Goal: Task Accomplishment & Management: Use online tool/utility

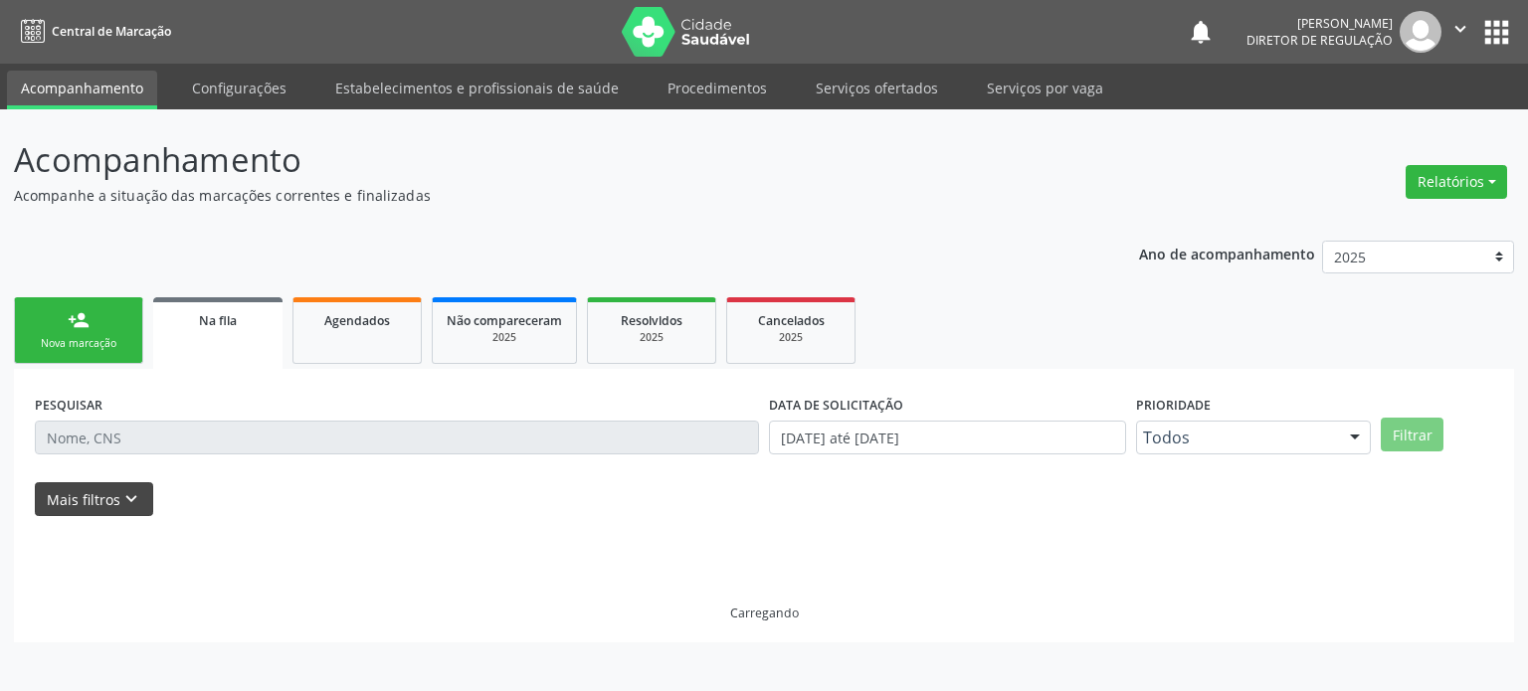
click at [108, 496] on button "Mais filtros keyboard_arrow_down" at bounding box center [94, 499] width 118 height 35
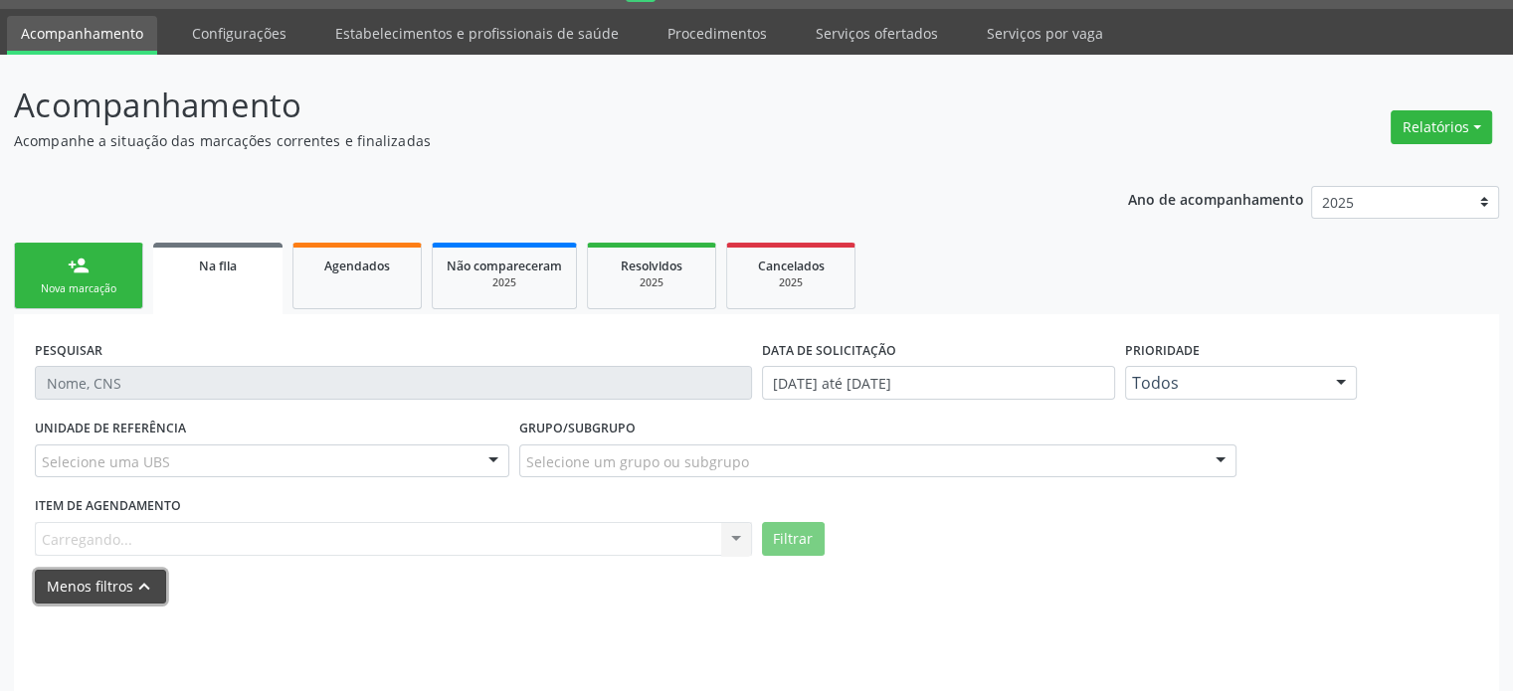
scroll to position [99, 0]
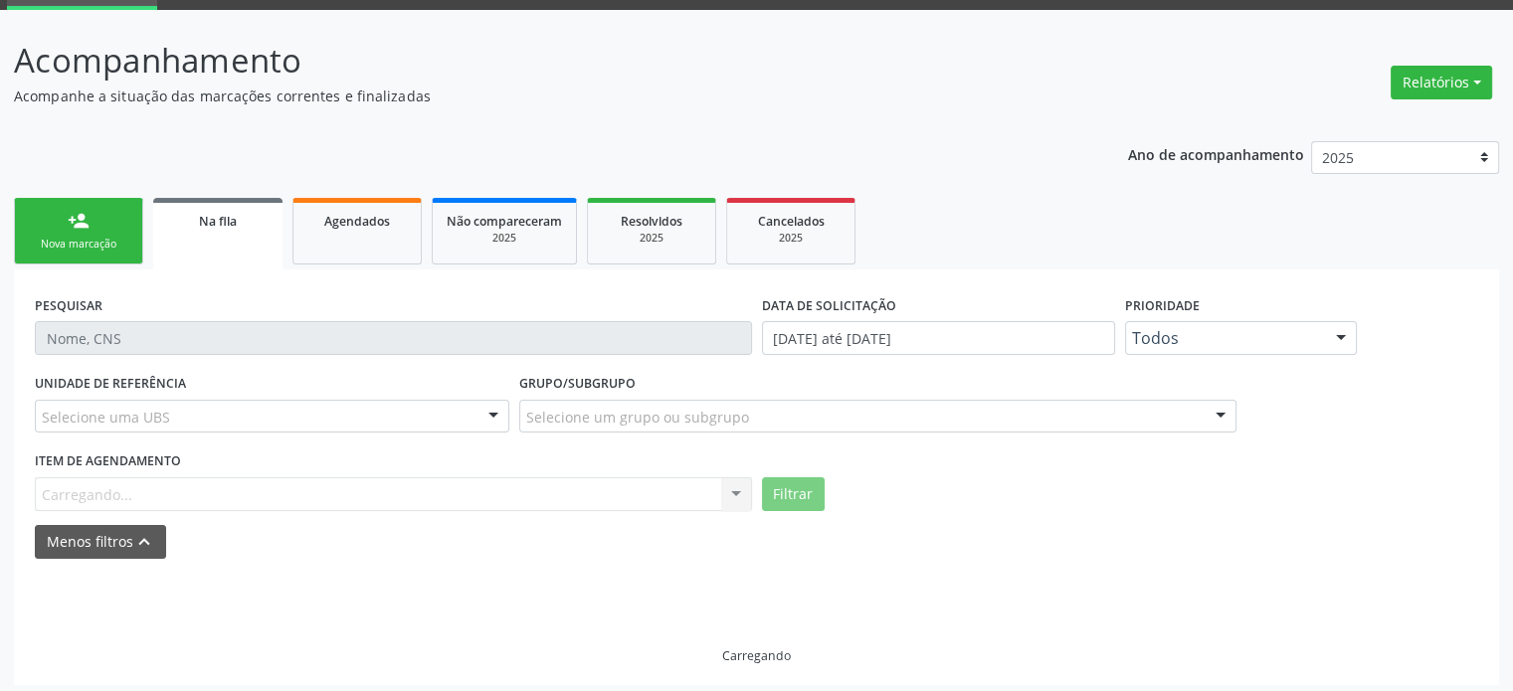
click at [415, 416] on div "Selecione uma UBS" at bounding box center [272, 417] width 475 height 34
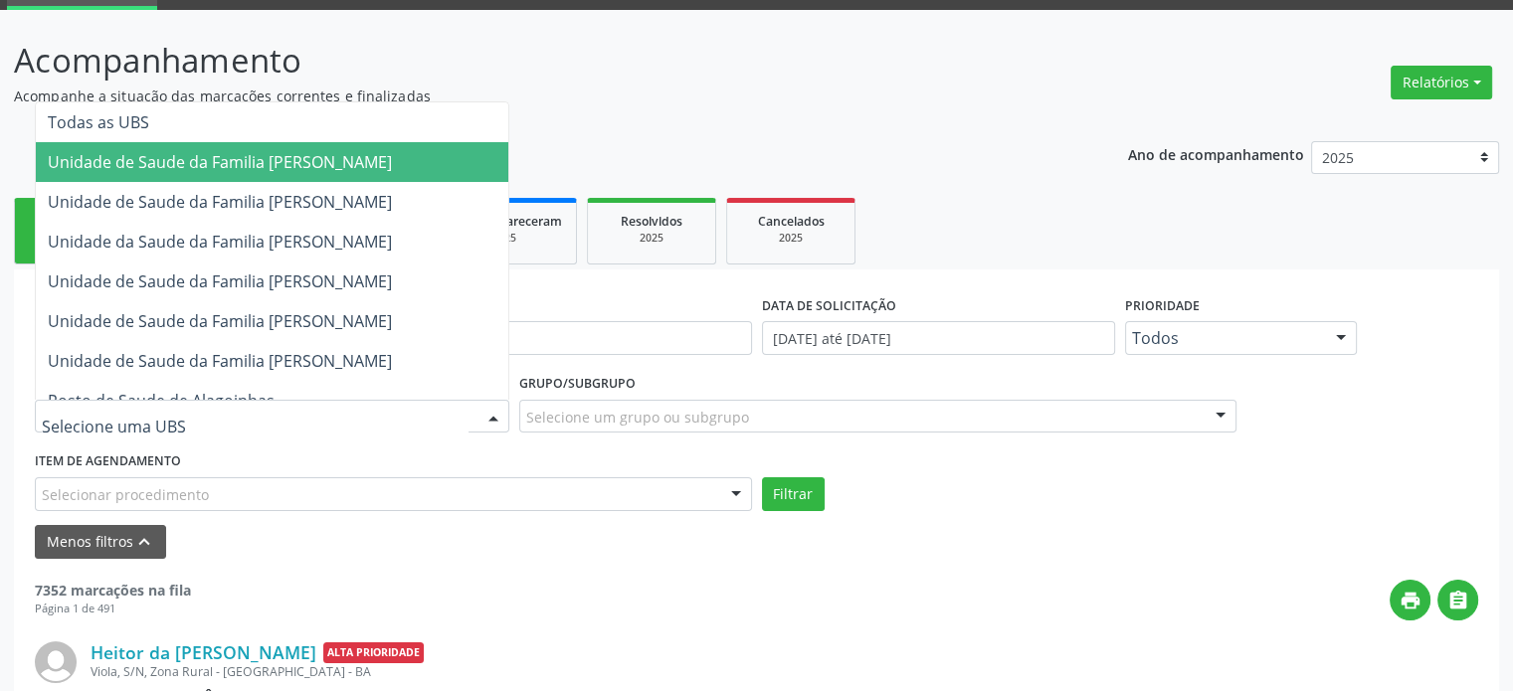
click at [300, 158] on span "Unidade de Saude da Familia [PERSON_NAME]" at bounding box center [220, 162] width 344 height 22
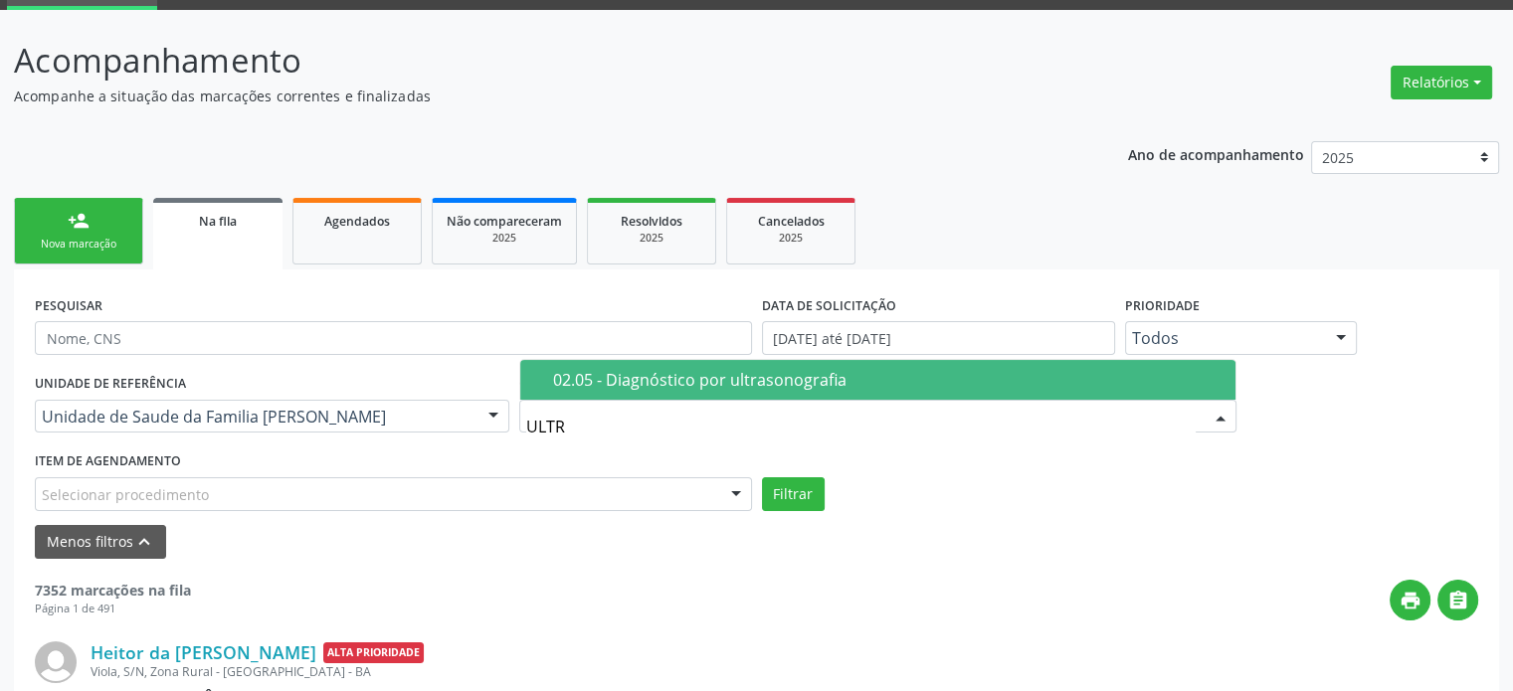
type input "ULTRA"
click at [626, 372] on div "02.05 - Diagnóstico por ultrasonografia" at bounding box center [888, 380] width 670 height 16
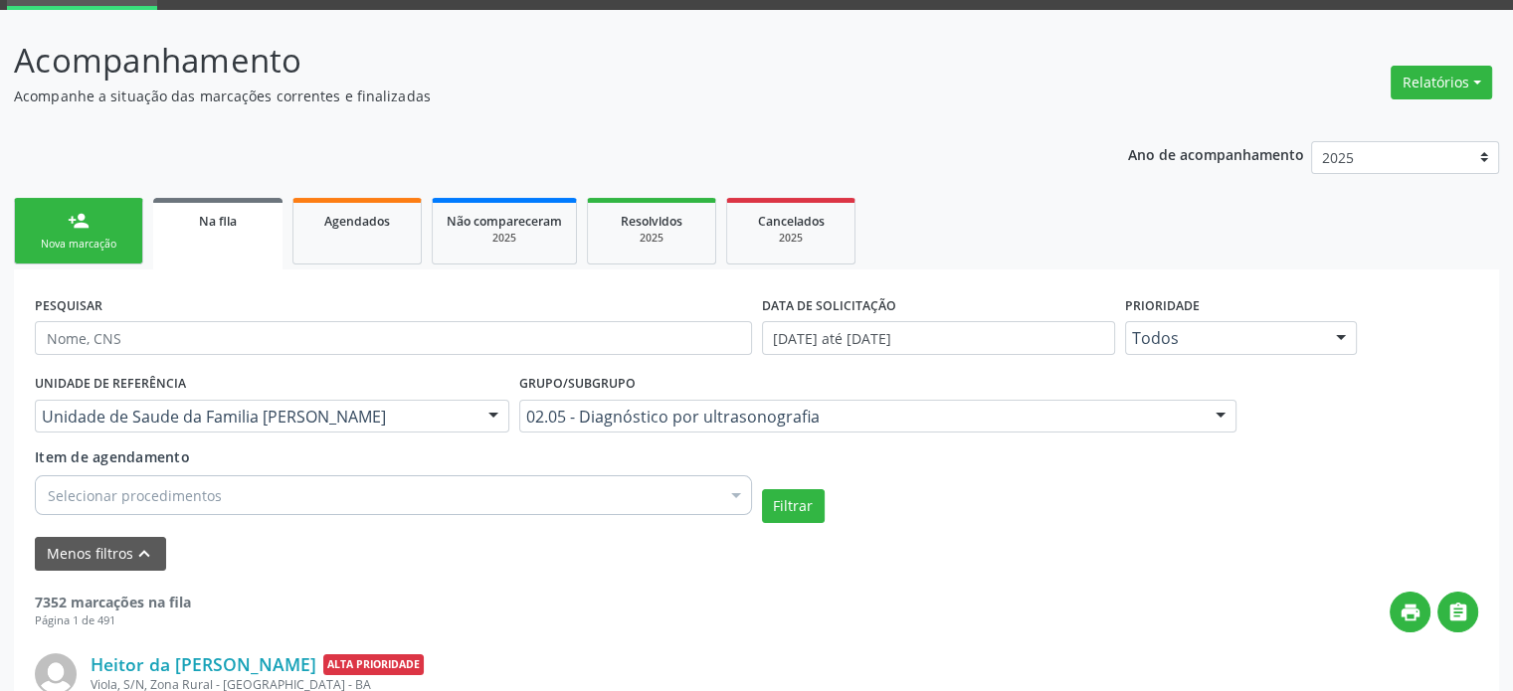
click at [442, 502] on div "Selecionar procedimentos" at bounding box center [393, 496] width 717 height 40
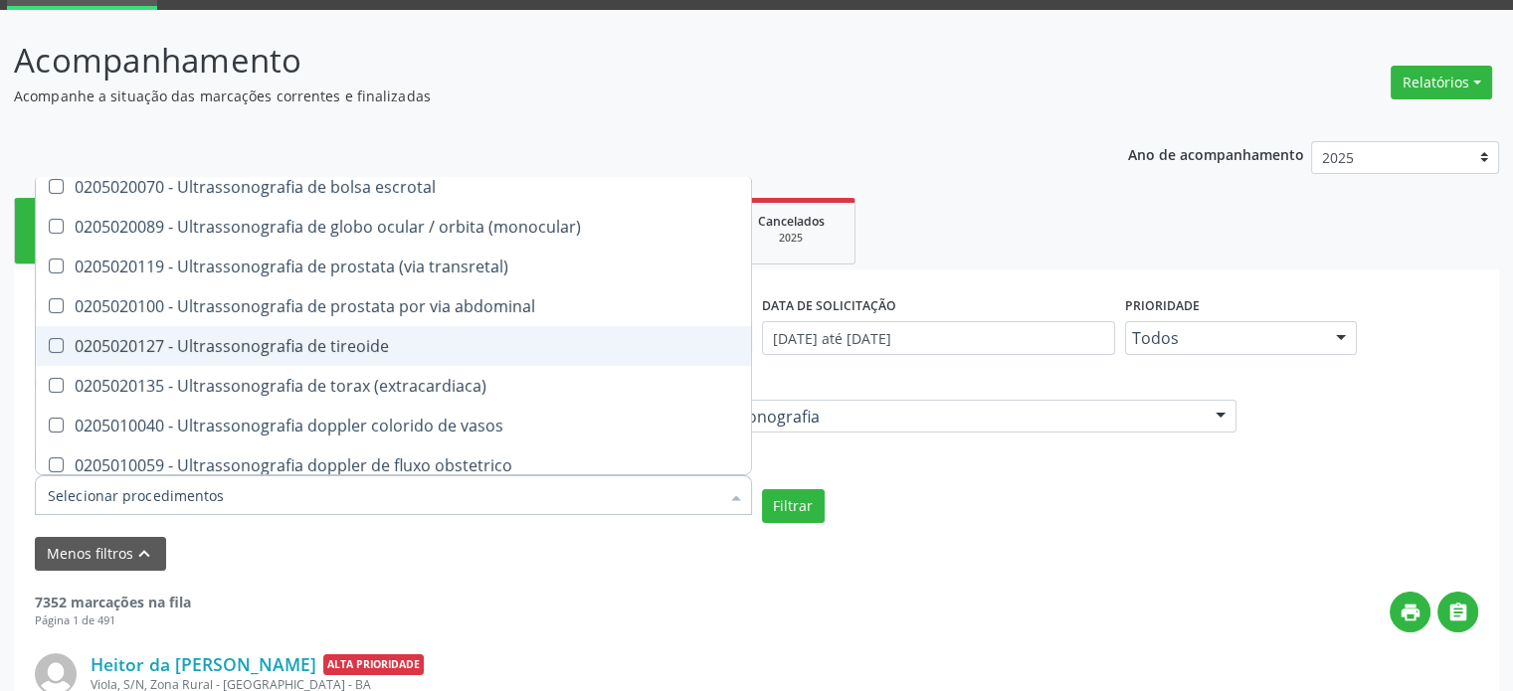
scroll to position [497, 0]
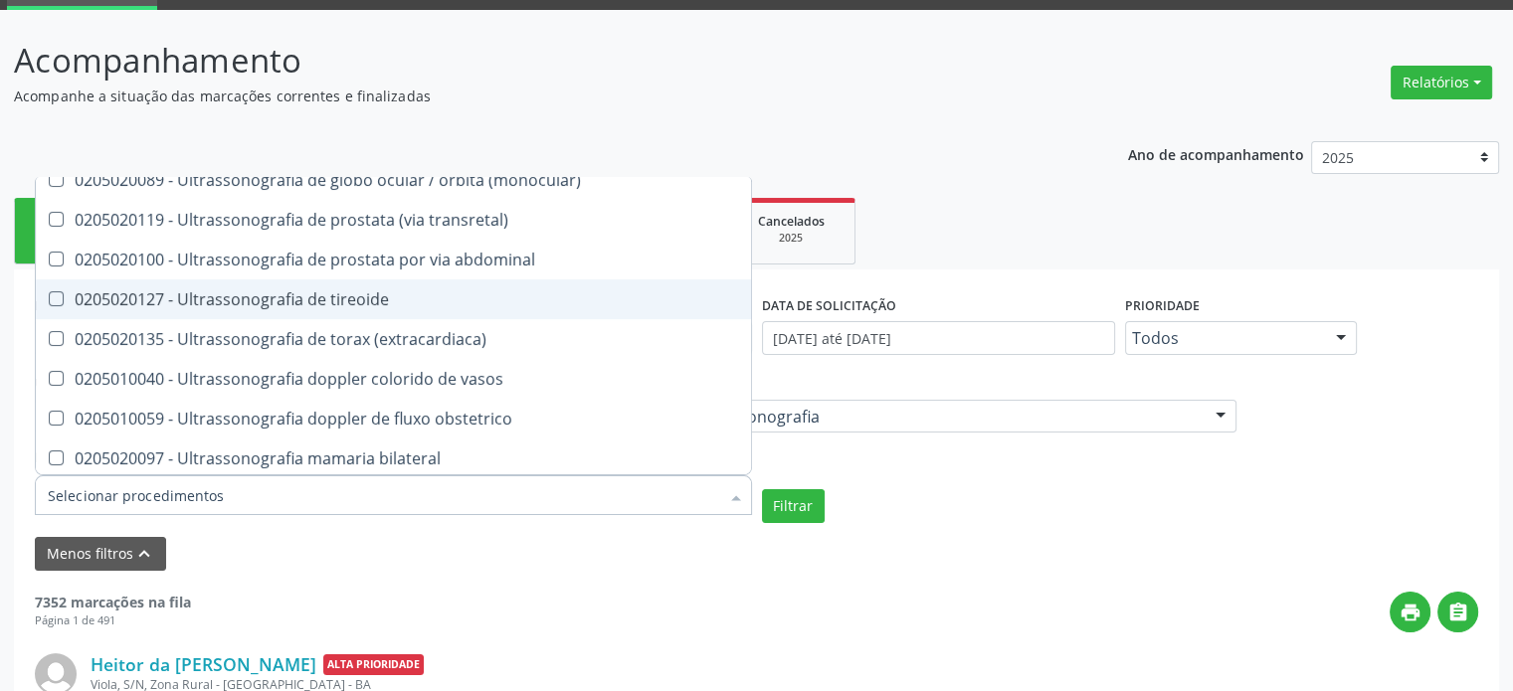
click at [318, 296] on div "0205020127 - Ultrassonografia de tireoide" at bounding box center [463, 299] width 831 height 16
checkbox tireoide "true"
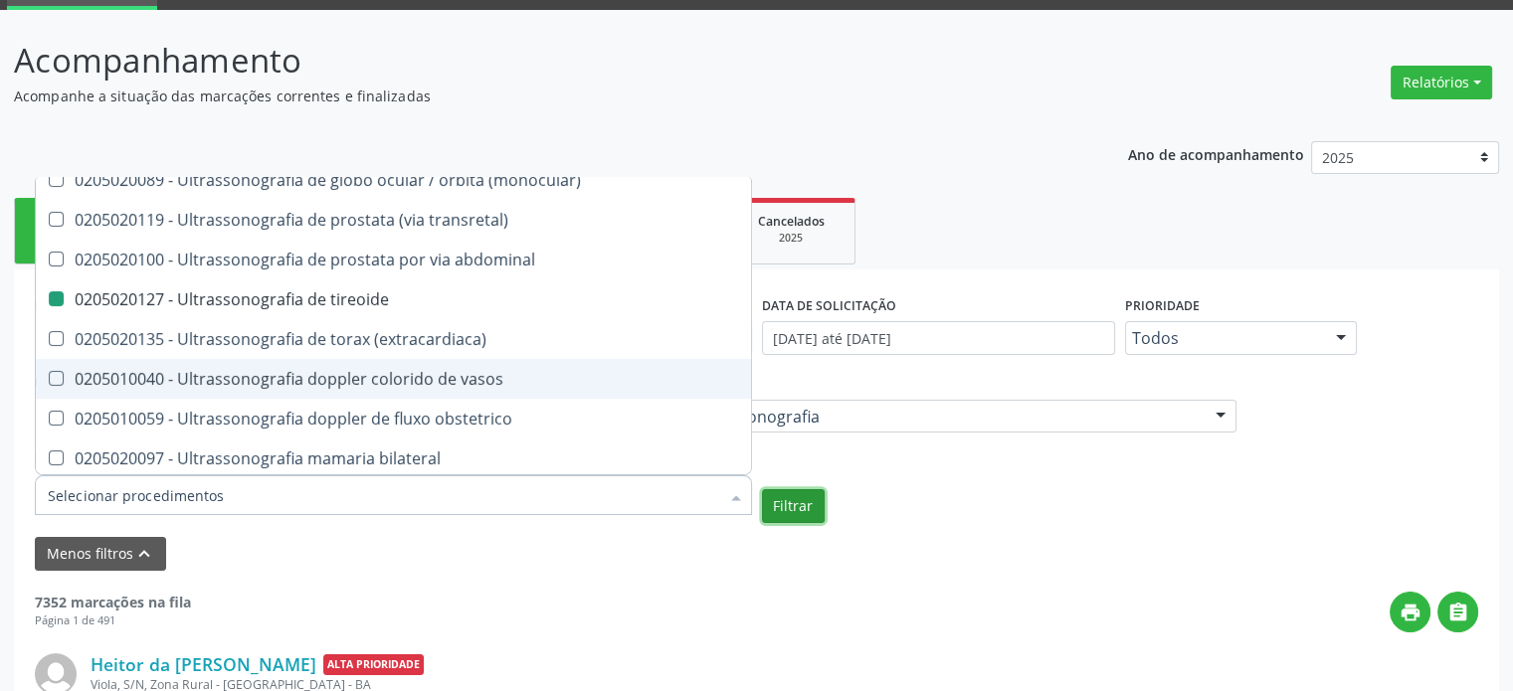
click at [815, 517] on button "Filtrar" at bounding box center [793, 506] width 63 height 34
checkbox transesofagica "true"
checkbox tireoide "false"
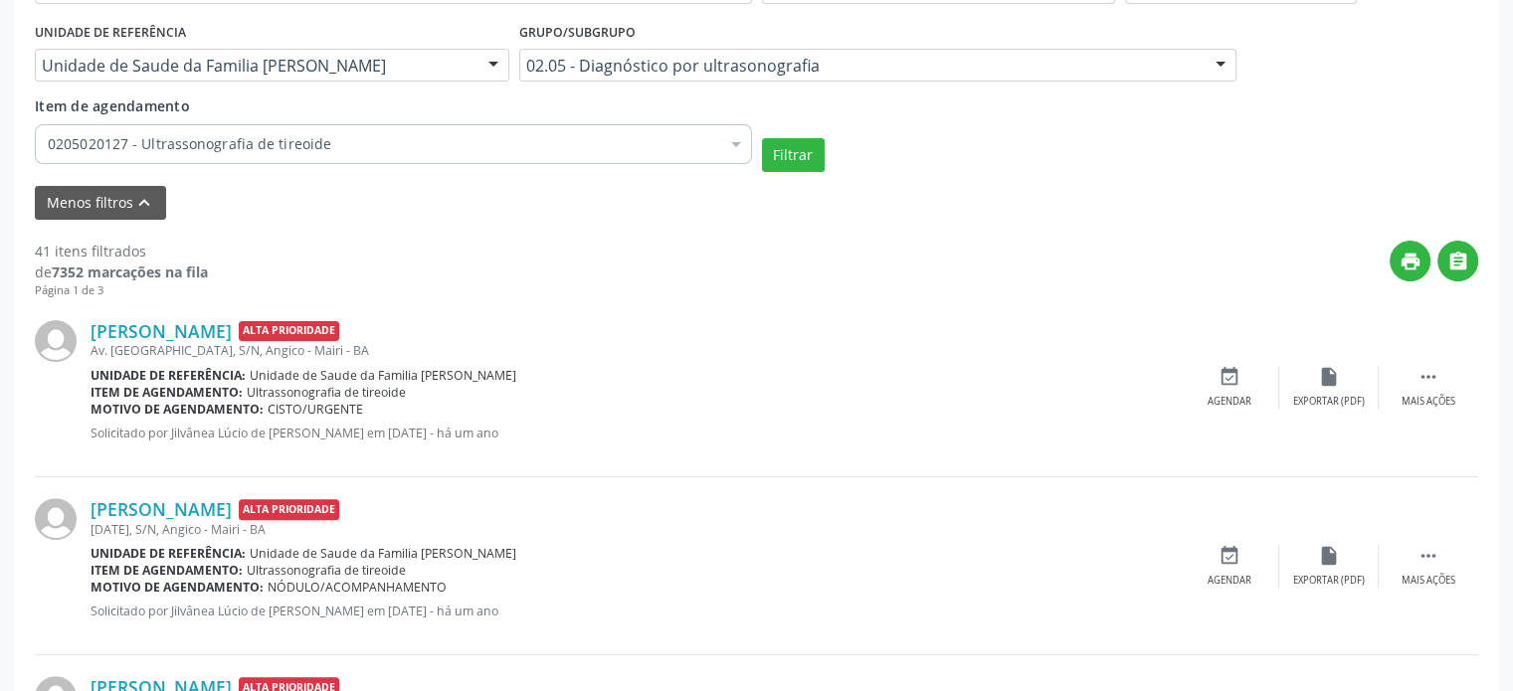
scroll to position [637, 0]
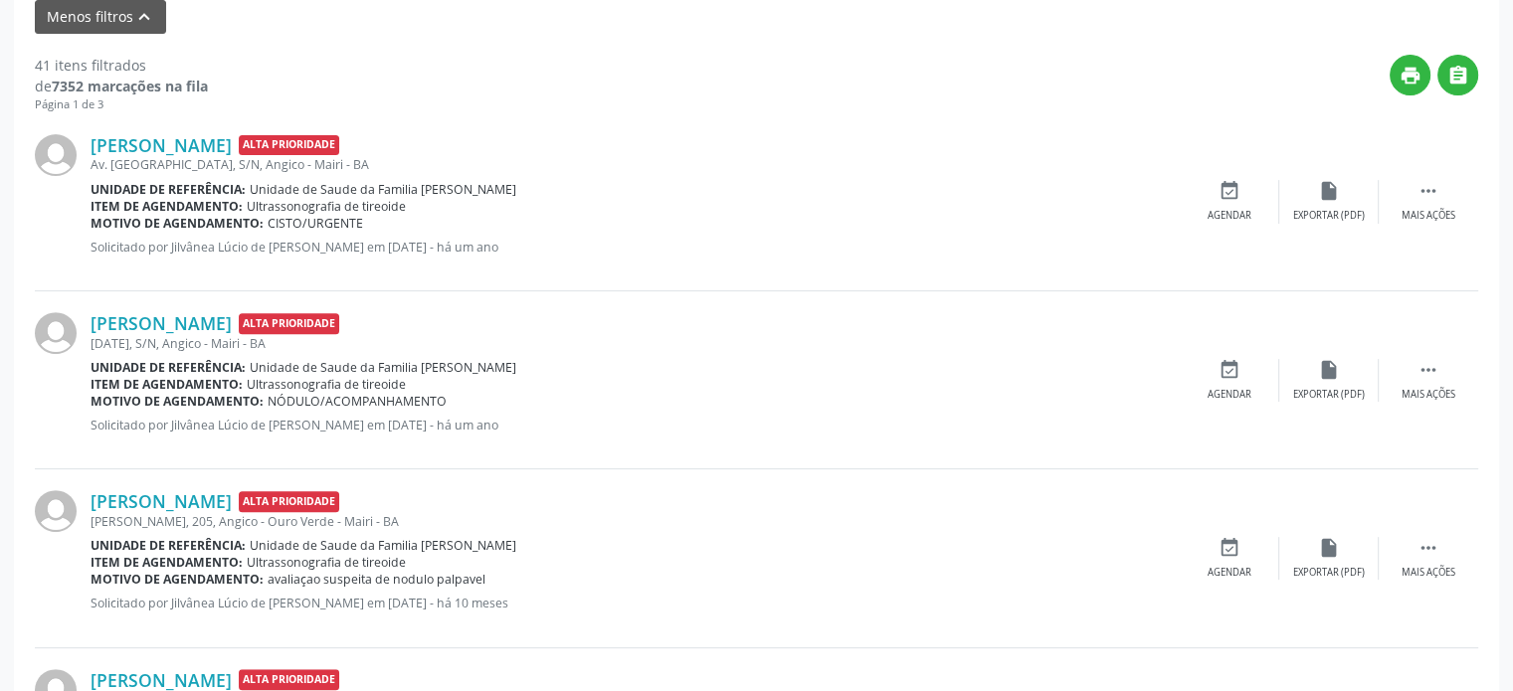
drag, startPoint x: 267, startPoint y: 216, endPoint x: 384, endPoint y: 220, distance: 117.5
click at [384, 220] on div "Motivo de agendamento: CISTO/URGENTE" at bounding box center [635, 223] width 1089 height 17
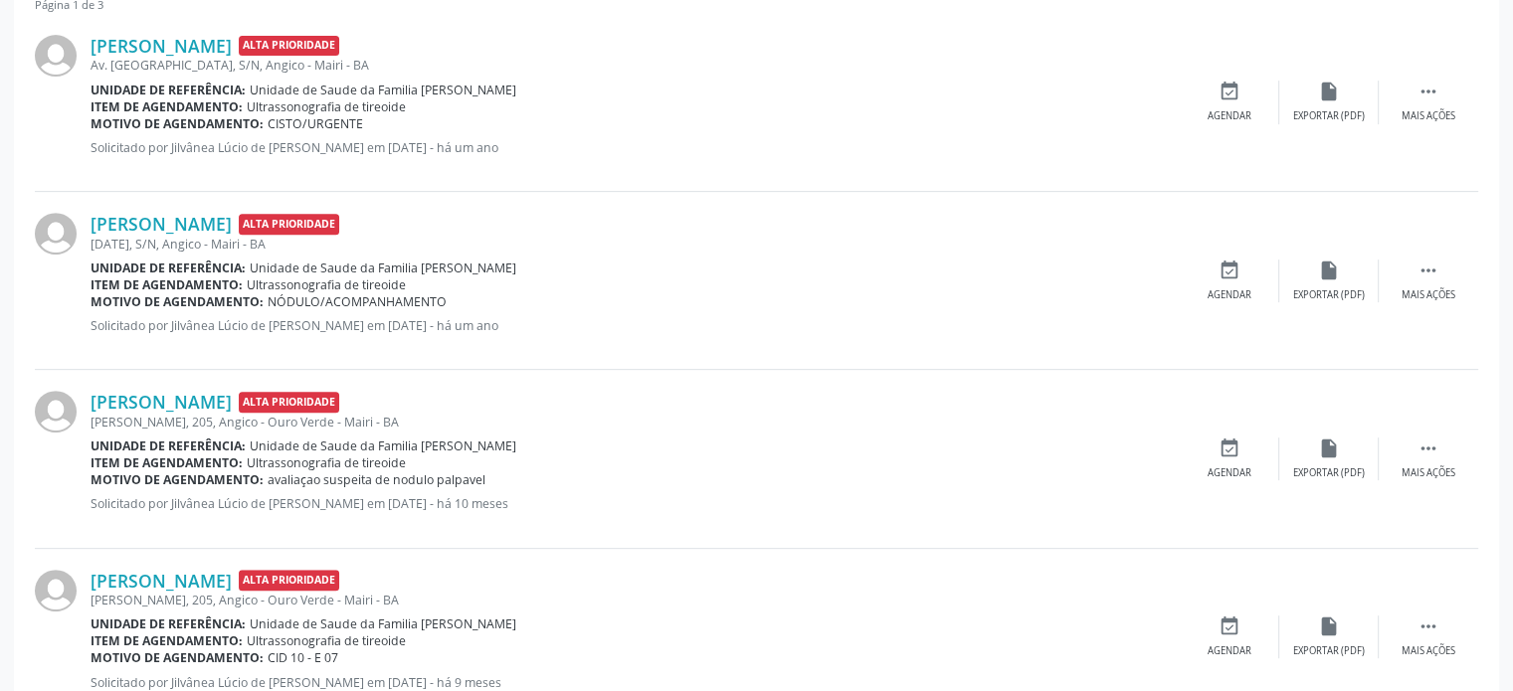
drag, startPoint x: 271, startPoint y: 300, endPoint x: 443, endPoint y: 292, distance: 172.3
click at [443, 293] on div "Motivo de agendamento: NÓDULO/ACOMPANHAMENTO" at bounding box center [635, 301] width 1089 height 17
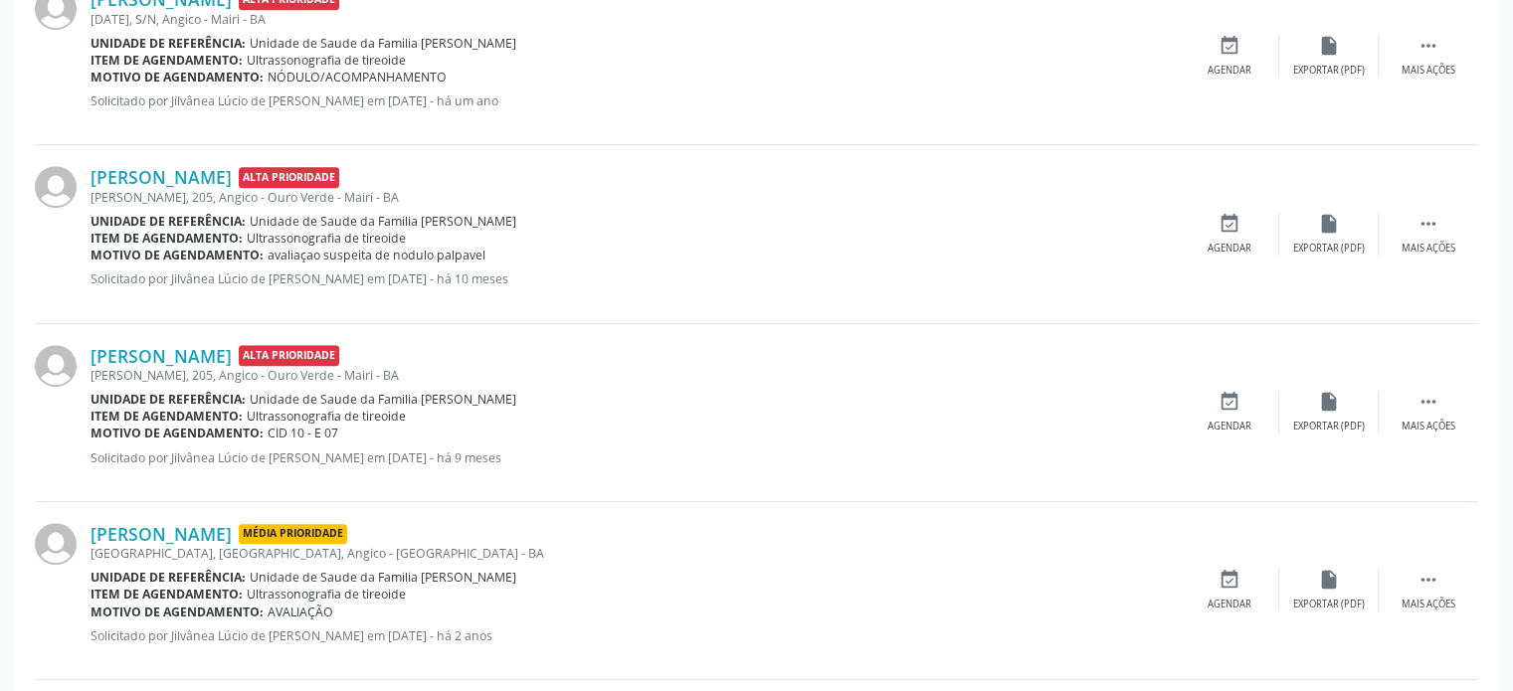
scroll to position [1035, 0]
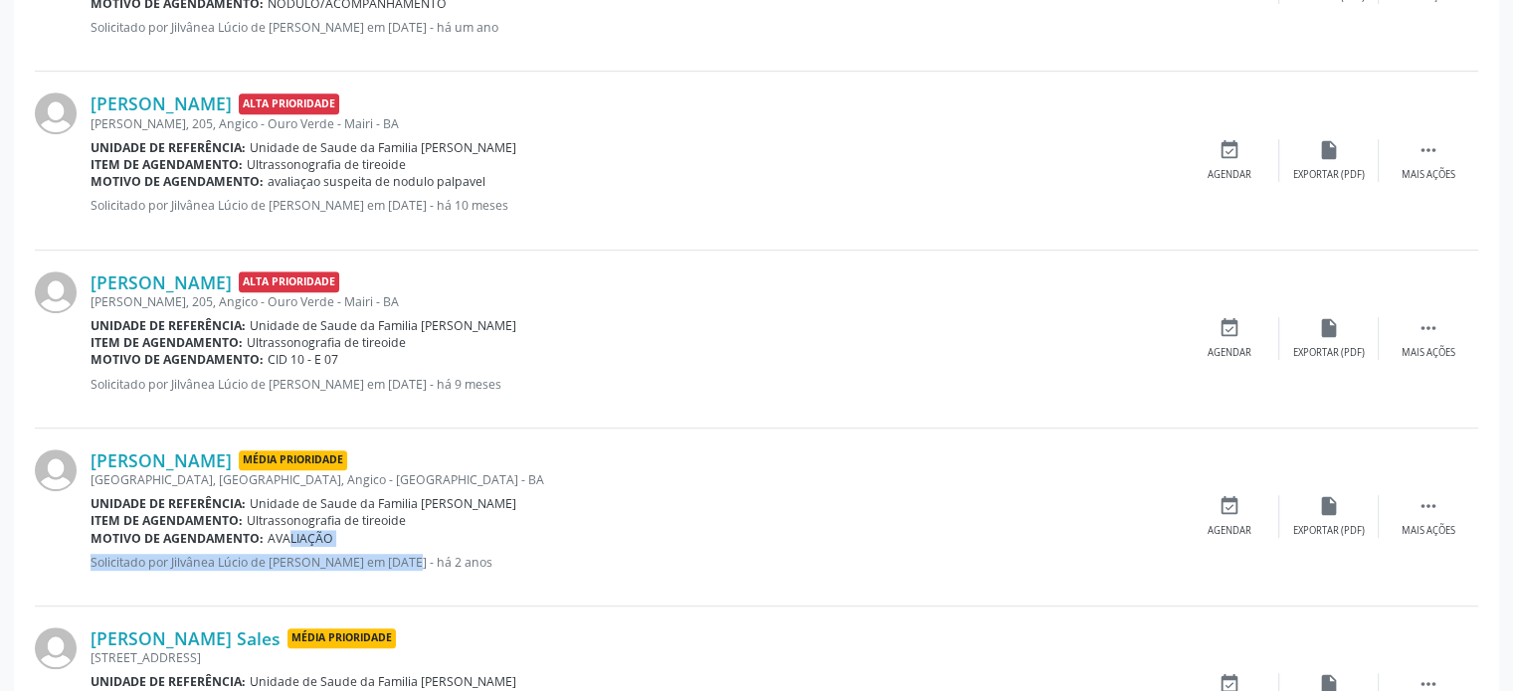
drag, startPoint x: 265, startPoint y: 533, endPoint x: 379, endPoint y: 546, distance: 115.1
click at [379, 546] on div "[PERSON_NAME] Média Prioridade [GEOGRAPHIC_DATA], [GEOGRAPHIC_DATA], [GEOGRAPHI…" at bounding box center [635, 517] width 1089 height 135
click at [362, 537] on div "Motivo de agendamento: AVALIAÇÃO" at bounding box center [635, 538] width 1089 height 17
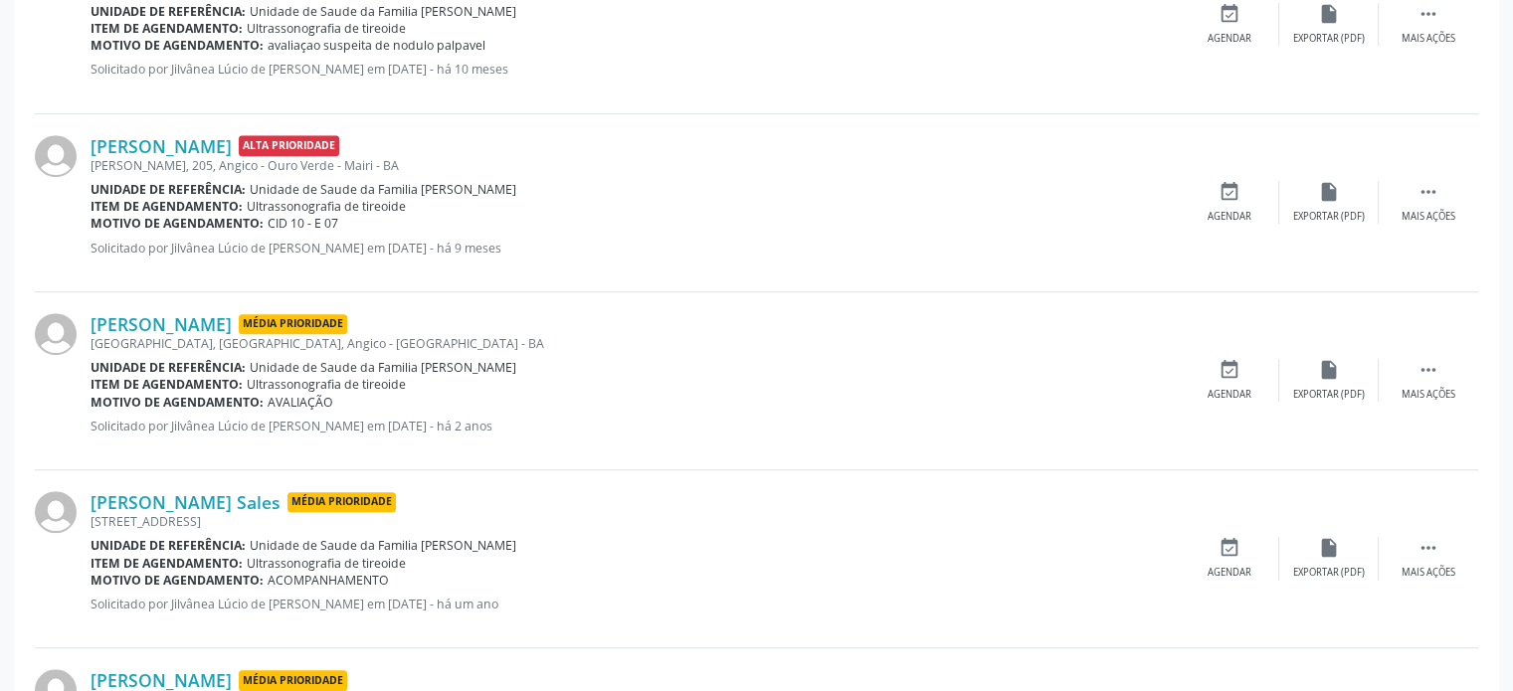
scroll to position [1333, 0]
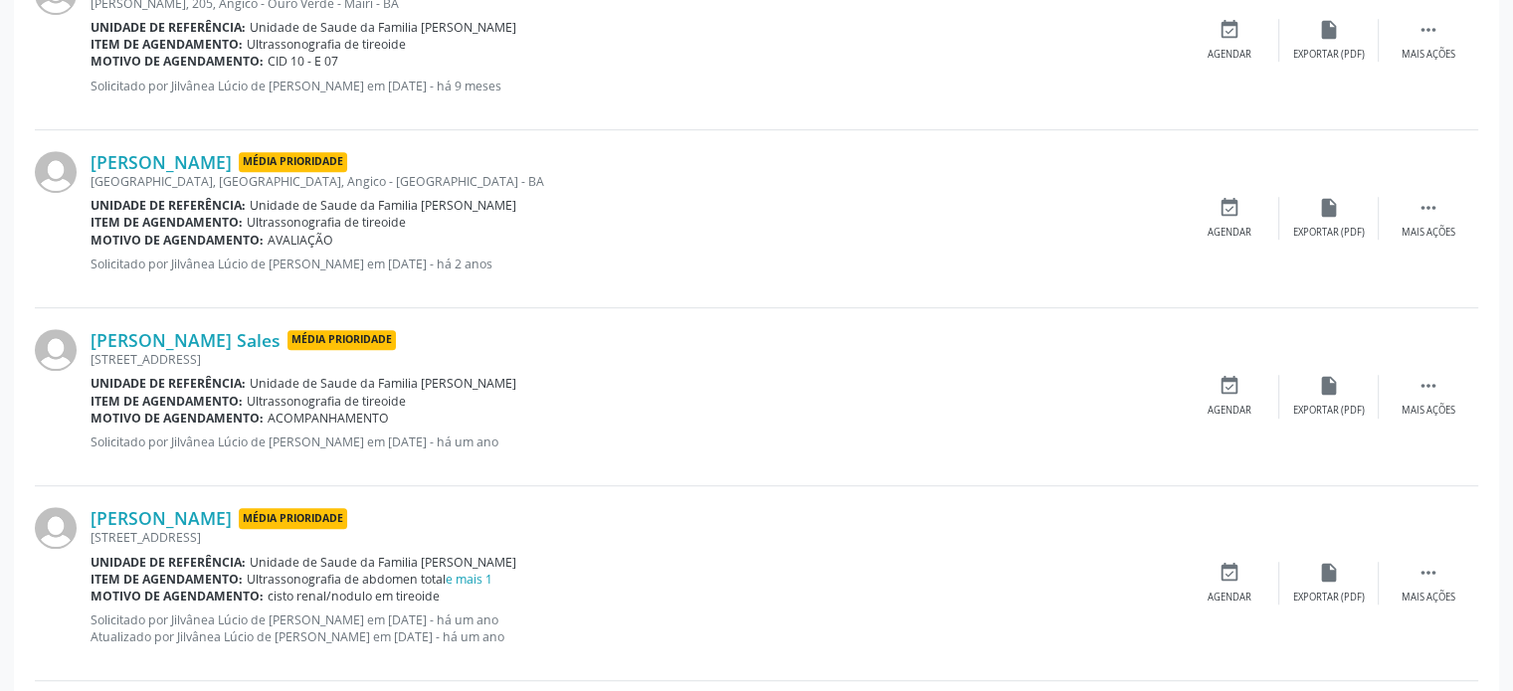
drag, startPoint x: 267, startPoint y: 417, endPoint x: 426, endPoint y: 415, distance: 159.2
click at [426, 415] on div "Motivo de agendamento: [GEOGRAPHIC_DATA]" at bounding box center [635, 418] width 1089 height 17
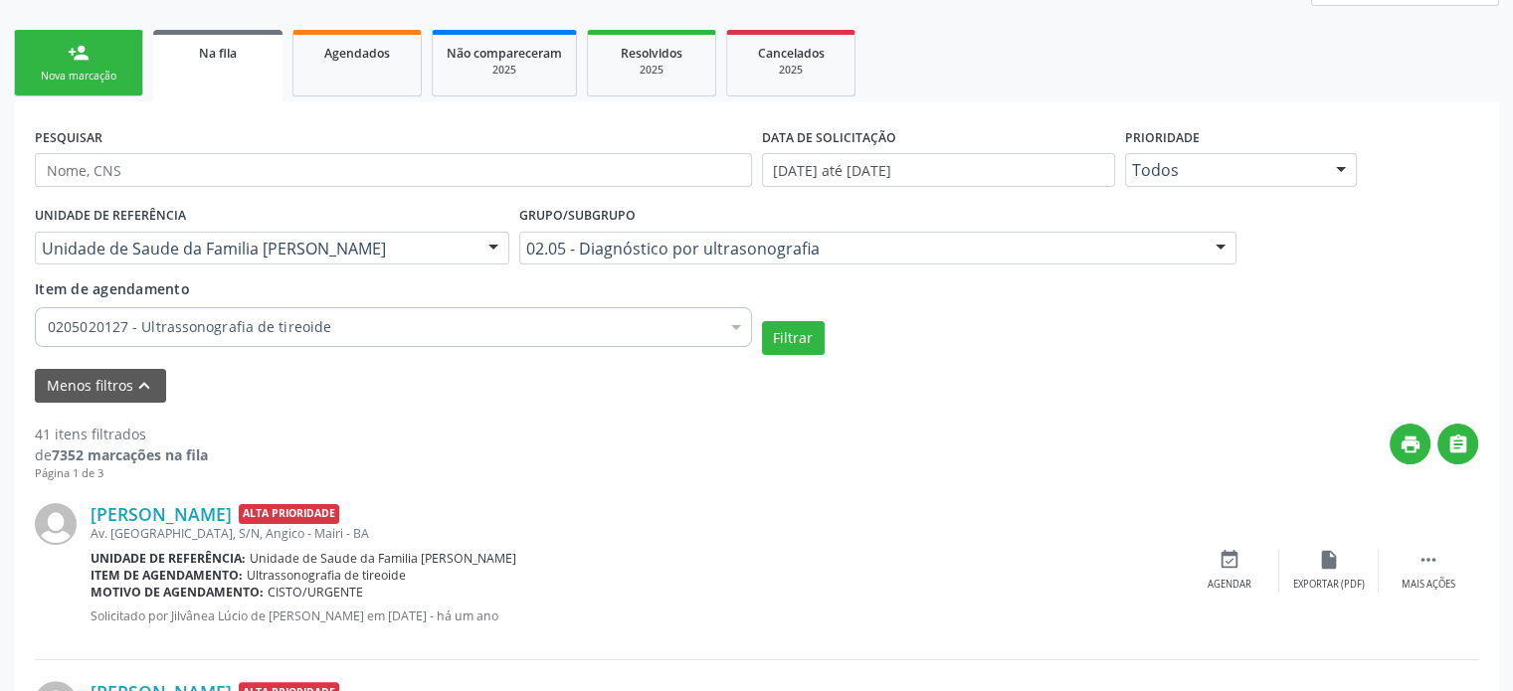
scroll to position [239, 0]
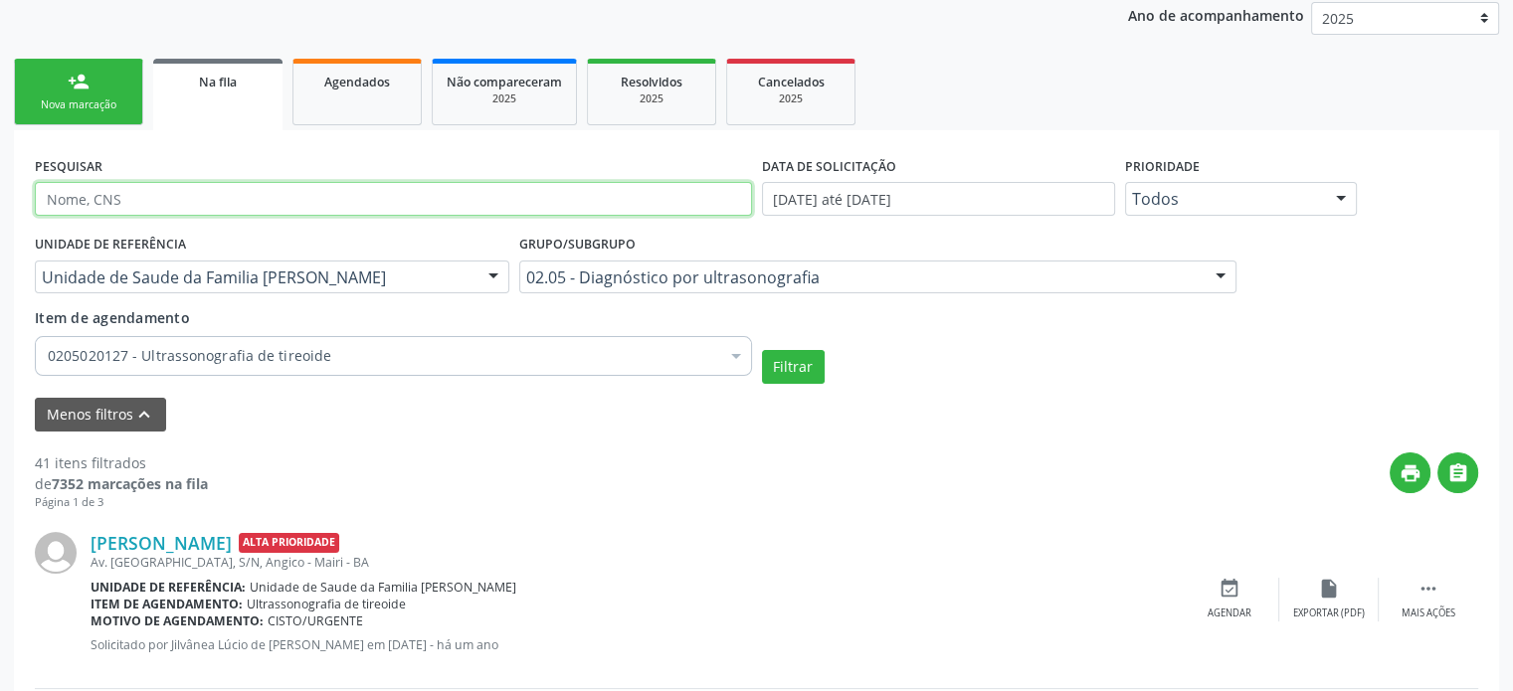
click at [213, 194] on input "text" at bounding box center [393, 199] width 717 height 34
click at [249, 189] on input "text" at bounding box center [393, 199] width 717 height 34
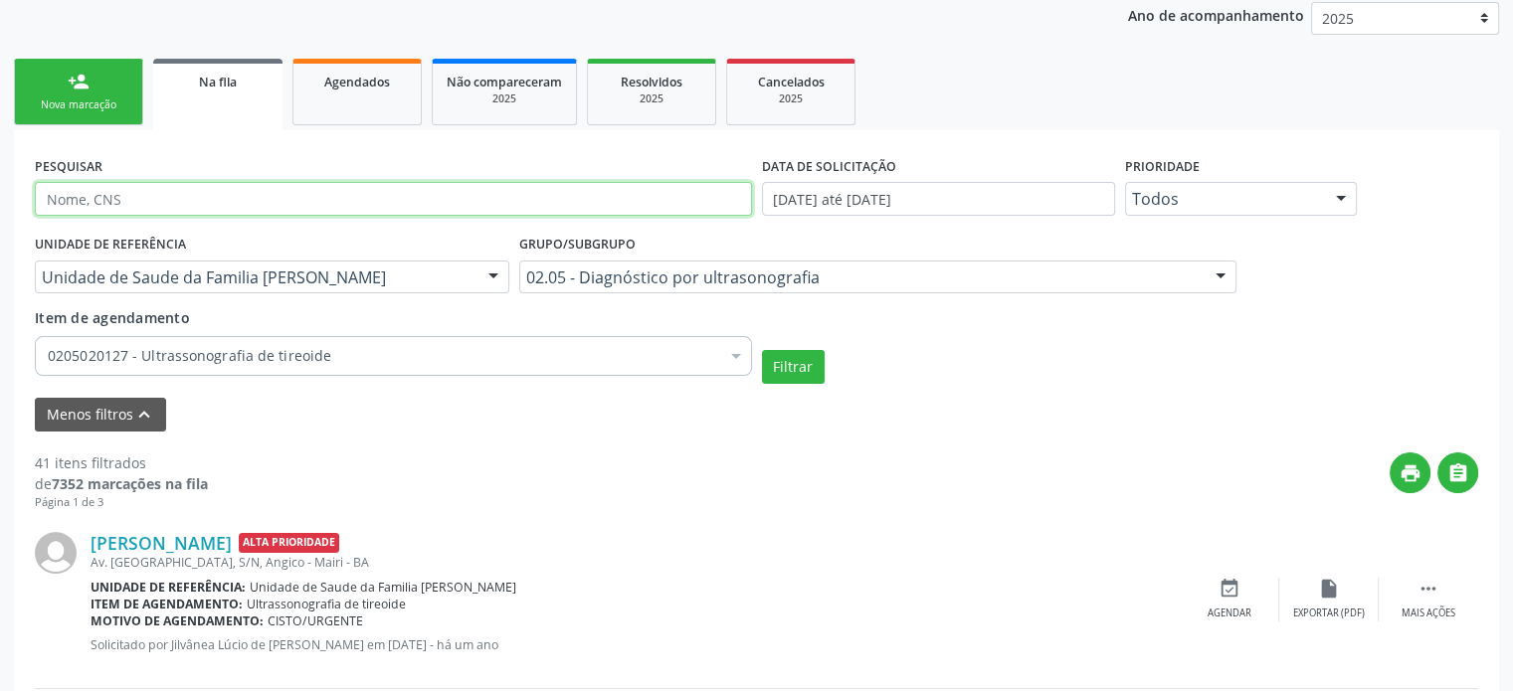
click at [249, 189] on input "text" at bounding box center [393, 199] width 717 height 34
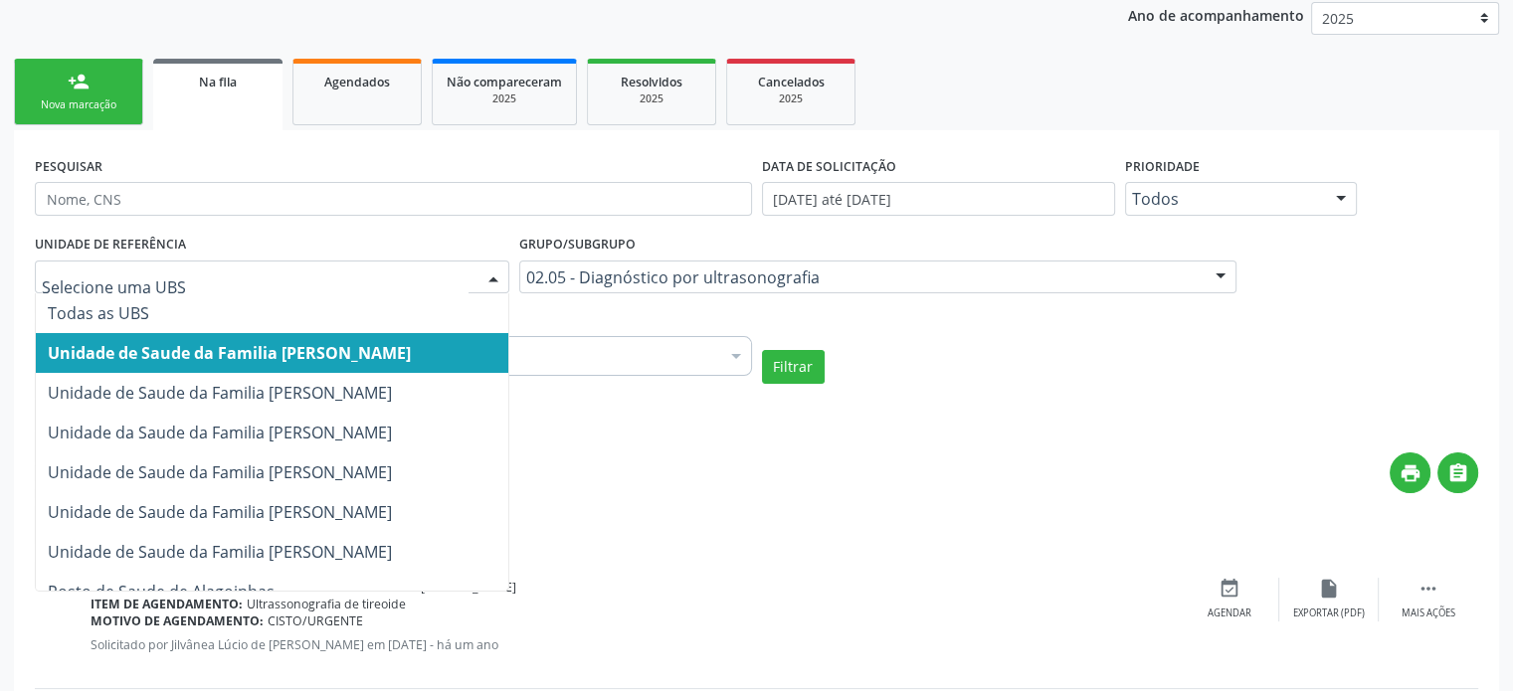
click at [333, 342] on span "Unidade de Saude da Familia [PERSON_NAME]" at bounding box center [229, 353] width 363 height 22
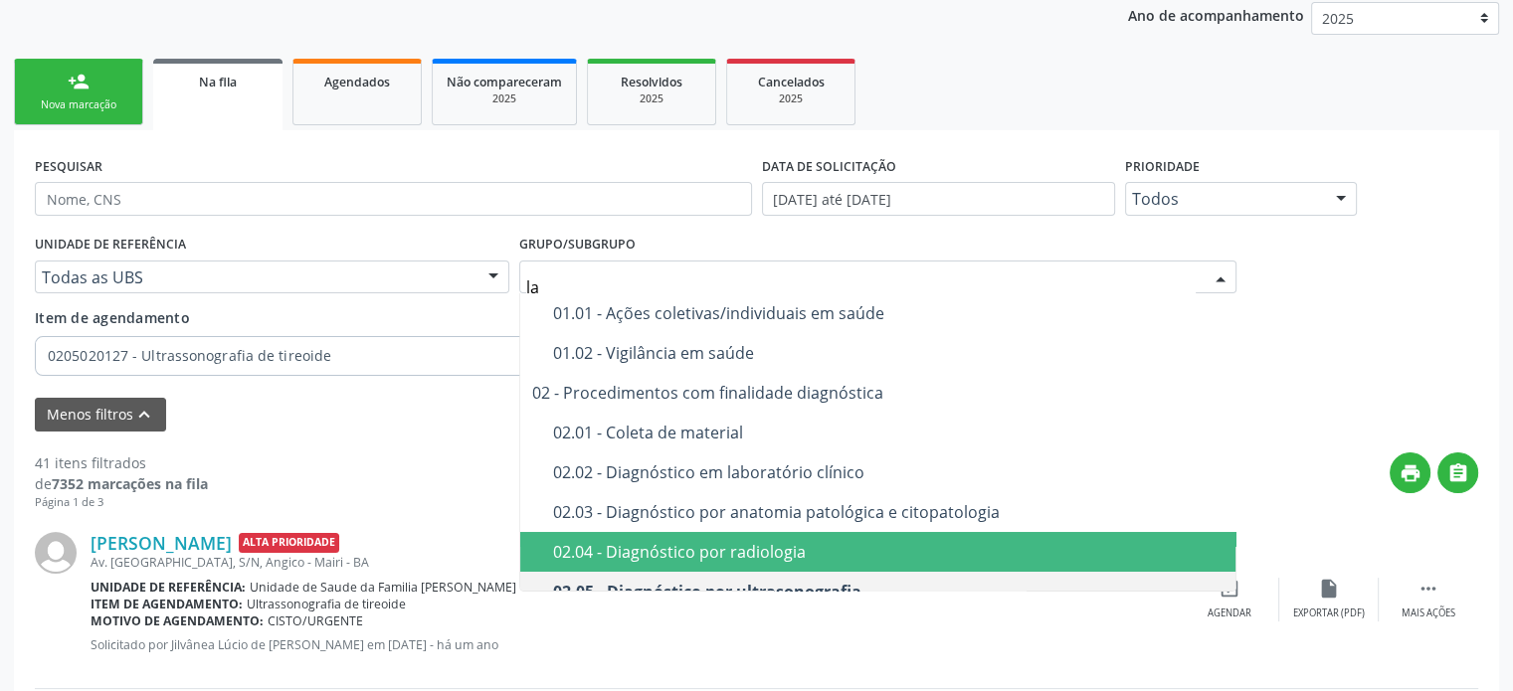
type input "lab"
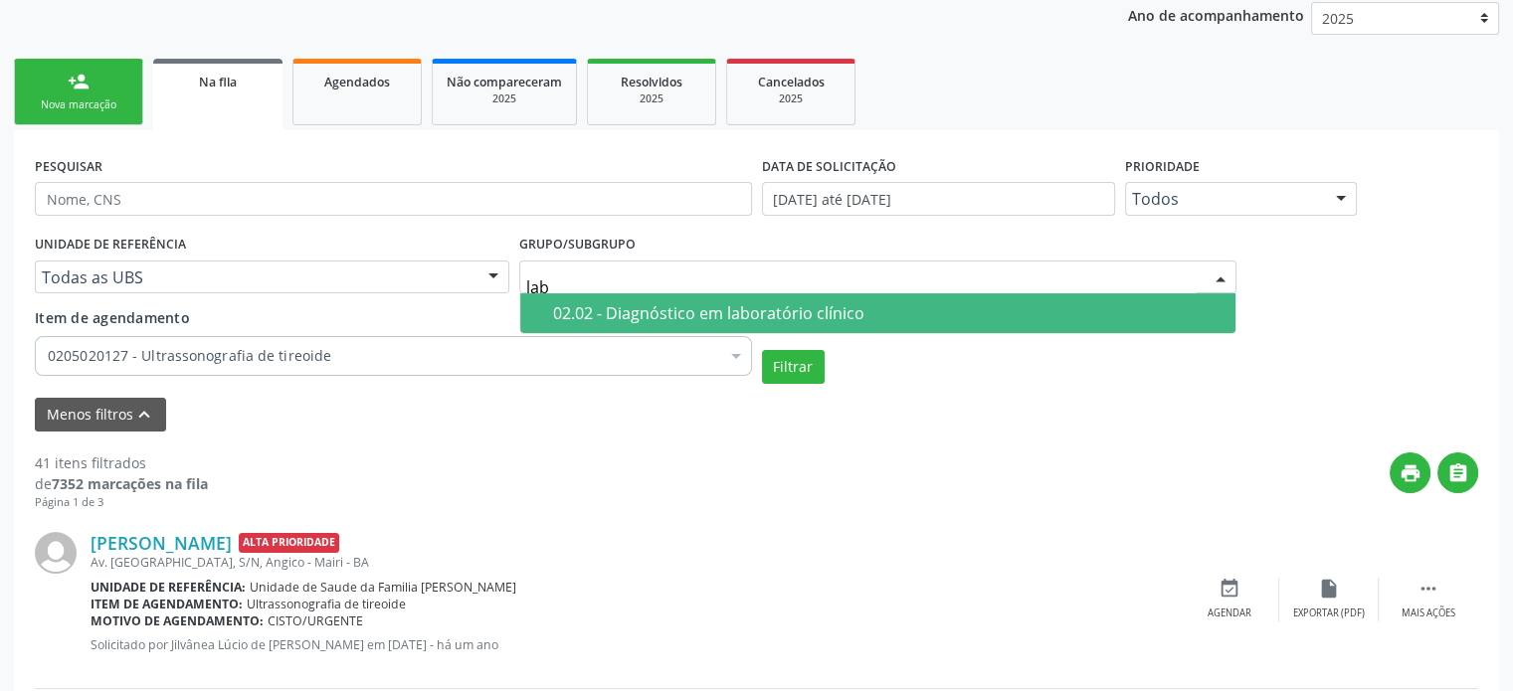
click at [619, 308] on div "02.02 - Diagnóstico em laboratório clínico" at bounding box center [888, 313] width 670 height 16
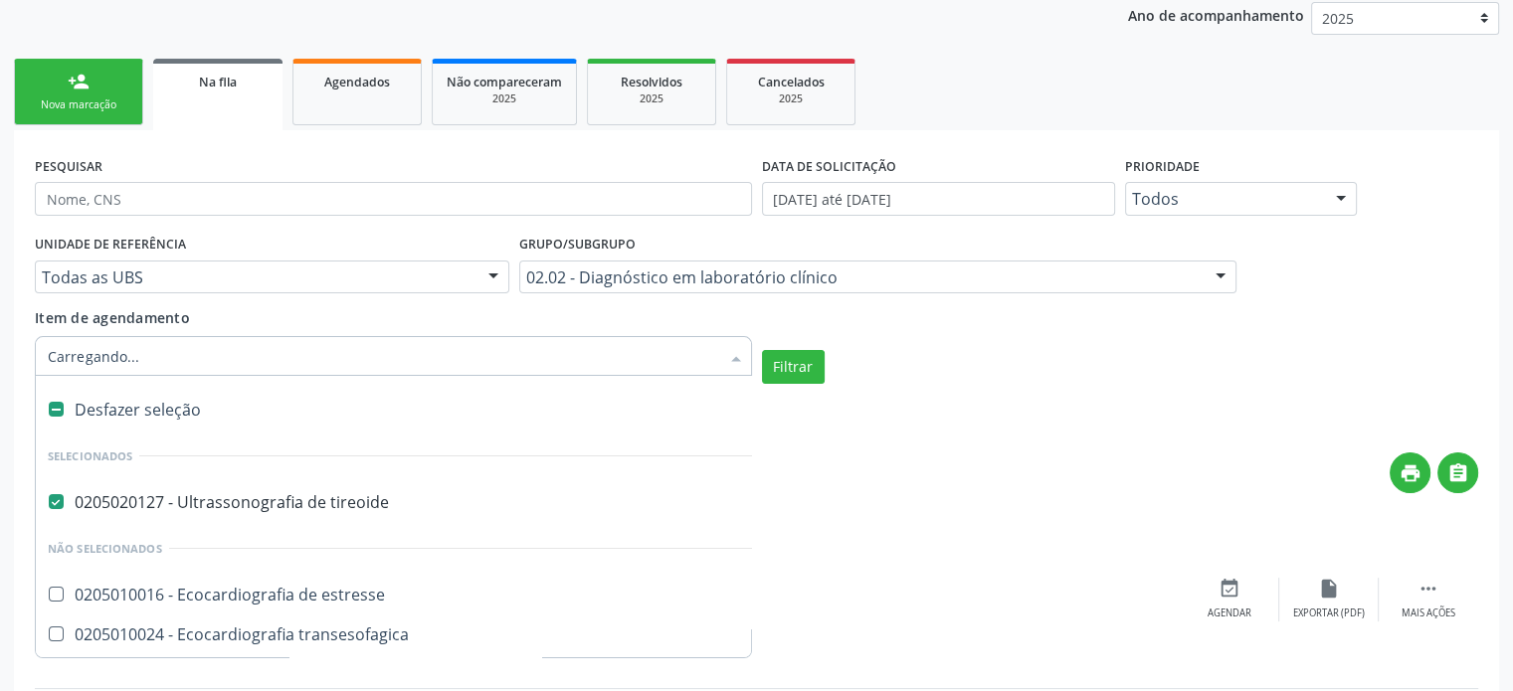
click at [158, 399] on div "Desfazer seleção" at bounding box center [463, 410] width 855 height 40
checkbox tireoide "false"
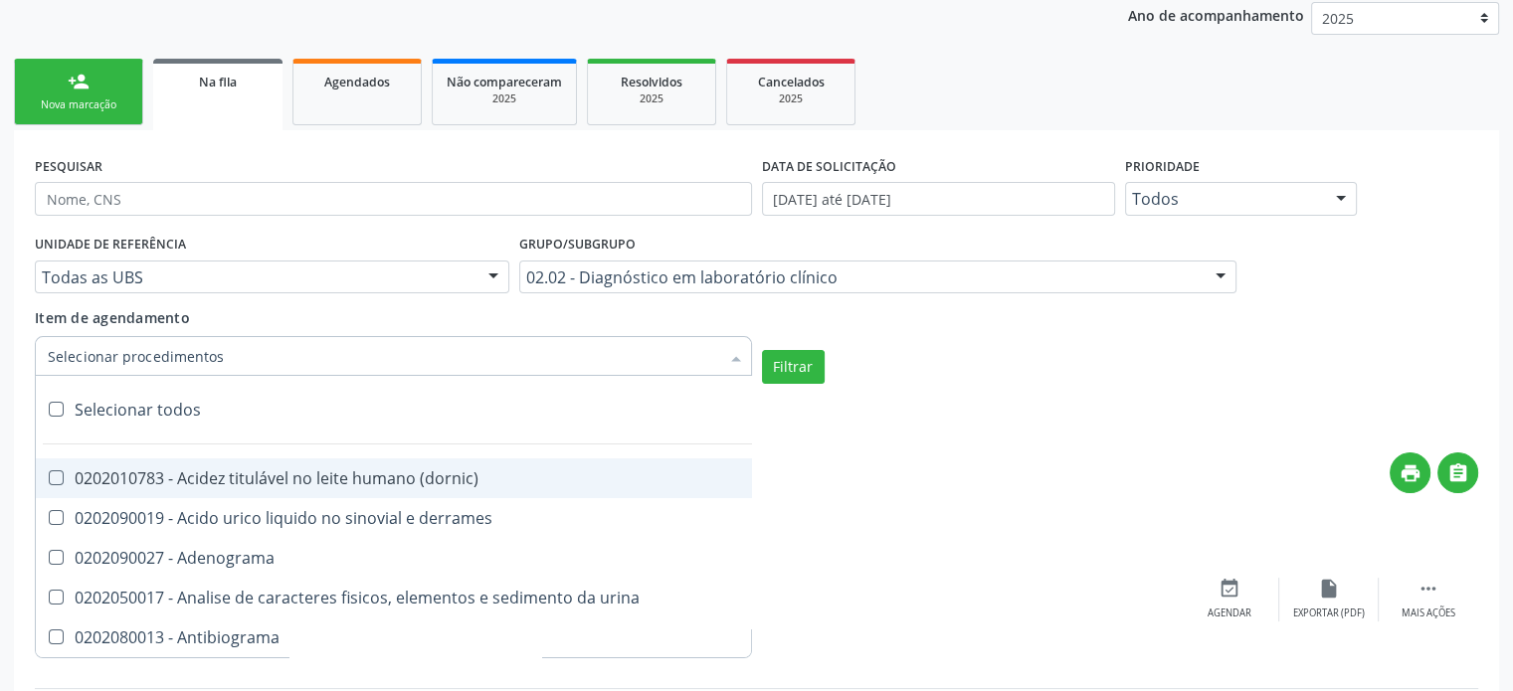
click at [159, 403] on div "Selecionar todos" at bounding box center [577, 410] width 1083 height 40
checkbox input "true"
checkbox \(dornic\) "true"
checkbox derrames "true"
checkbox Adenograma "true"
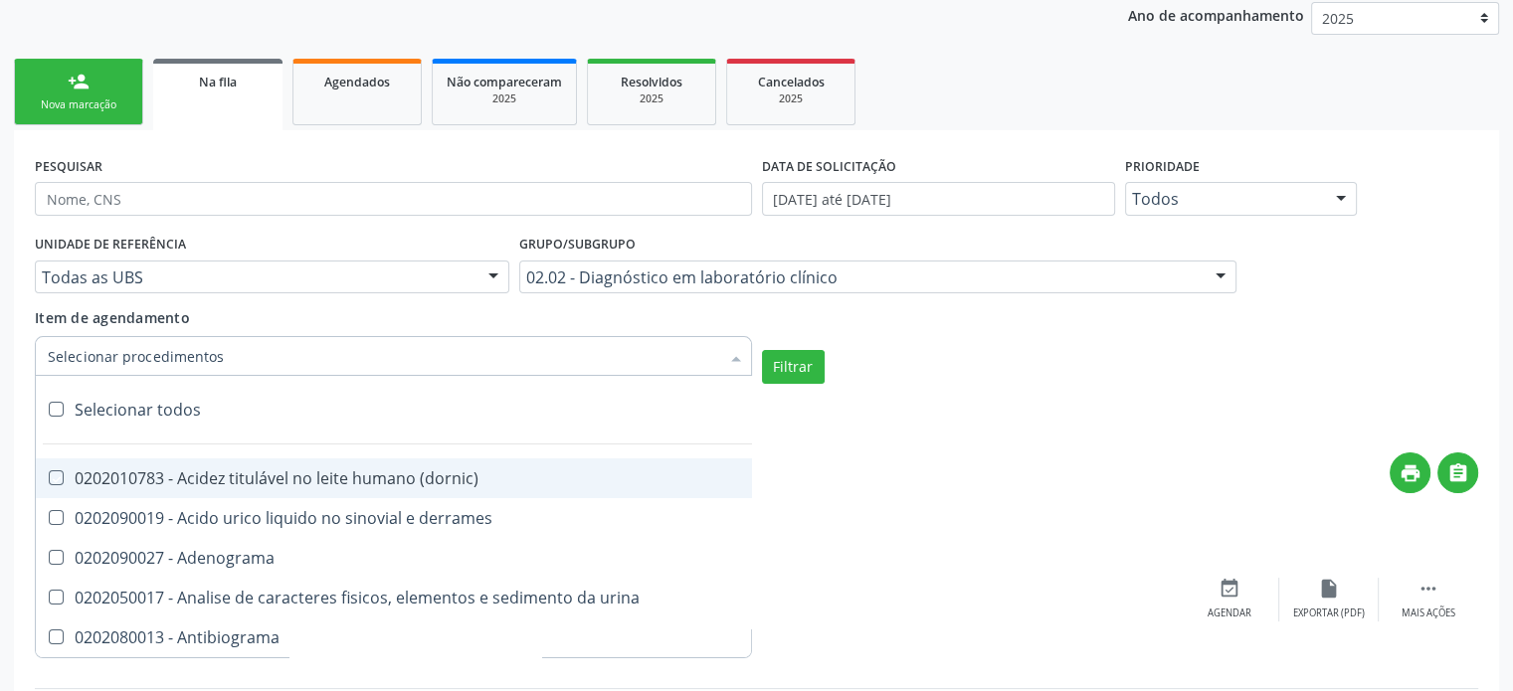
checkbox urina "true"
checkbox Antibiograma "true"
checkbox minima "true"
checkbox micobacterias "true"
checkbox blot "true"
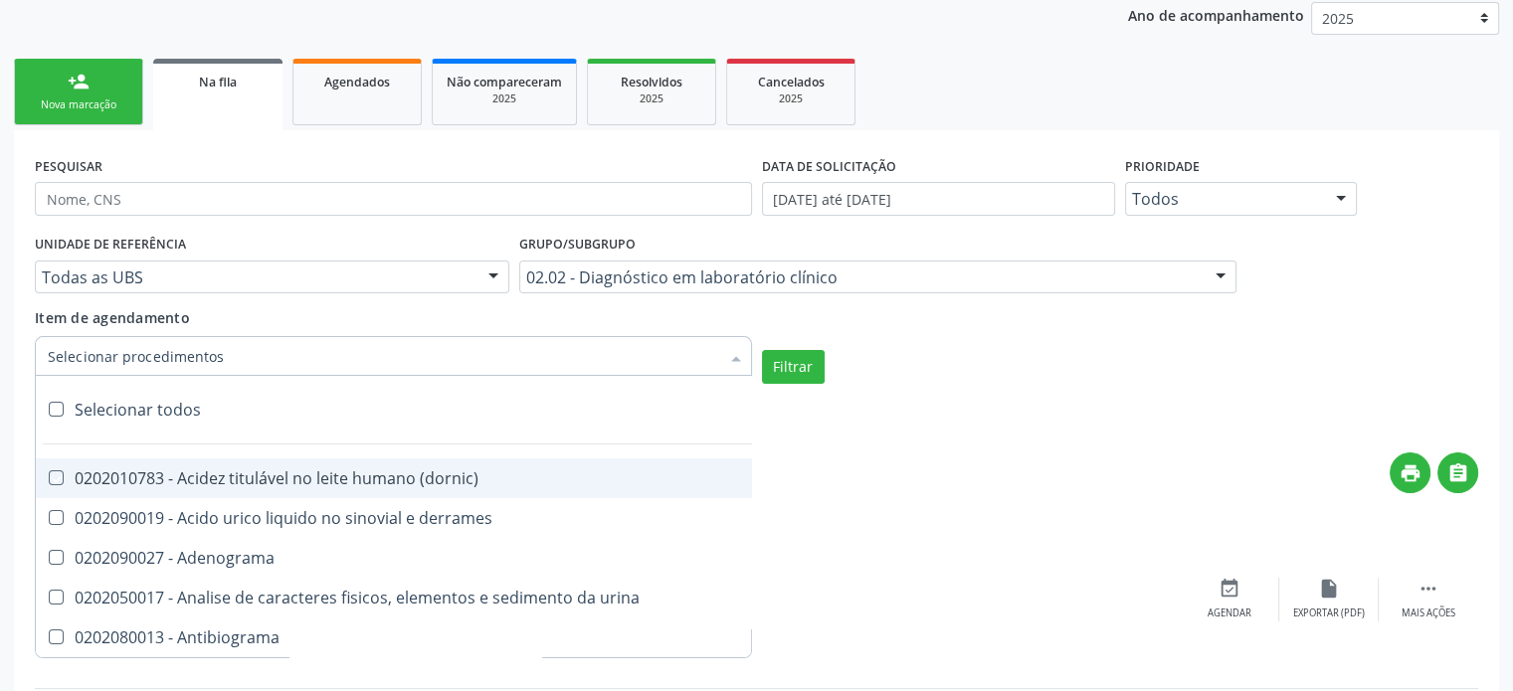
checkbox mlpa "true"
checkbox \(hanseniase\) "true"
checkbox \(controle\) "true"
checkbox \(diagnóstica\) "true"
checkbox \(gram\) "true"
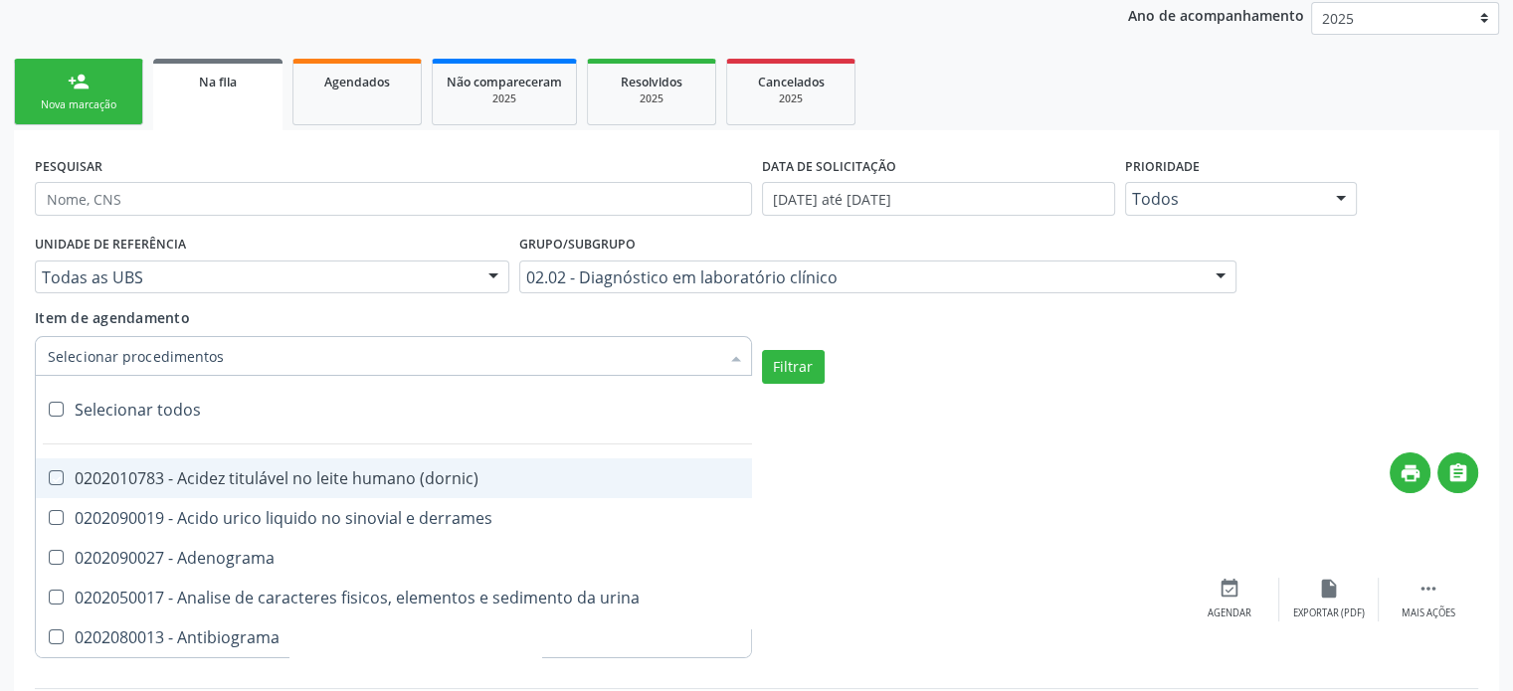
checkbox clamidia "true"
checkbox herpesvirus "true"
checkbox hematologica "true"
checkbox creatinina "true"
checkbox fosfato "true"
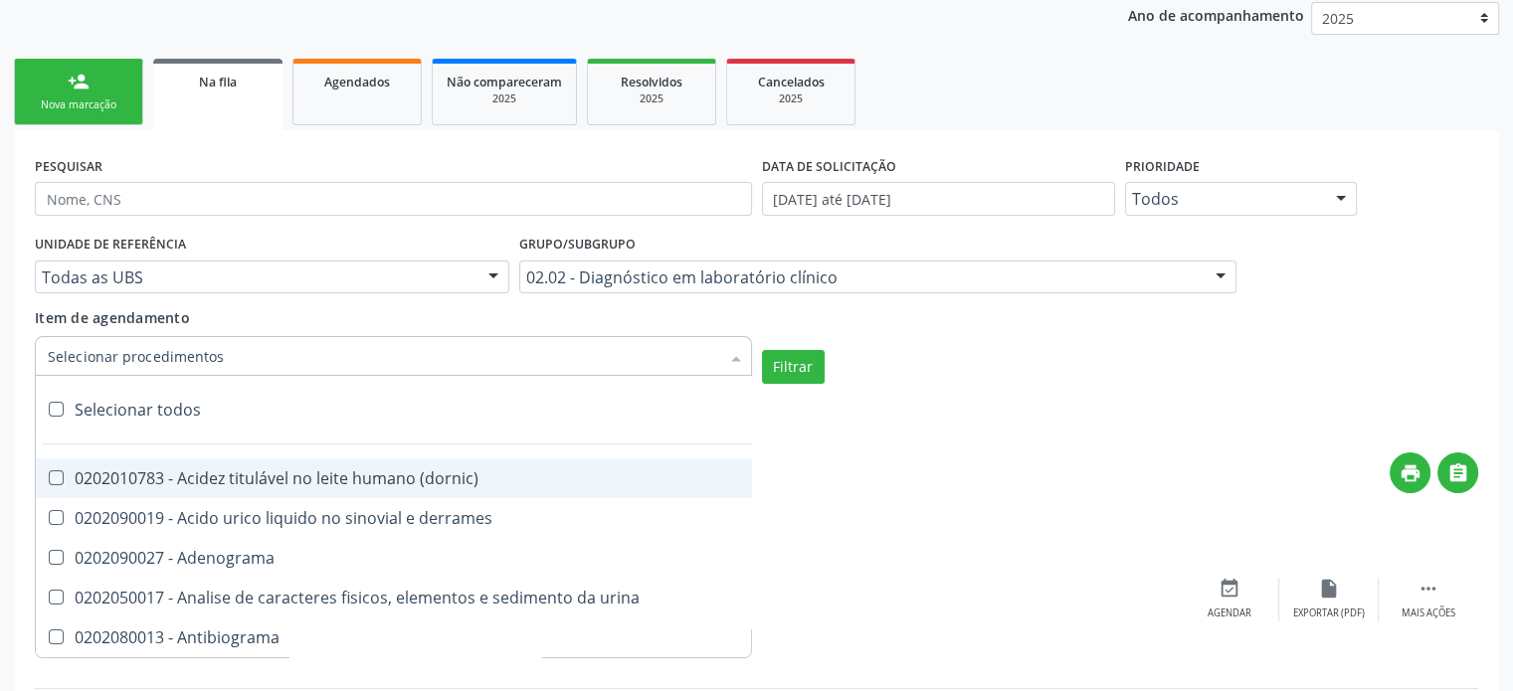
checkbox ureia "true"
checkbox osmolar "true"
checkbox addis "true"
checkbox b "true"
checkbox cd4\/cd8 "true"
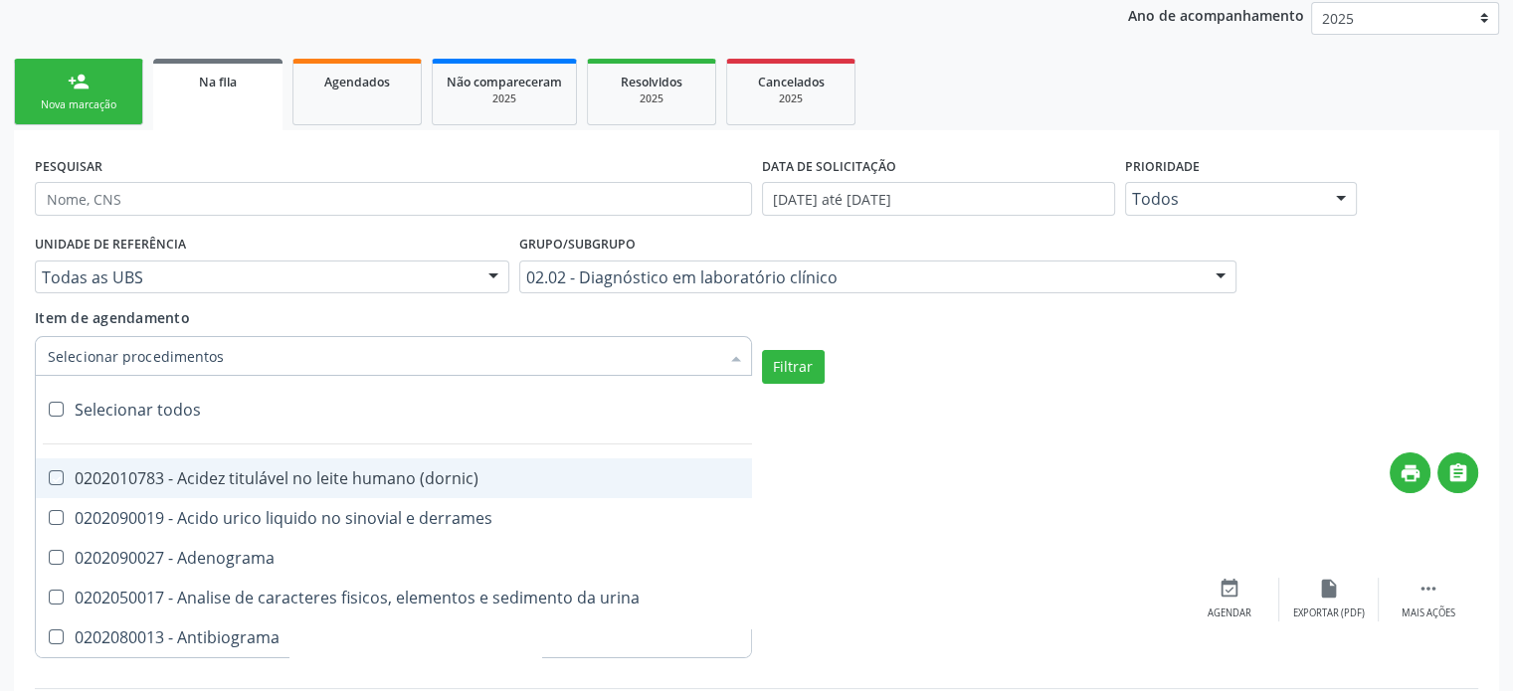
checkbox totais "true"
checkbox plaquetas "true"
checkbox reticulocitos "true"
checkbox liquor "true"
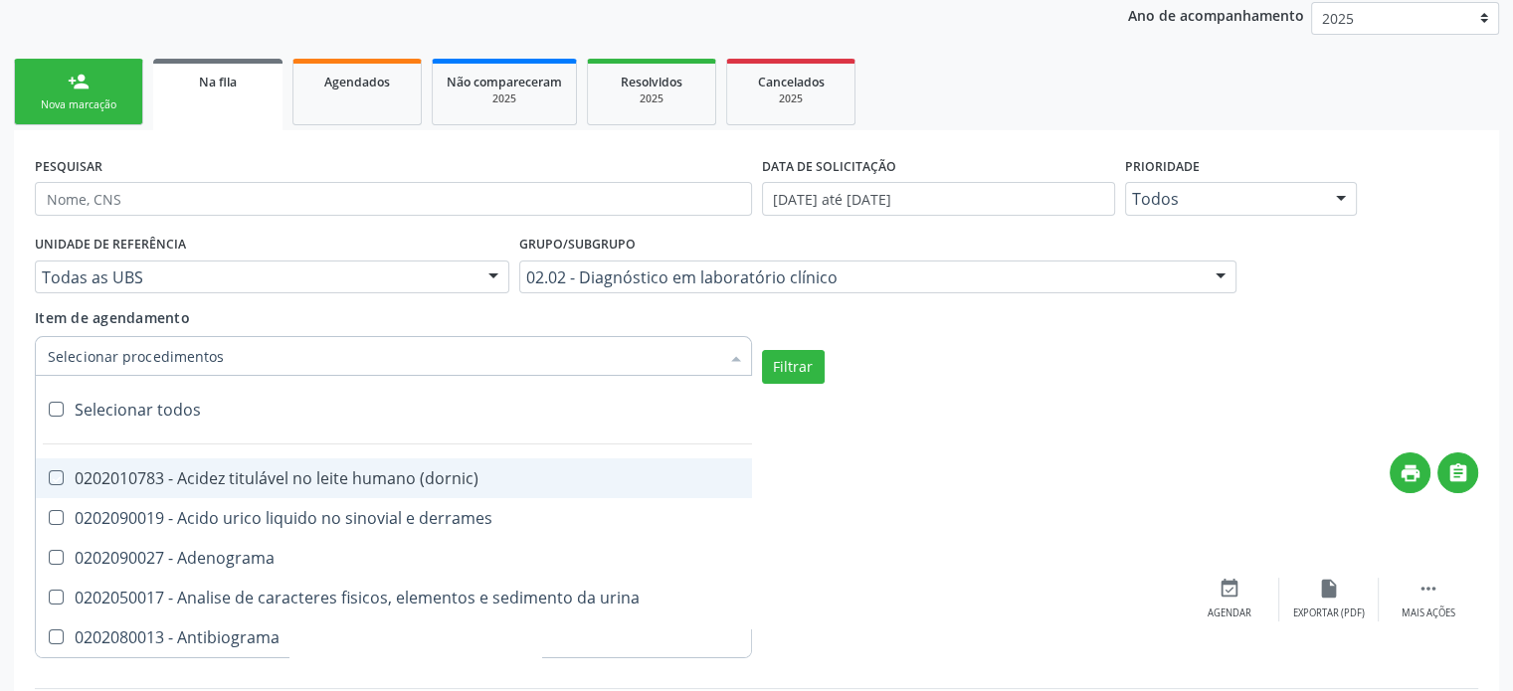
checkbox identificacao "true"
checkbox \(pos-pasteurização\) "true"
checkbox herpesvirus "true"
checkbox baar "true"
checkbox anaerobicas "true"
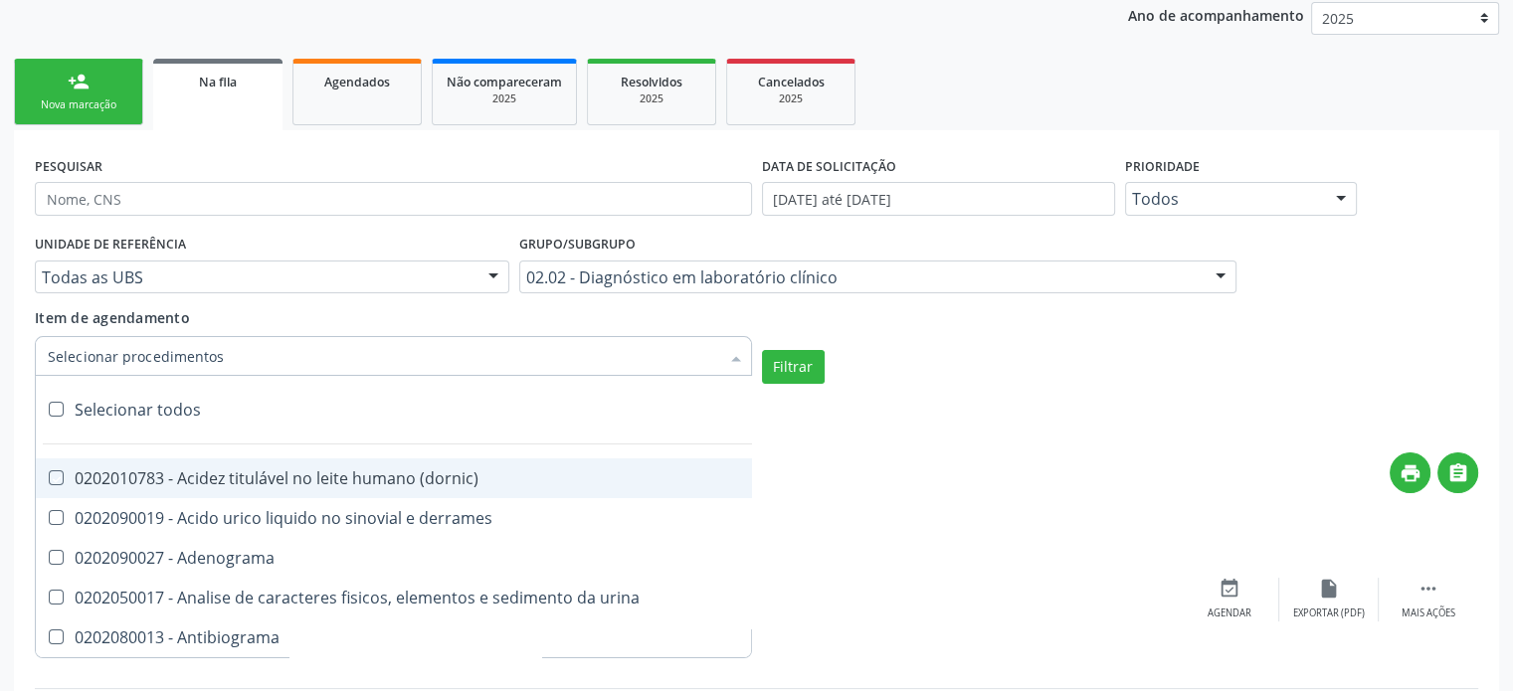
checkbox fungos "true"
checkbox \(qualitativo\) "true"
checkbox tardio\) "true"
checkbox \(qualitativo\) "true"
checkbox \(confirmatorio\) "true"
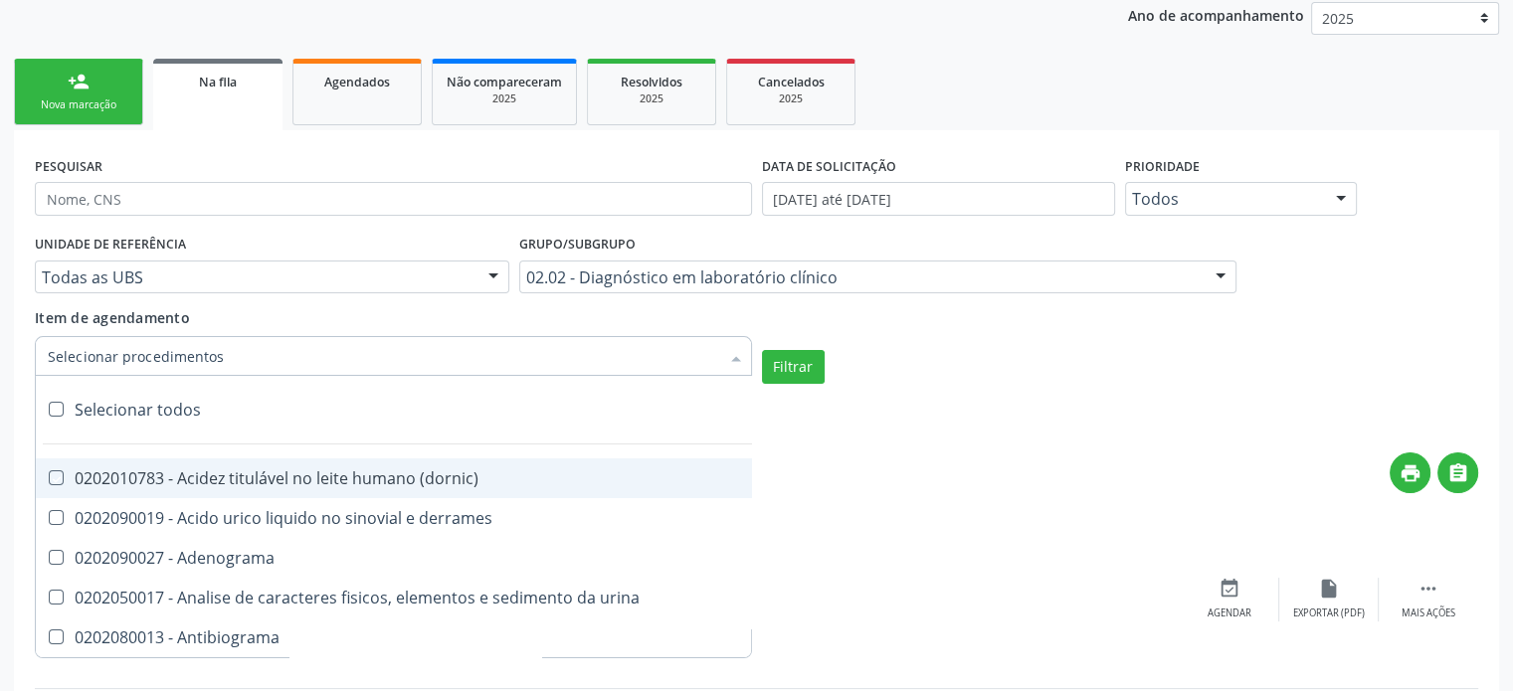
checkbox \(confirmatorio\) "true"
checkbox molecular "true"
checkbox htlv-1 "true"
checkbox biotinidase "true"
checkbox congênita "true"
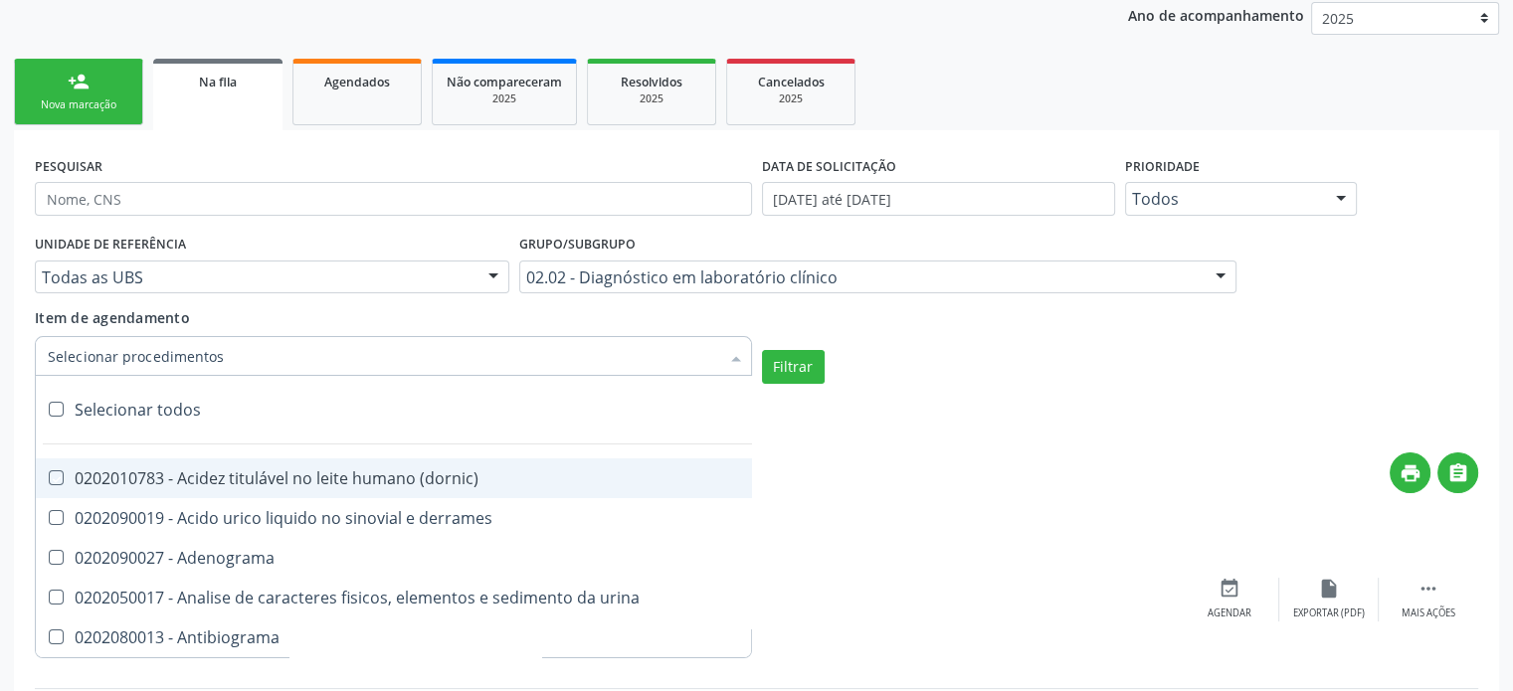
checkbox antiplaquetarios "true"
checkbox ferro "true"
checkbox bandas\) "true"
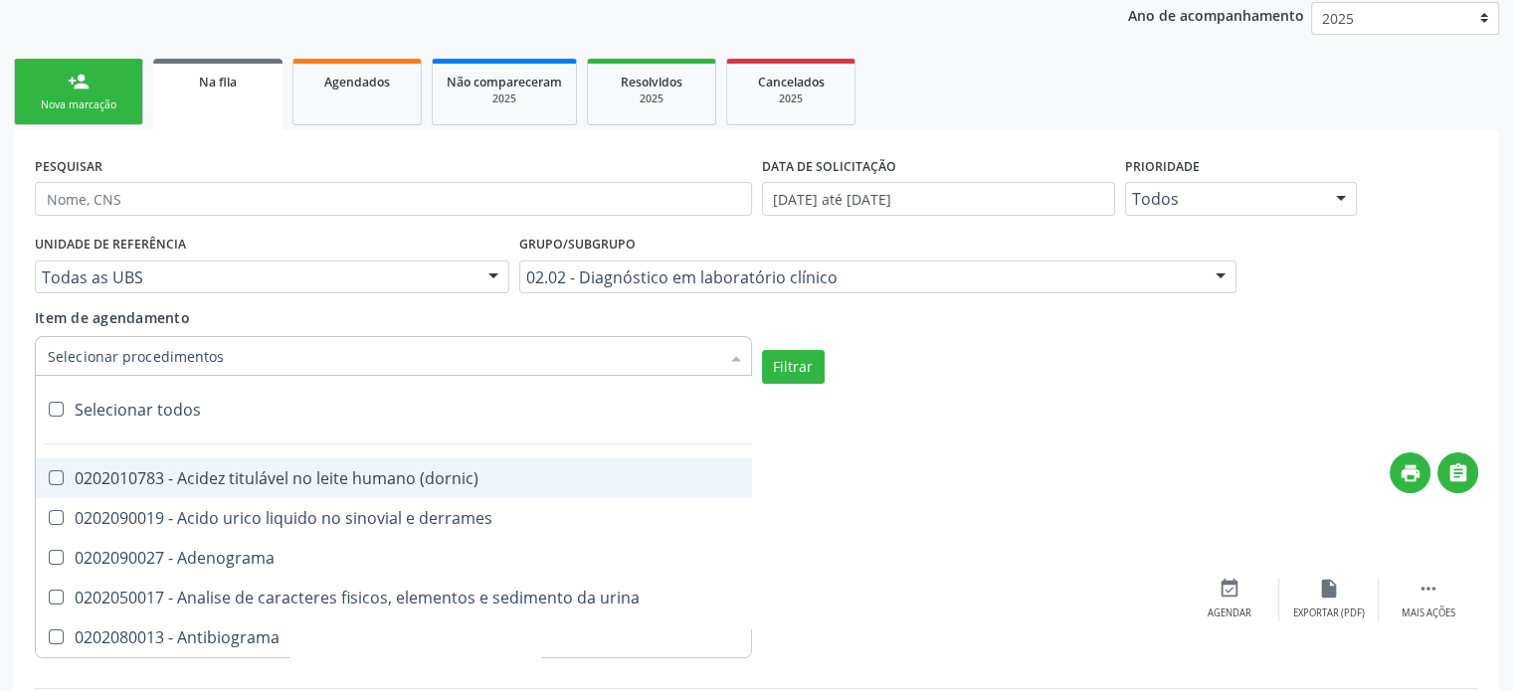
checkbox \(ch50\) "true"
checkbox aminoacidos "true"
checkbox globular "true"
checkbox dosagens\) "true"
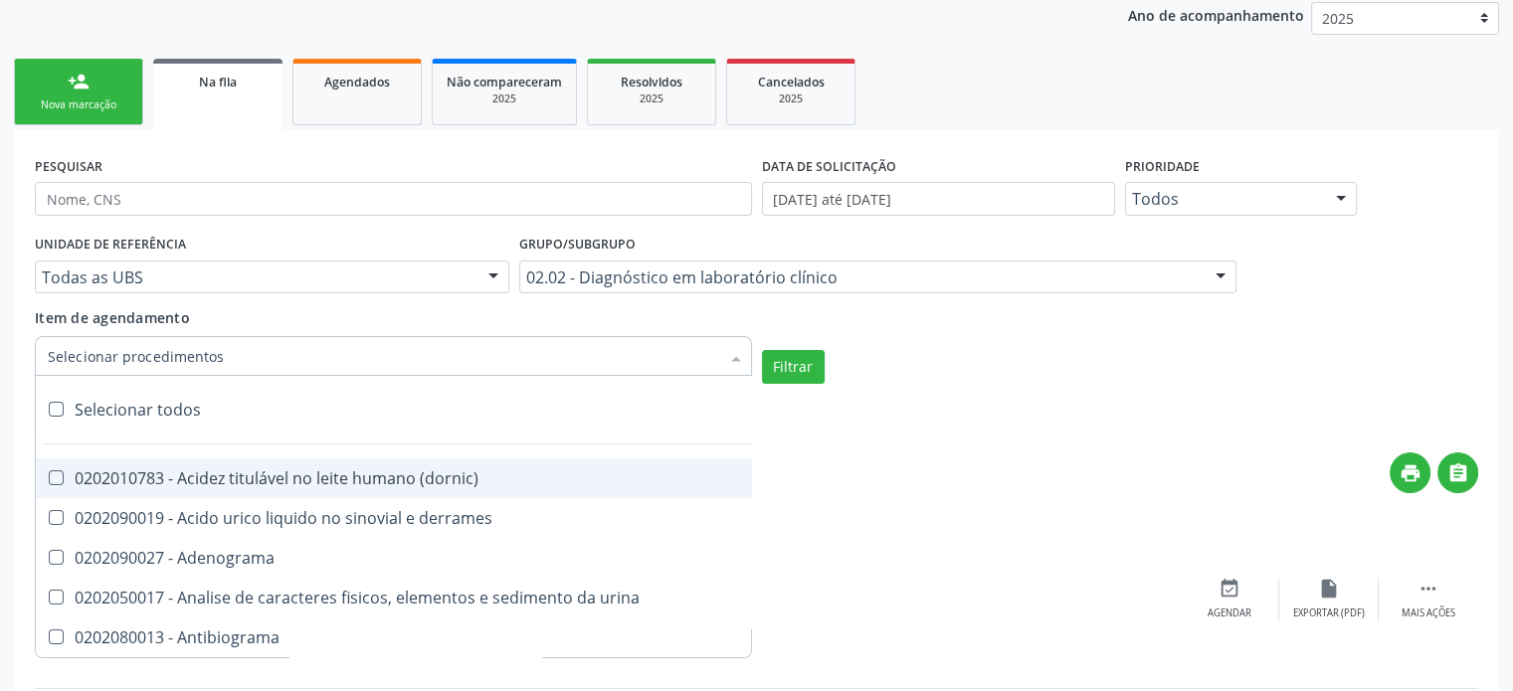
checkbox dosagens\) "true"
checkbox \(cada\) "true"
checkbox reumatoide "true"
checkbox amniotico "true"
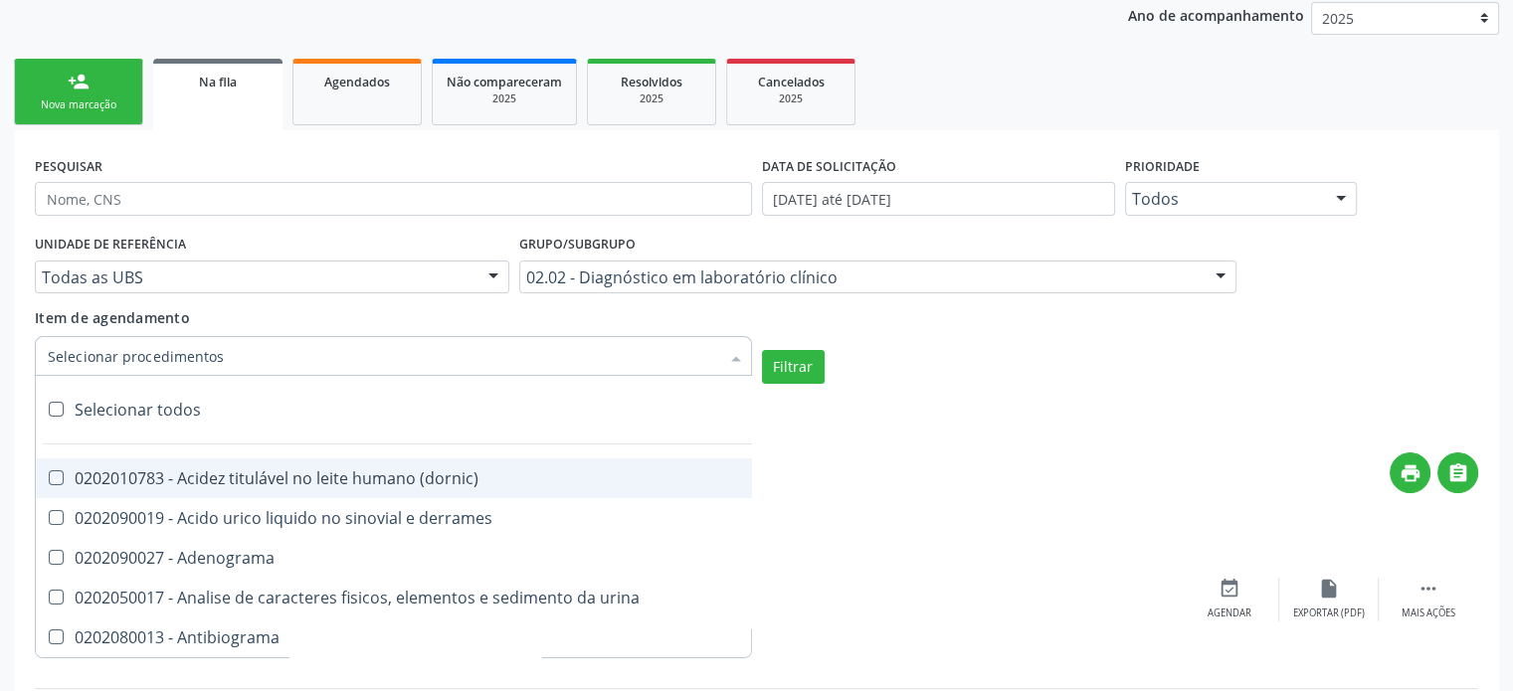
checkbox livre "true"
checkbox osmolalidade "true"
checkbox osmolaridade "true"
checkbox t3 "true"
checkbox sulfo-hemoglobina "true"
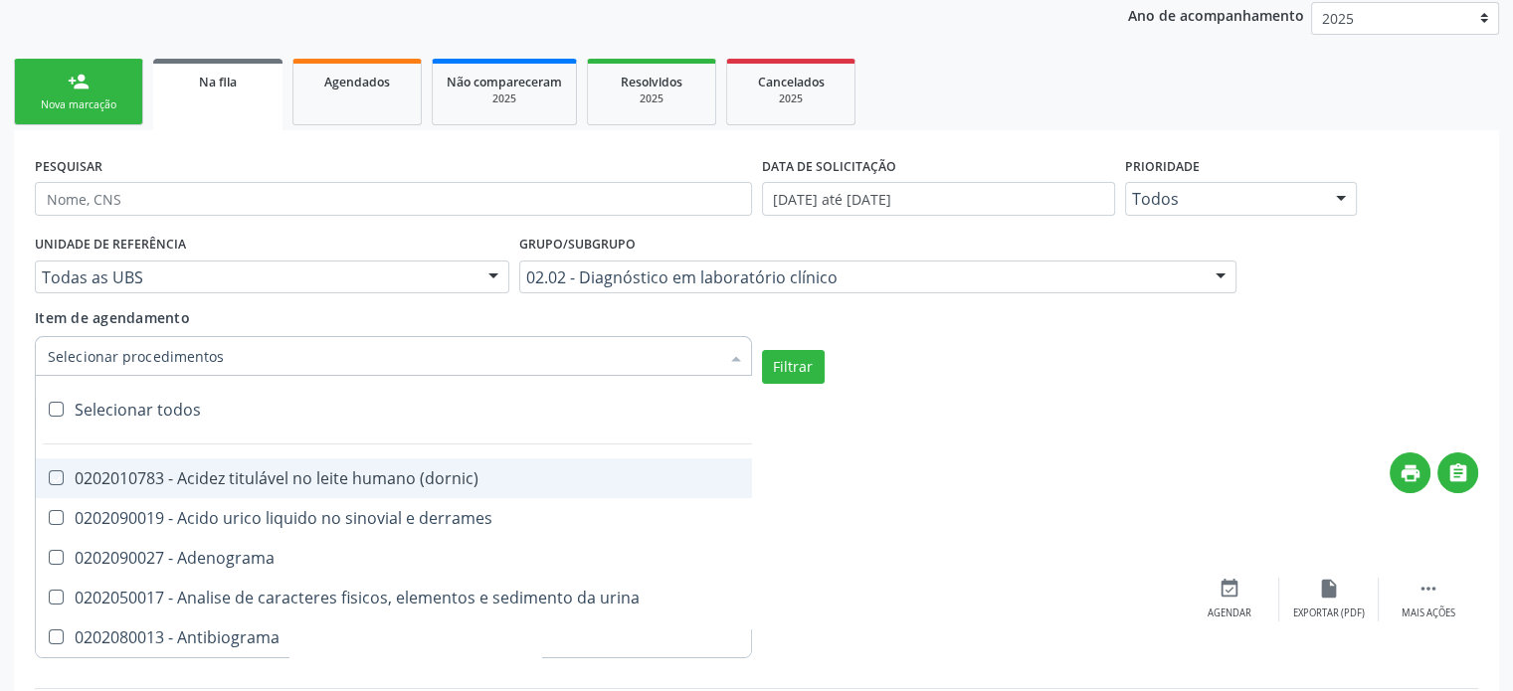
checkbox reverso "true"
checkbox coagulacao "true"
checkbox euglobulina "true"
checkbox -duke "true"
checkbox ivy "true"
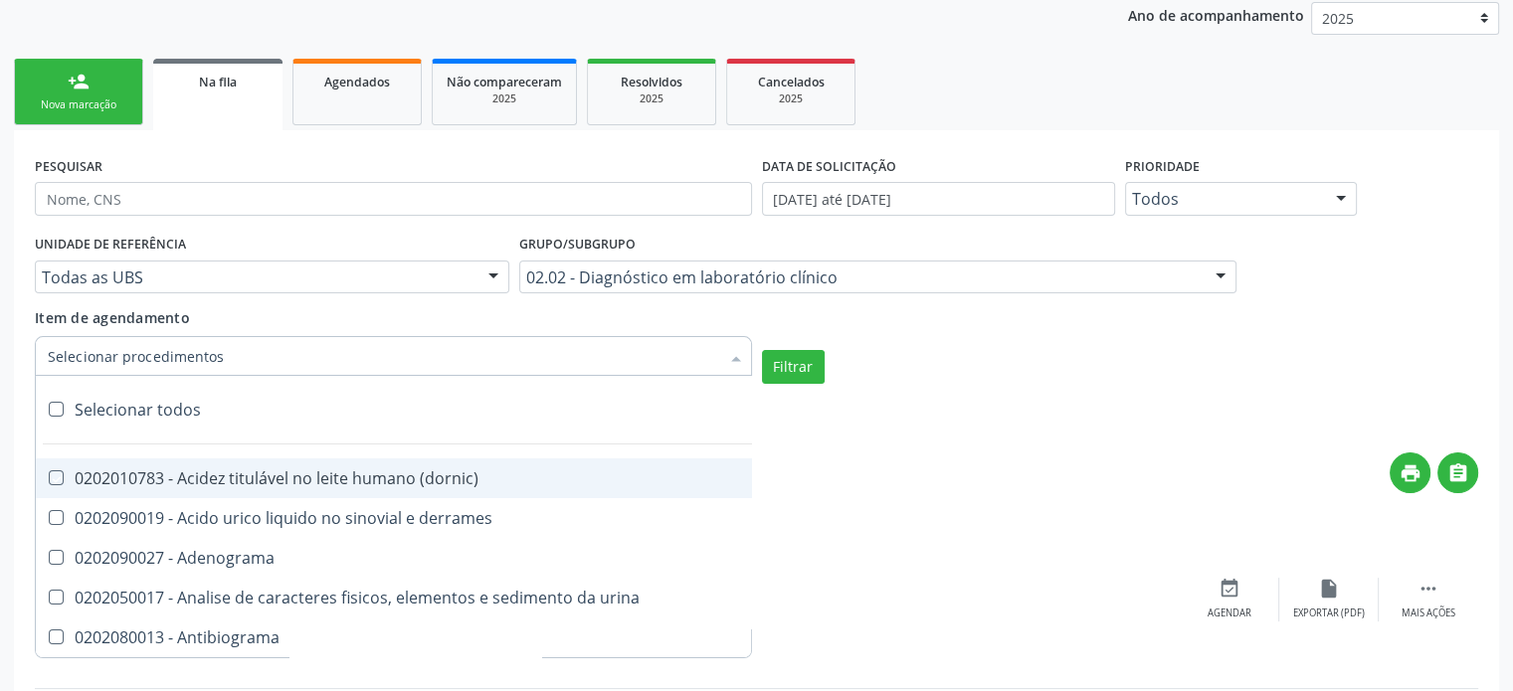
checkbox hemacias "true"
checkbox trombina "true"
checkbox ativada\) "true"
checkbox \(tap\) "true"
checkbox \(vhs\) "true"
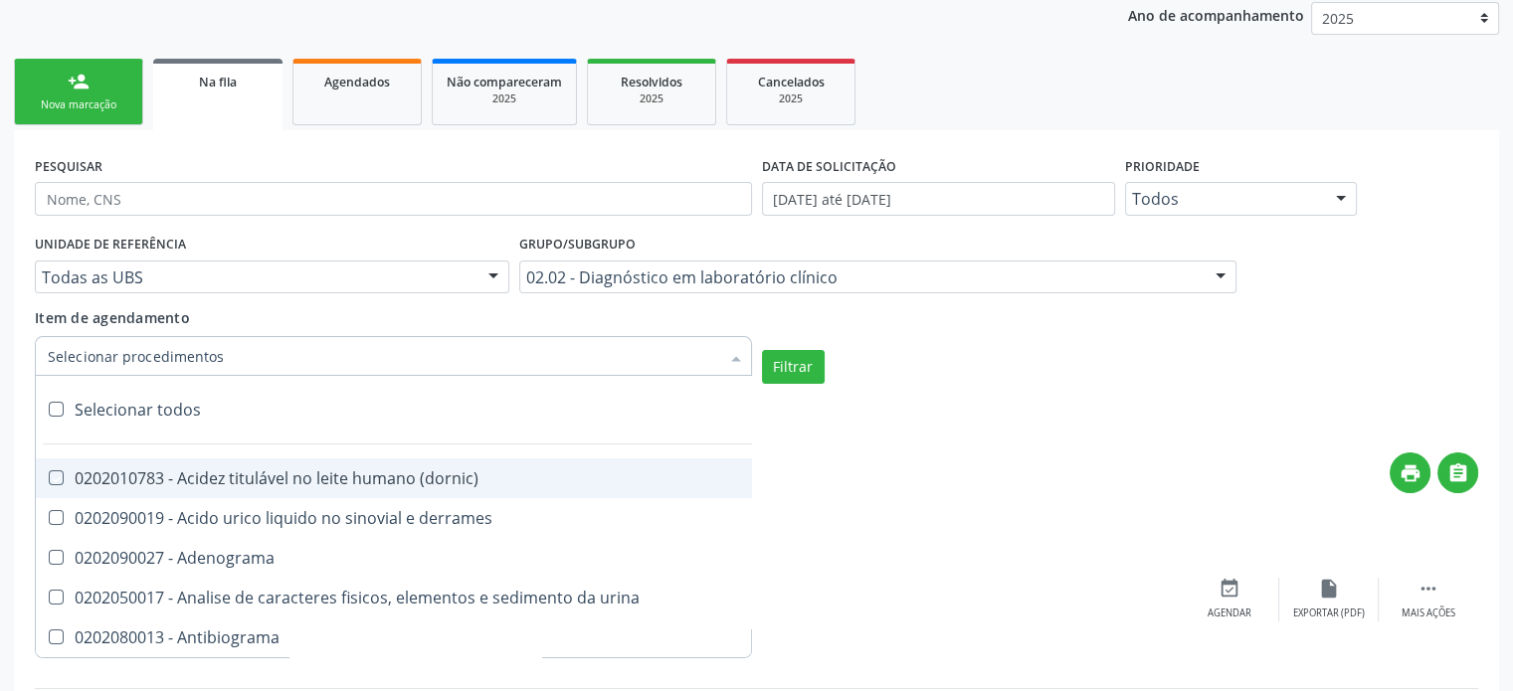
checkbox abo "true"
checkbox reativa "true"
checkbox ordenhado "true"
checkbox pezinho\) "true"
checkbox complemento "true"
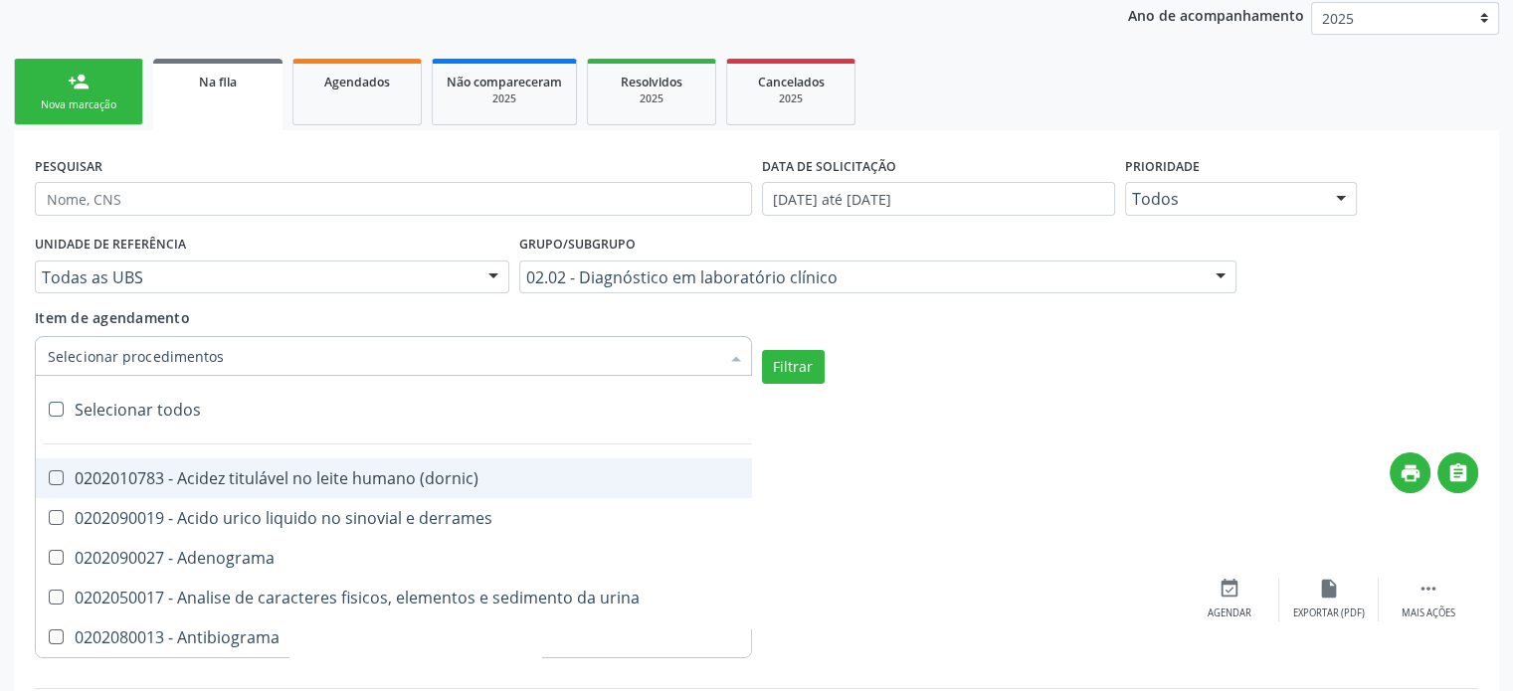
checkbox pezinho\) "true"
checkbox 17-alfa-hidroxiprogesterona "true"
checkbox totais "true"
checkbox 17-hidroxicorticosteroides "true"
checkbox d "true"
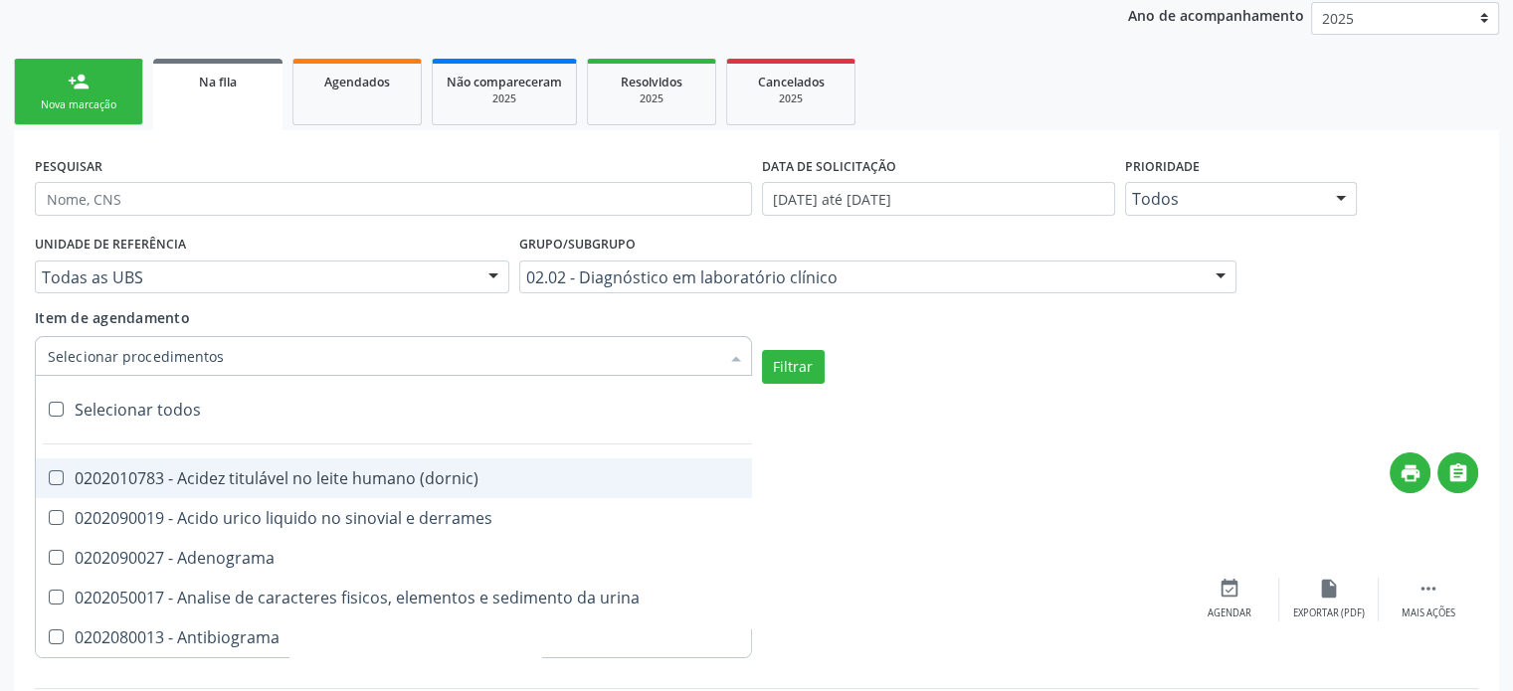
checkbox 5-nucleotidase "true"
checkbox acetona "true"
checkbox \(serotonina\) "true"
checkbox ascorbico "true"
checkbox delta-aminolevulinico "true"
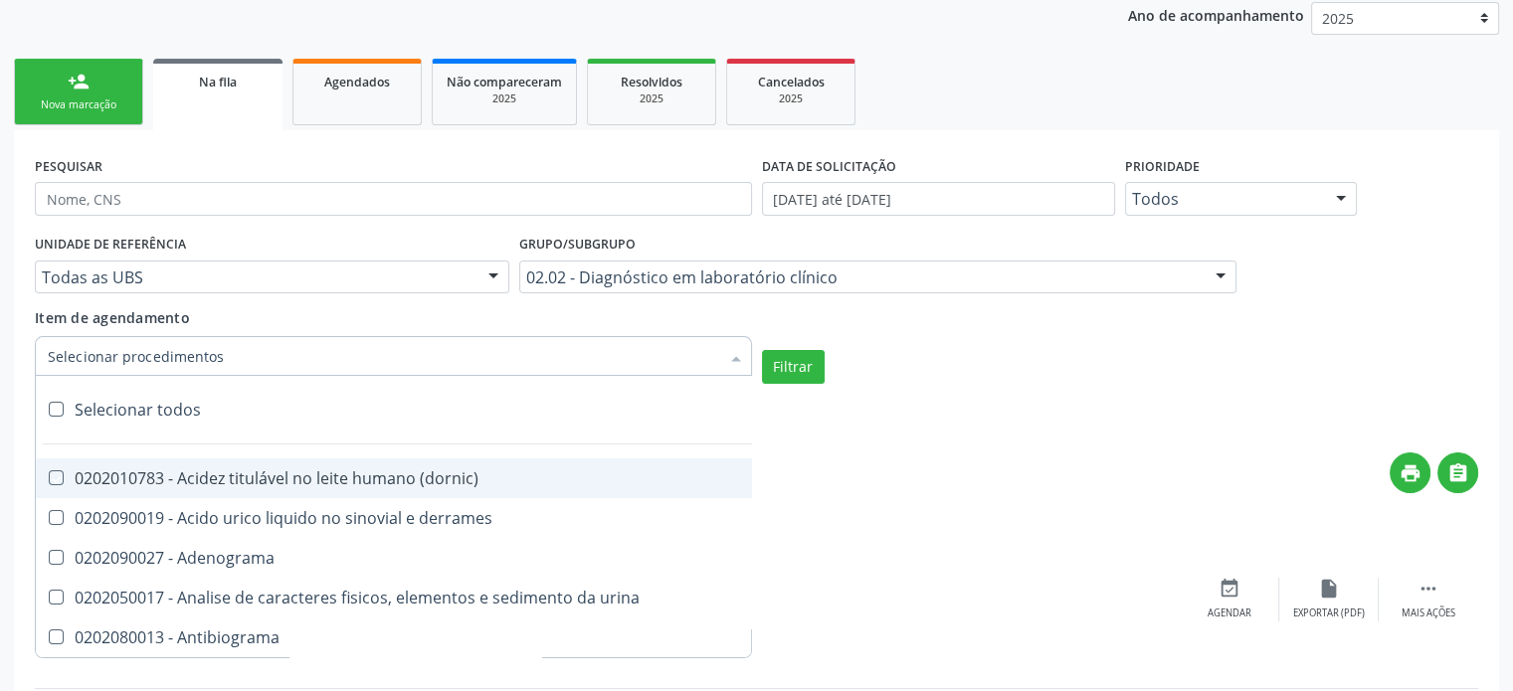
checkbox hipurico "true"
checkbox mandelico "true"
checkbox metil-hipurico "true"
checkbox urico "true"
checkbox valproico "true"
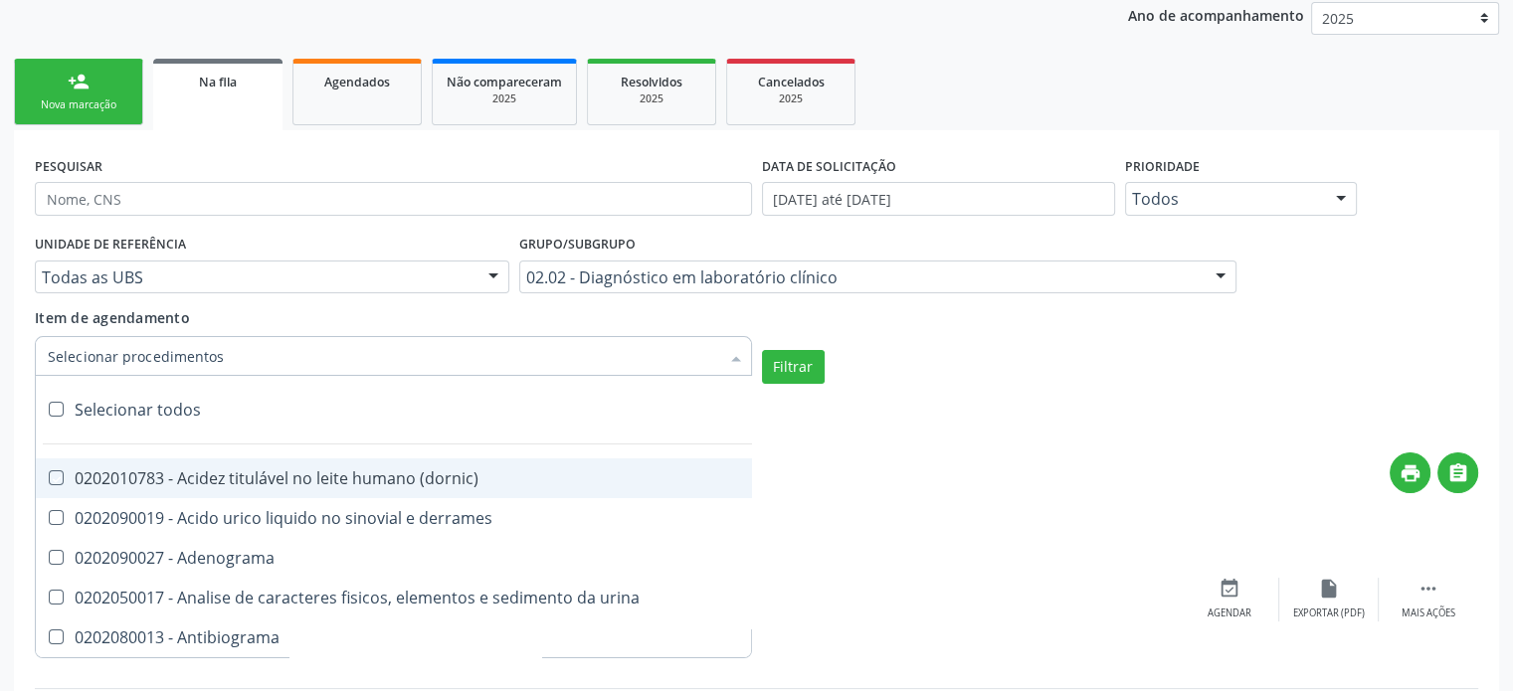
checkbox vanilmandelico "true"
checkbox \(acth\) "true"
checkbox ala-desidratase "true"
checkbox etilico "true"
checkbox aldolase "true"
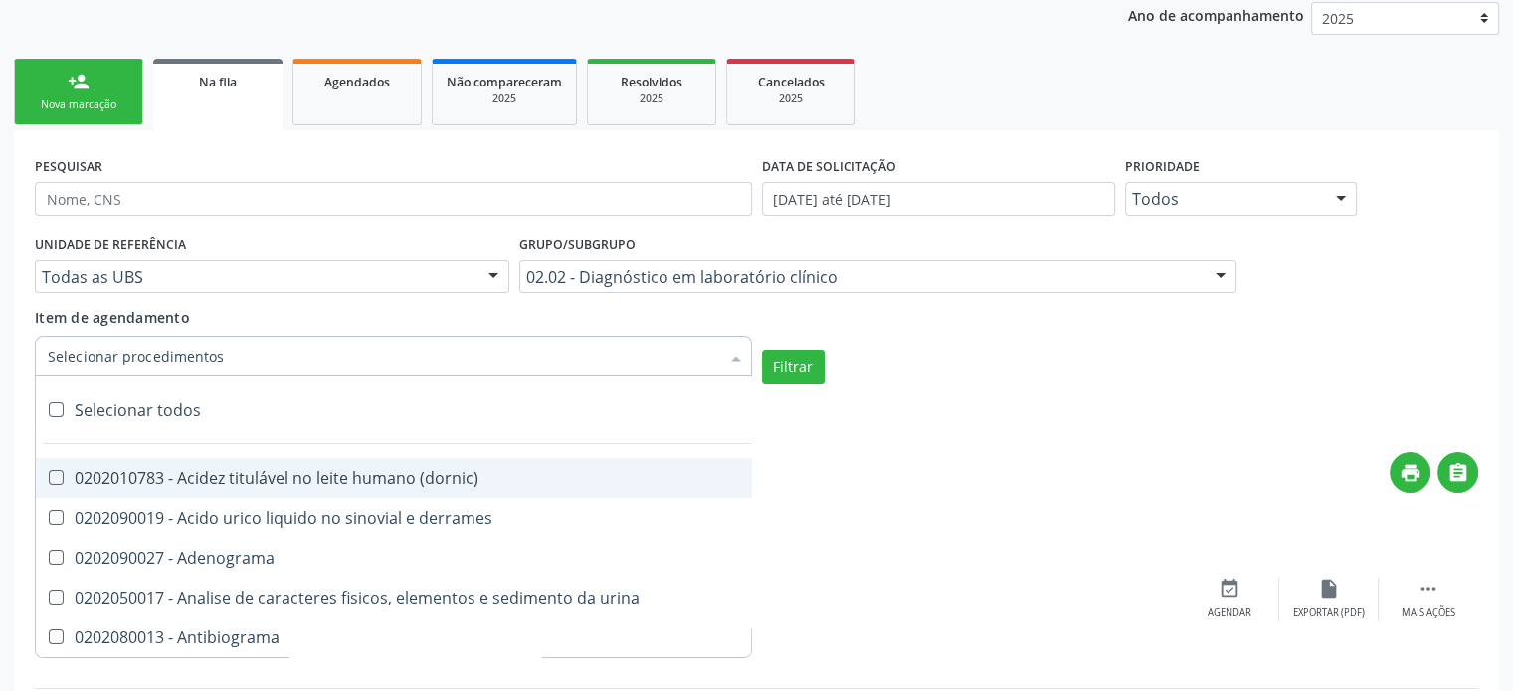
checkbox aldosterona "true"
checkbox alfa-1-antitripsina "true"
checkbox acida "true"
checkbox alfa-2-macroglobulina "true"
checkbox alfa-fetoproteina "true"
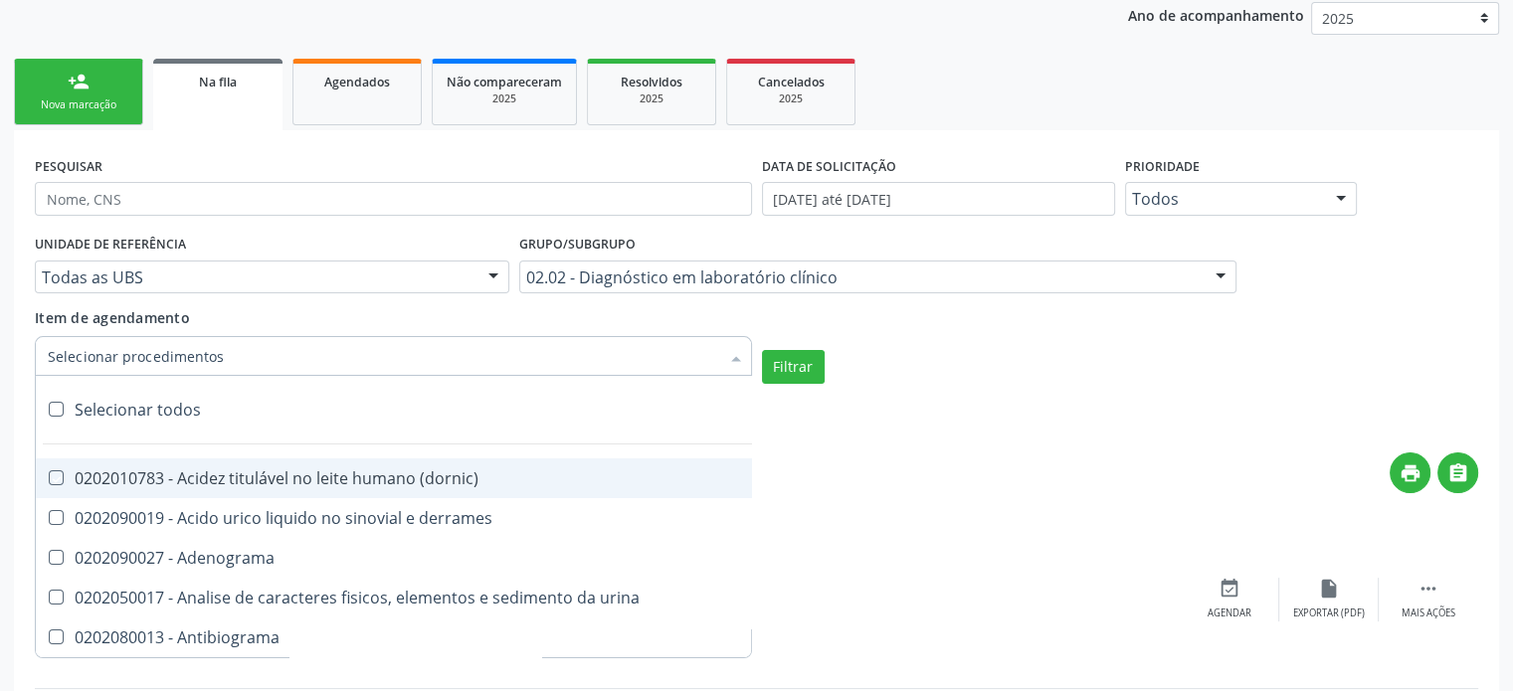
checkbox aluminio "true"
checkbox amilase "true"
checkbox aminoglicosideos "true"
checkbox amonia "true"
checkbox ciclico "true"
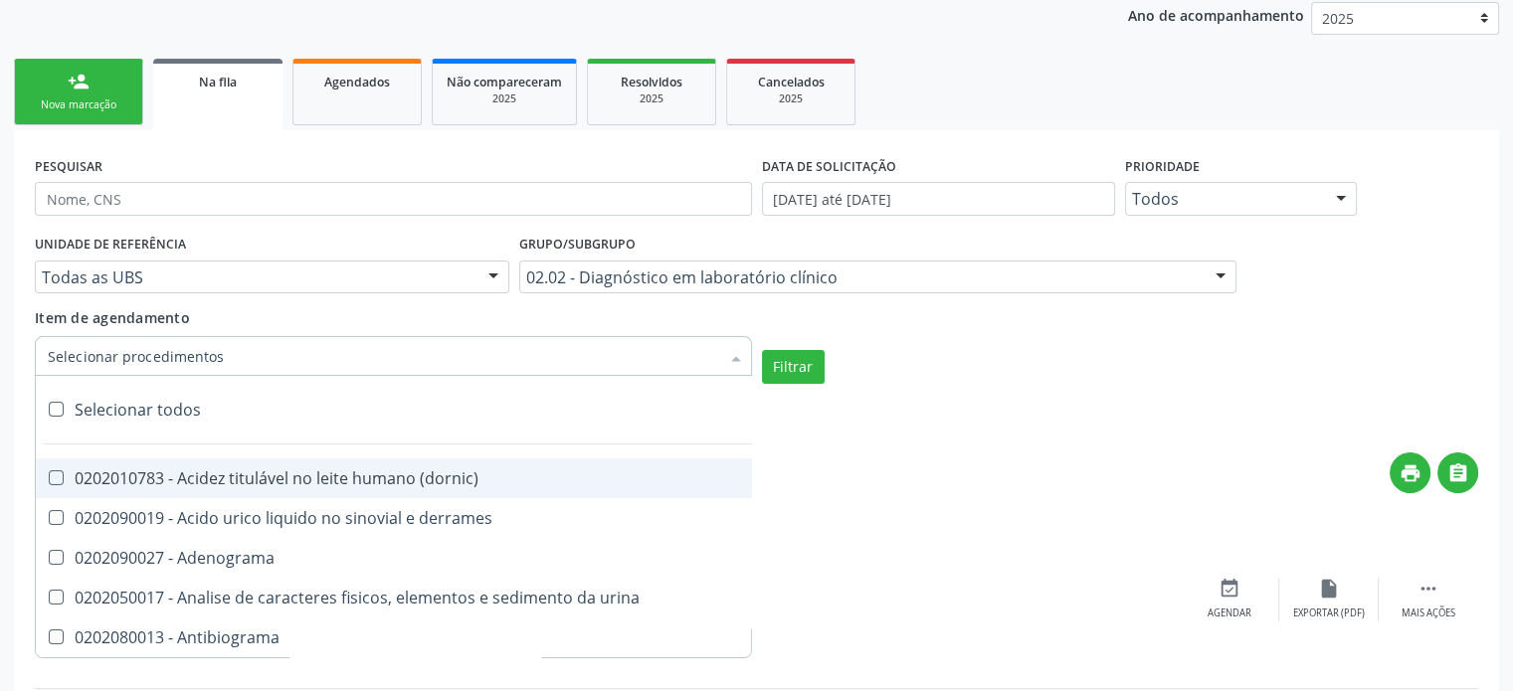
checkbox androstenediona "true"
checkbox anfetaminas "true"
checkbox circulante "true"
checkbox iga "true"
checkbox triciclicos "true"
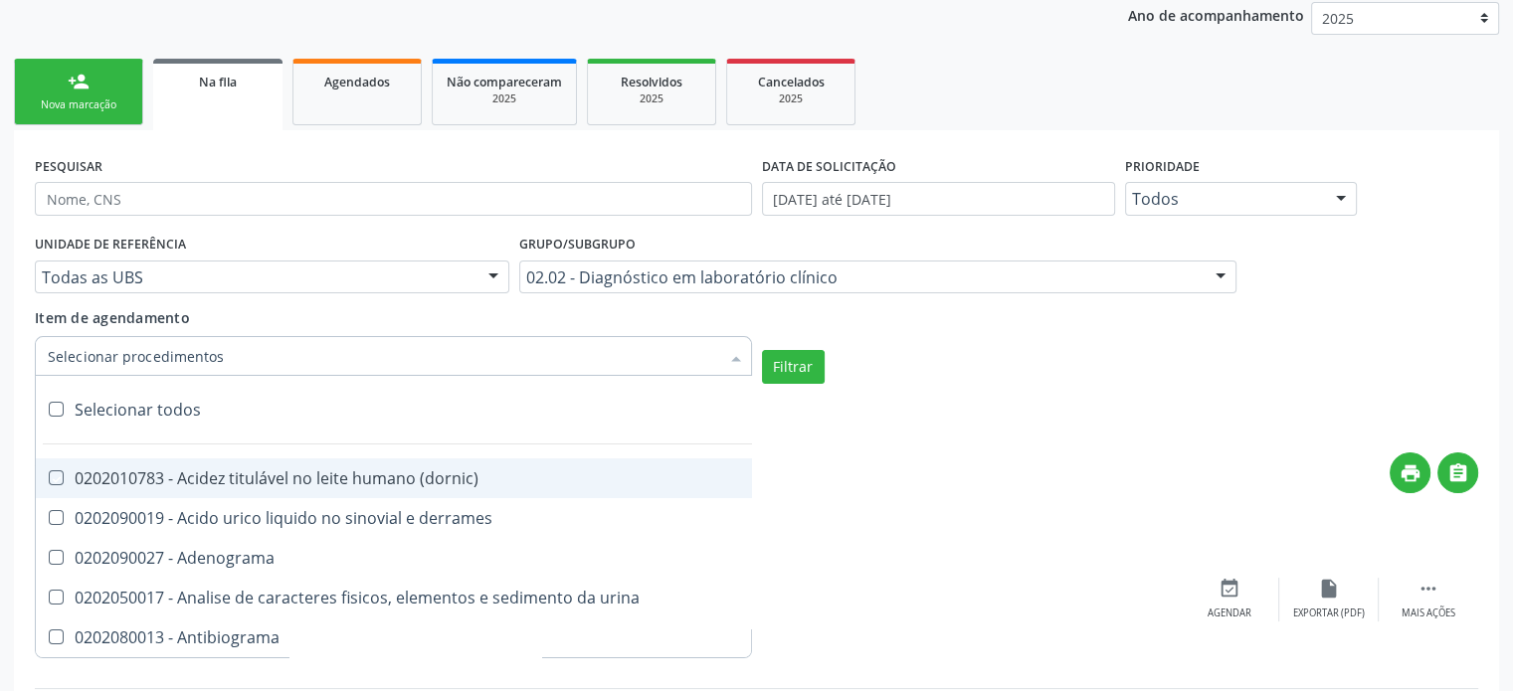
checkbox \(psa\) "true"
checkbox iii "true"
checkbox barbituratos "true"
checkbox benzodiazepinicos "true"
checkbox beta-2-microglobulina "true"
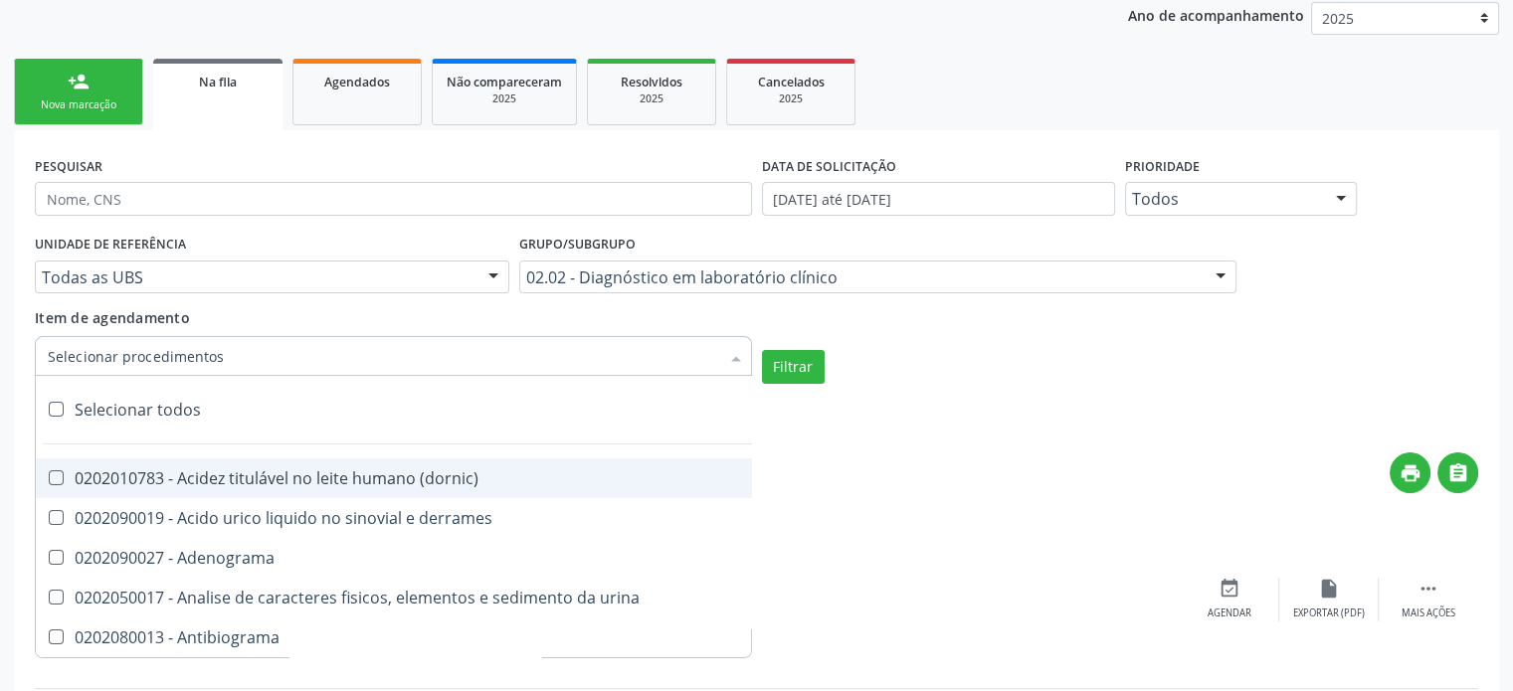
checkbox fracoes "true"
checkbox cadmio "true"
checkbox calcio "true"
checkbox ionizavel "true"
checkbox calcitonina "true"
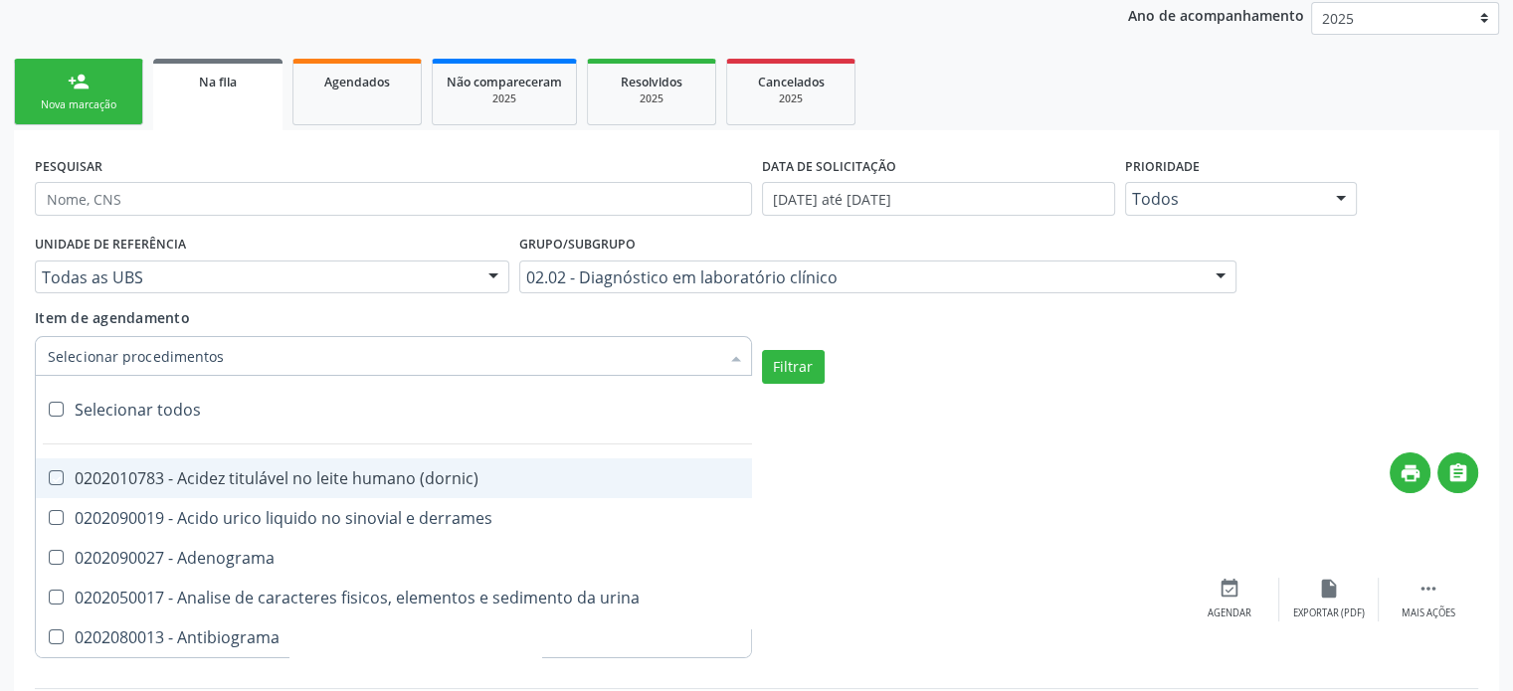
checkbox carbamazepina "true"
checkbox carboxi-hemoglobina "true"
checkbox caroteno "true"
checkbox catecolaminas "true"
checkbox chumbo "true"
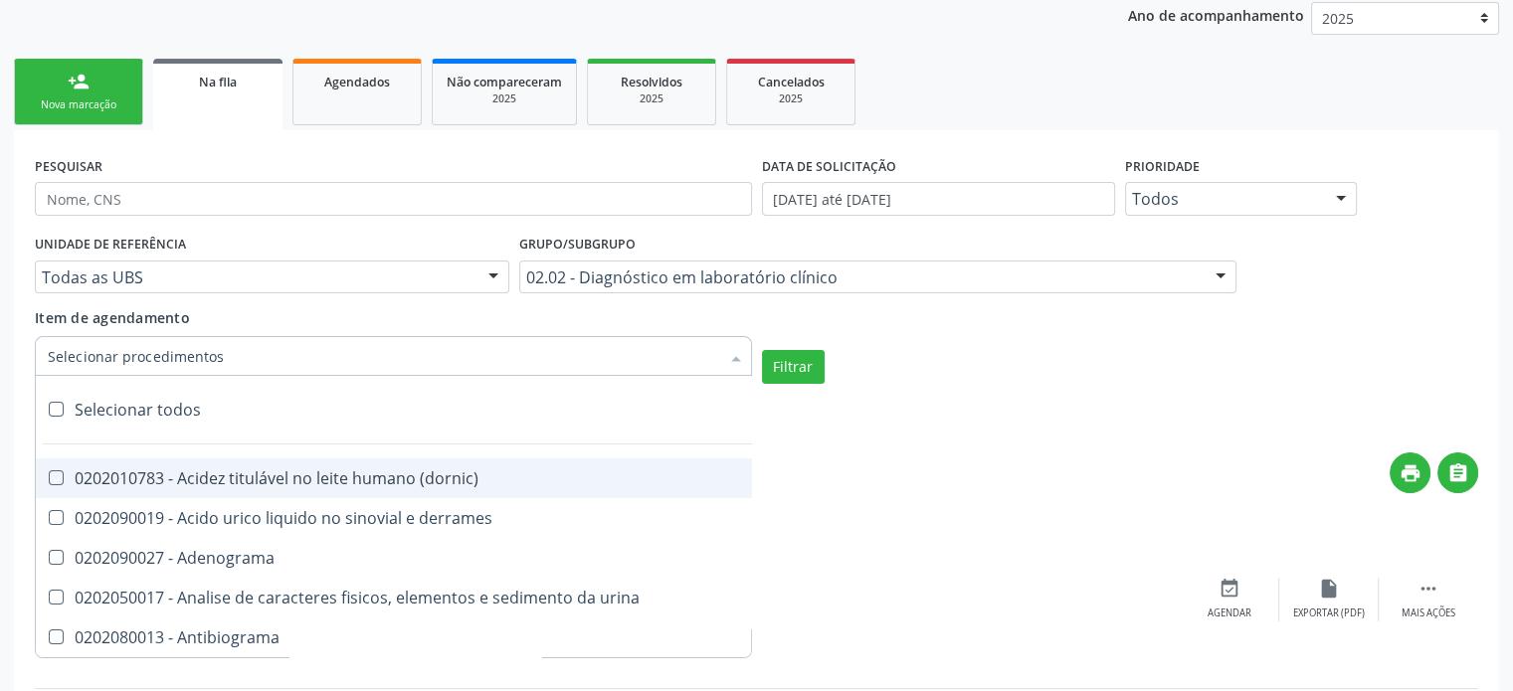
checkbox ciclosporina "true"
checkbox citrato "true"
checkbox cloreto "true"
checkbox suor "true"
checkbox cobre "true"
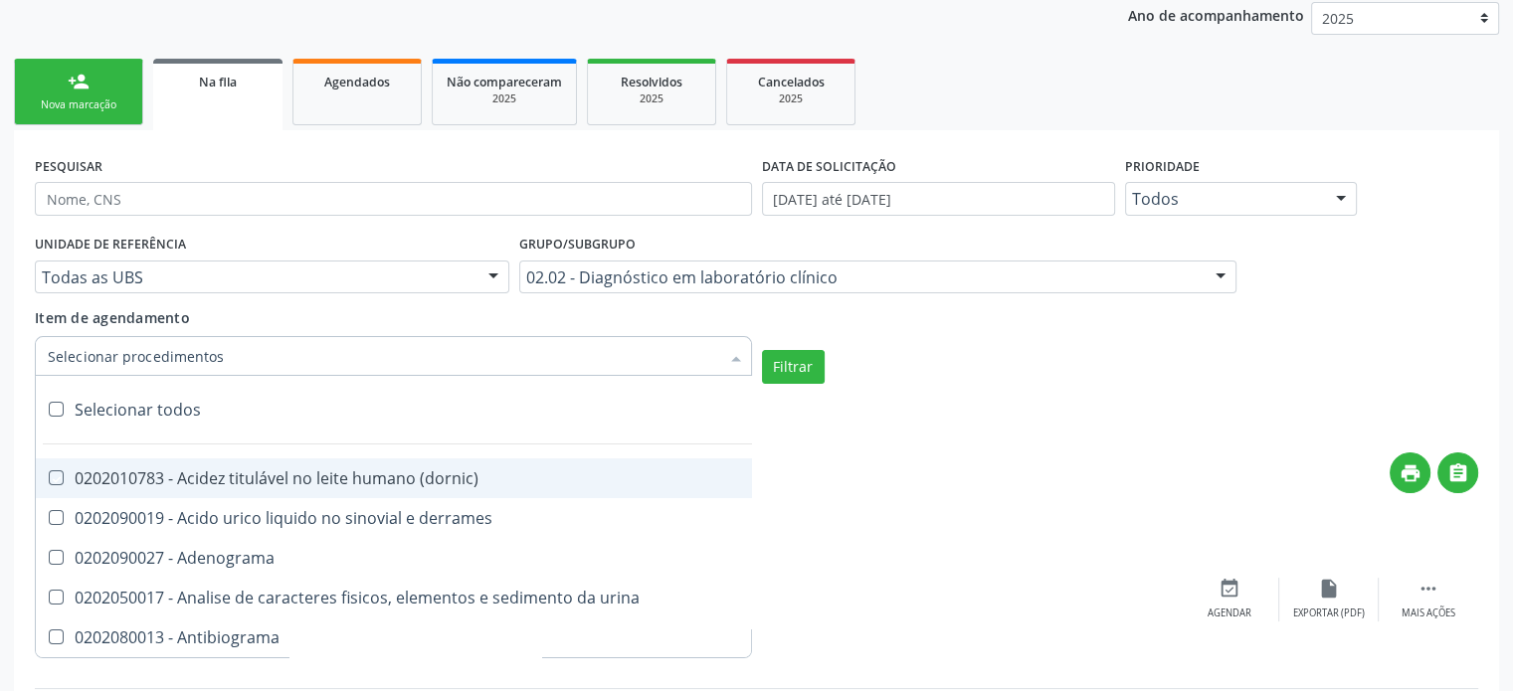
checkbox hdl "true"
checkbox ldl "true"
checkbox colinesterase "true"
checkbox c3 "true"
checkbox c4 "true"
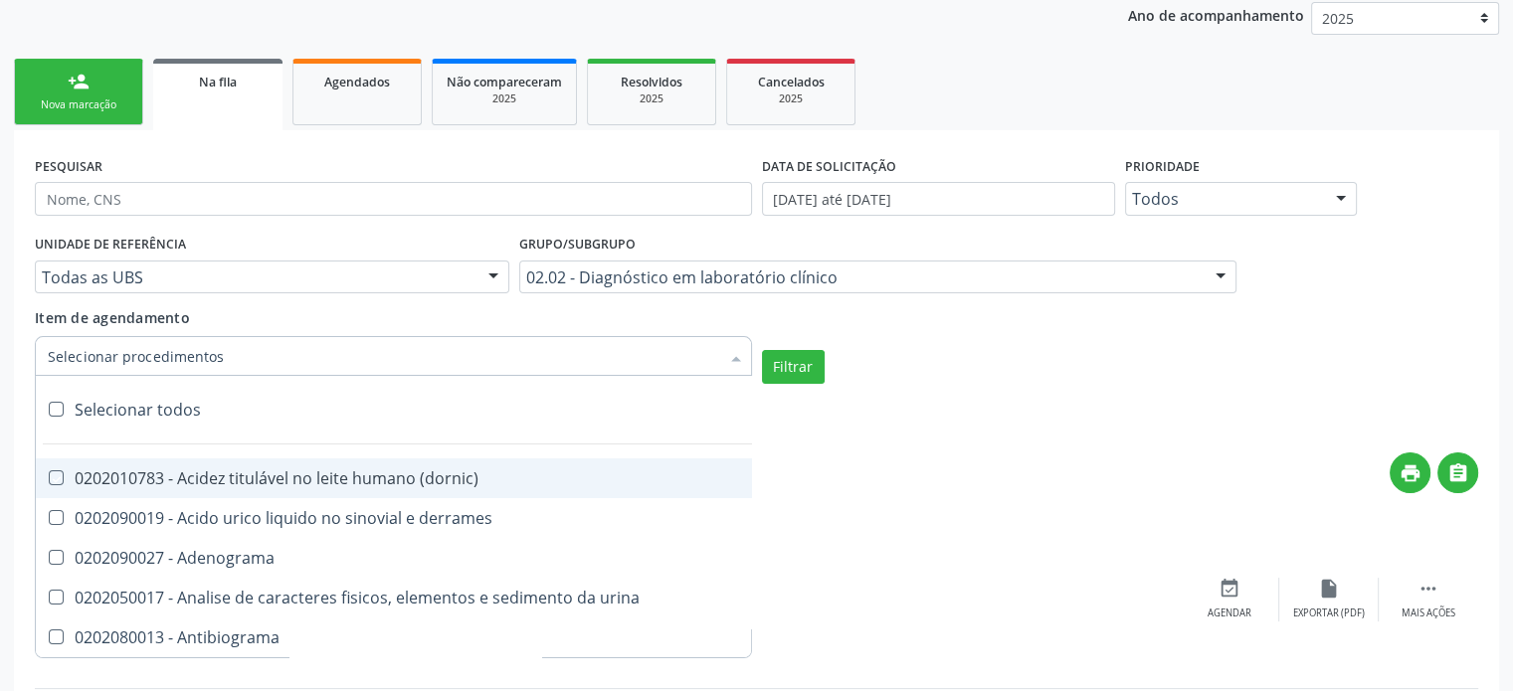
checkbox cortisol "true"
checkbox creatinina "true"
checkbox amniotico "true"
checkbox \(cpk\) "true"
checkbox crioaglutinina "true"
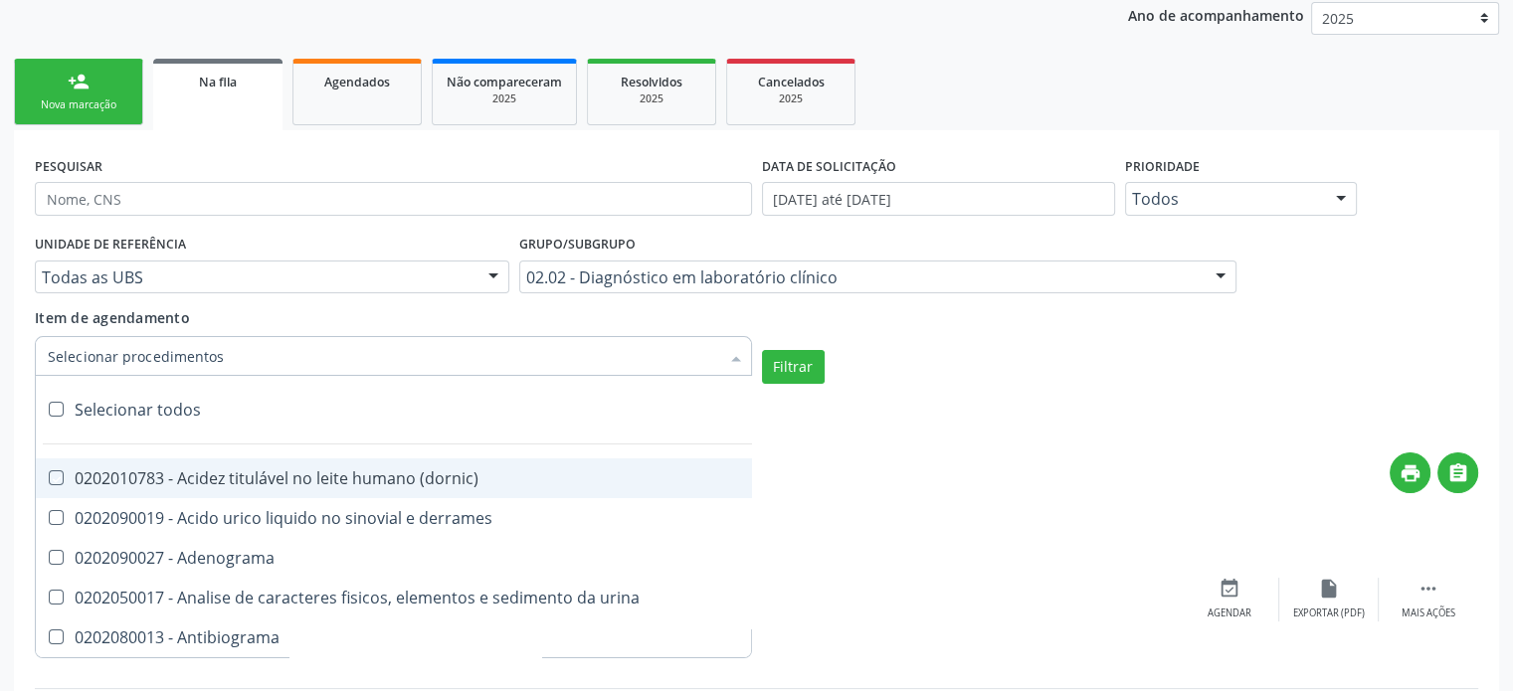
checkbox \(dhea\) "true"
checkbox alfa-hidroxibutirica "true"
checkbox glutamica "true"
checkbox latica "true"
checkbox fracionadas\) "true"
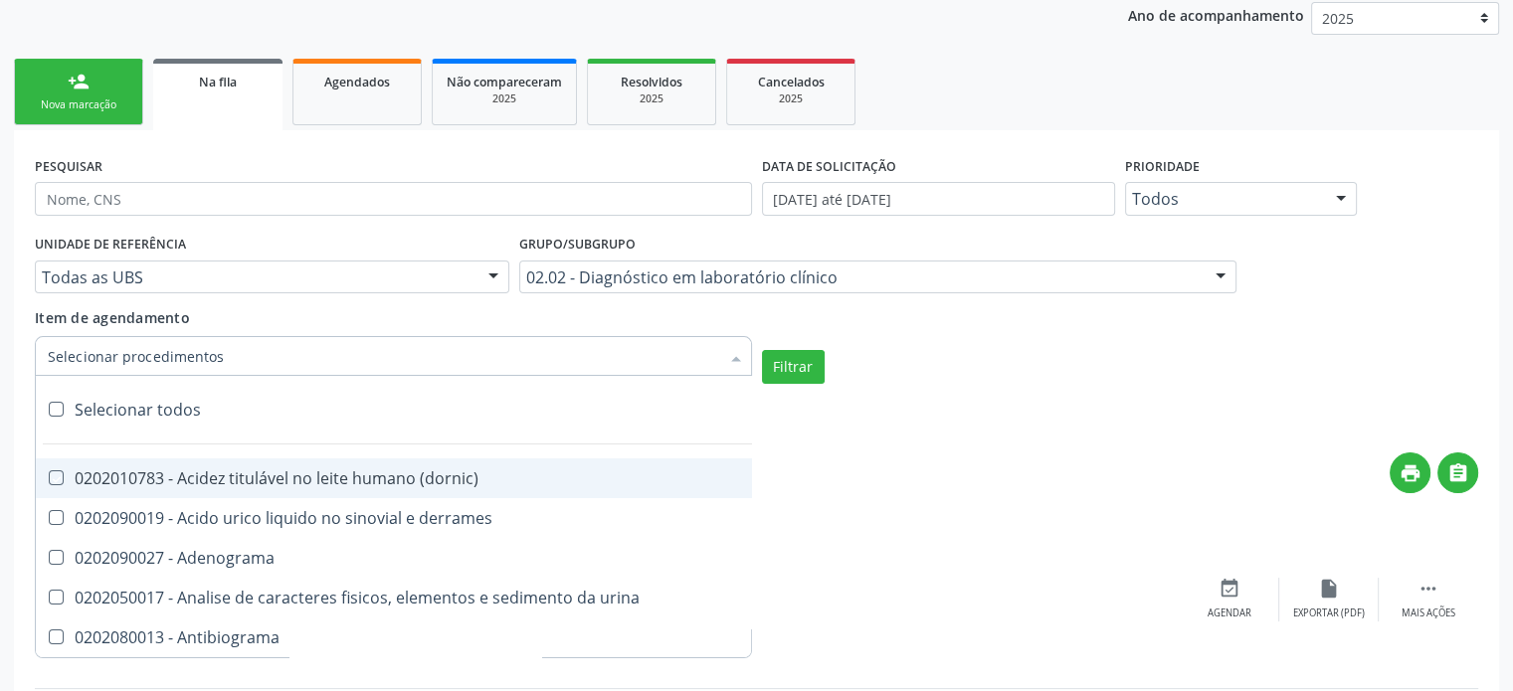
checkbox digitoxina\) "true"
checkbox \(dht\) "true"
checkbox fecal "true"
checkbox estradiol "true"
checkbox estriol "true"
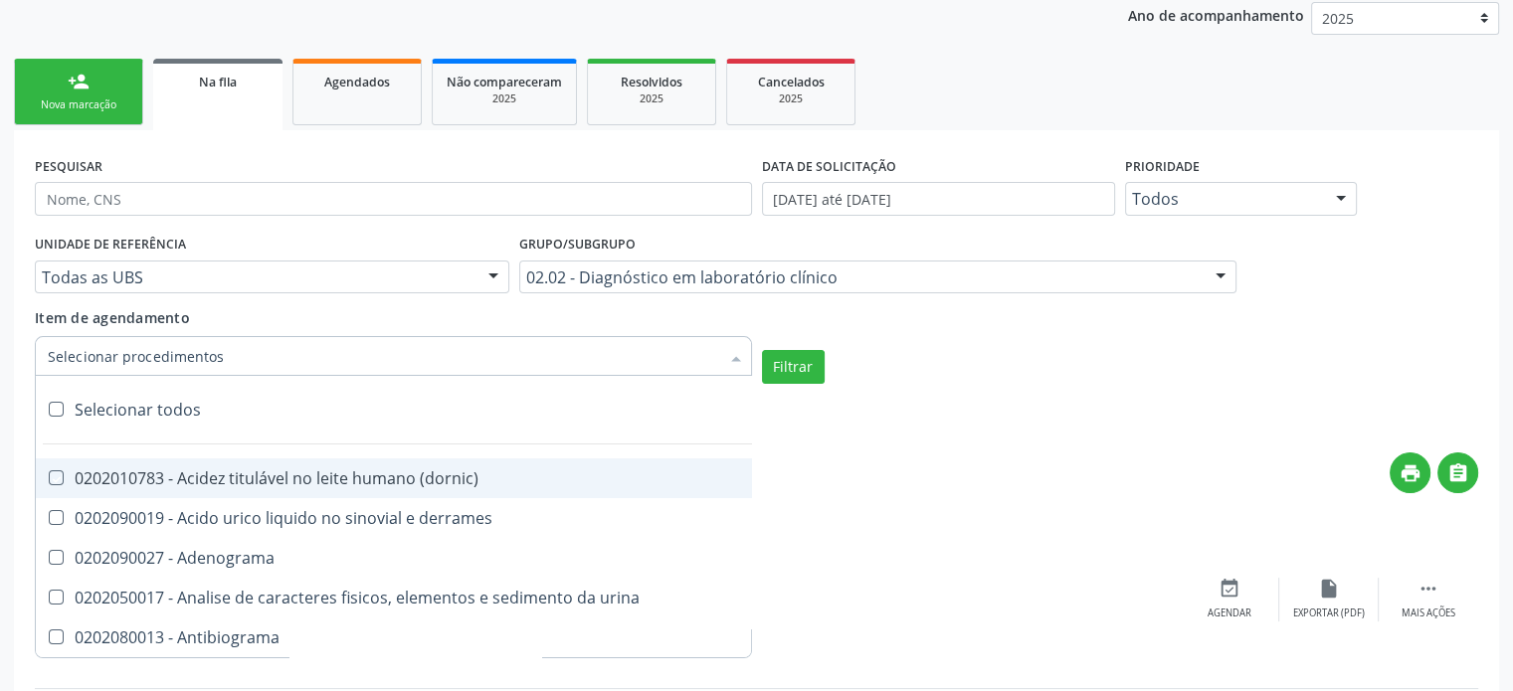
checkbox estrona "true"
checkbox etossuximida "true"
checkbox ii "true"
checkbox ix "true"
checkbox v "true"
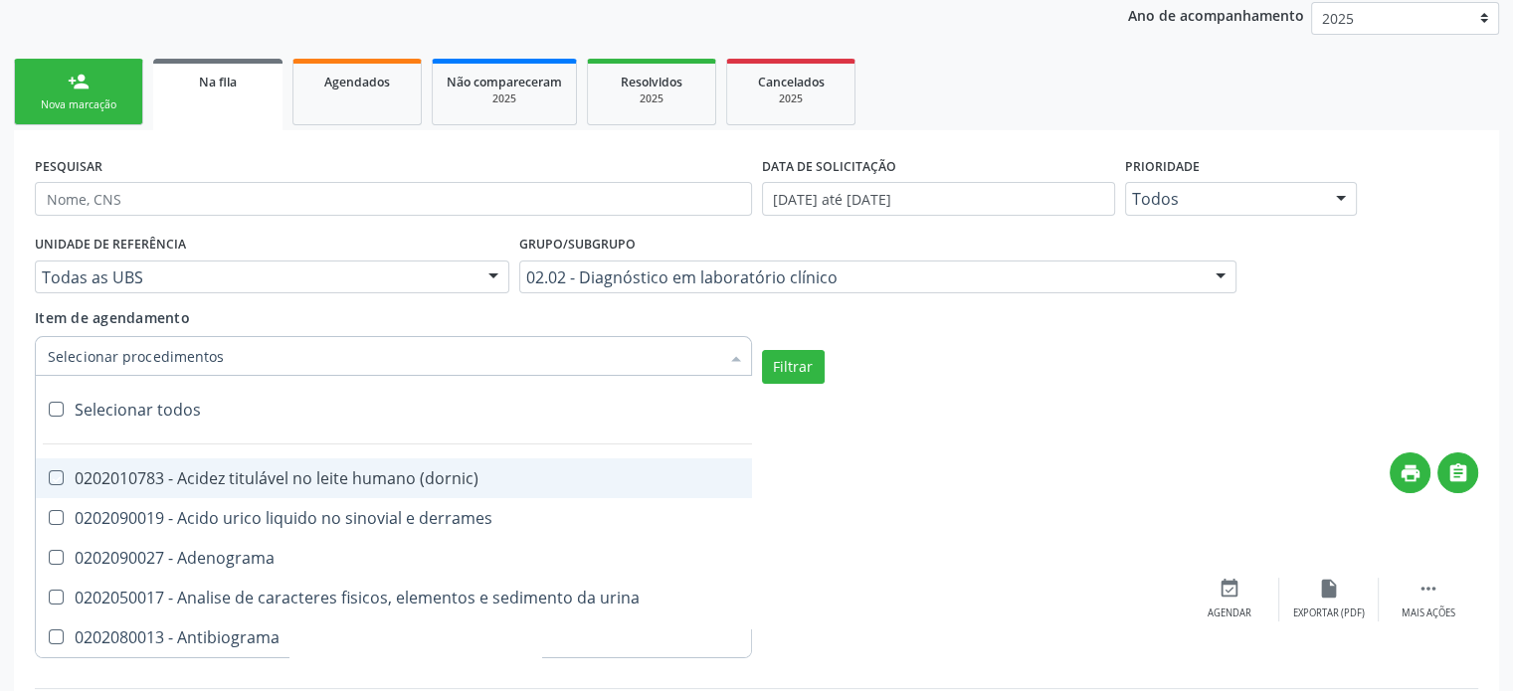
checkbox vii "true"
checkbox viii "true"
checkbox \(inibidor\) "true"
checkbox \(antigeno\) "true"
checkbox x "true"
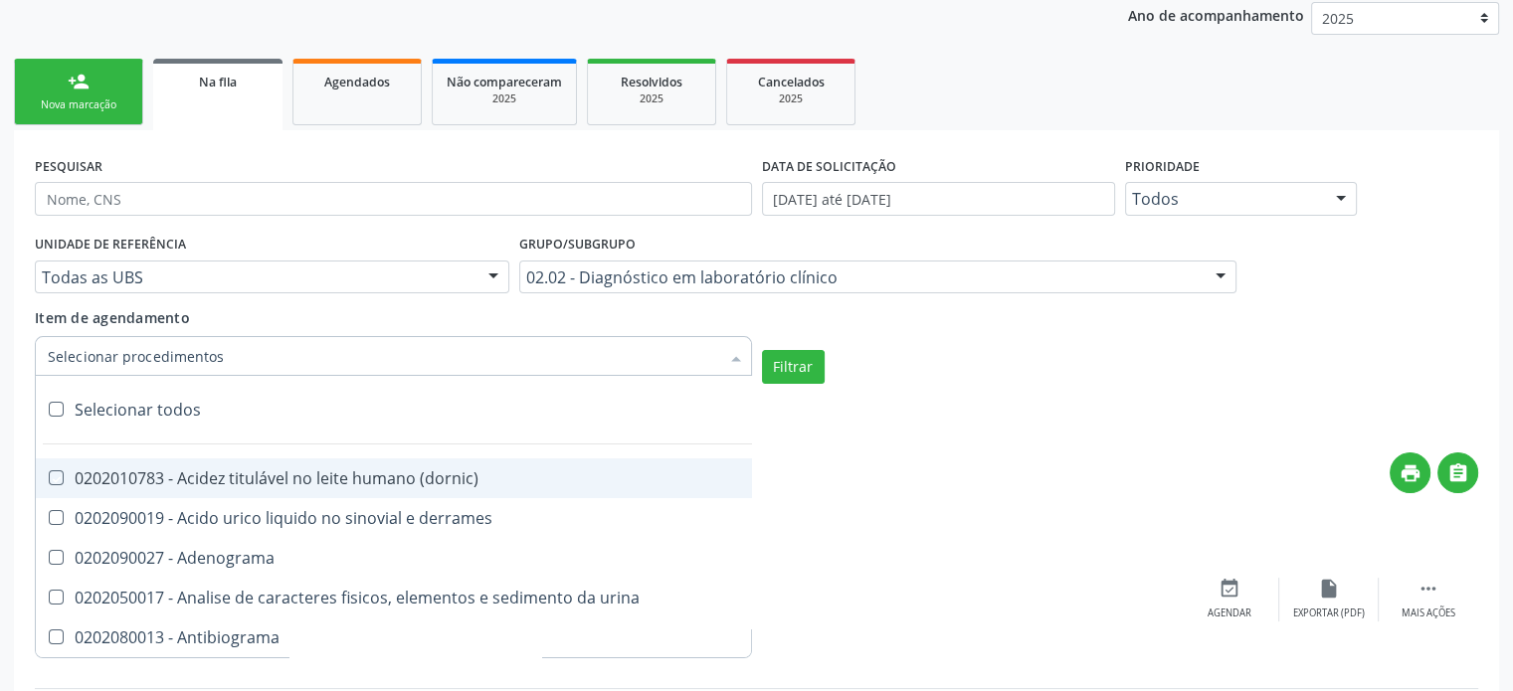
checkbox xi "true"
checkbox xii "true"
checkbox xiii "true"
checkbox tardio\) "true"
checkbox t4 "true"
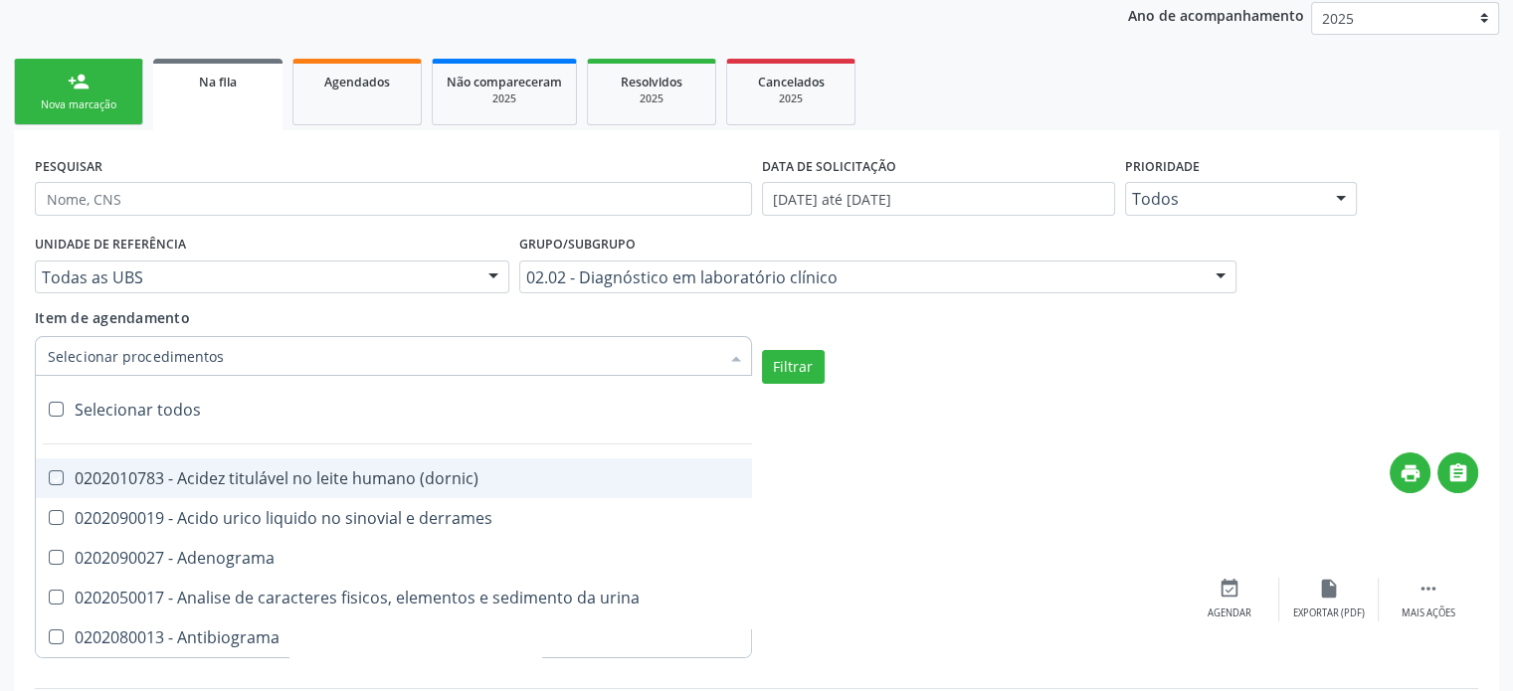
checkbox pezinho\) "true"
checkbox fenitoina "true"
checkbox fenol "true"
checkbox ferritina "true"
checkbox serico "true"
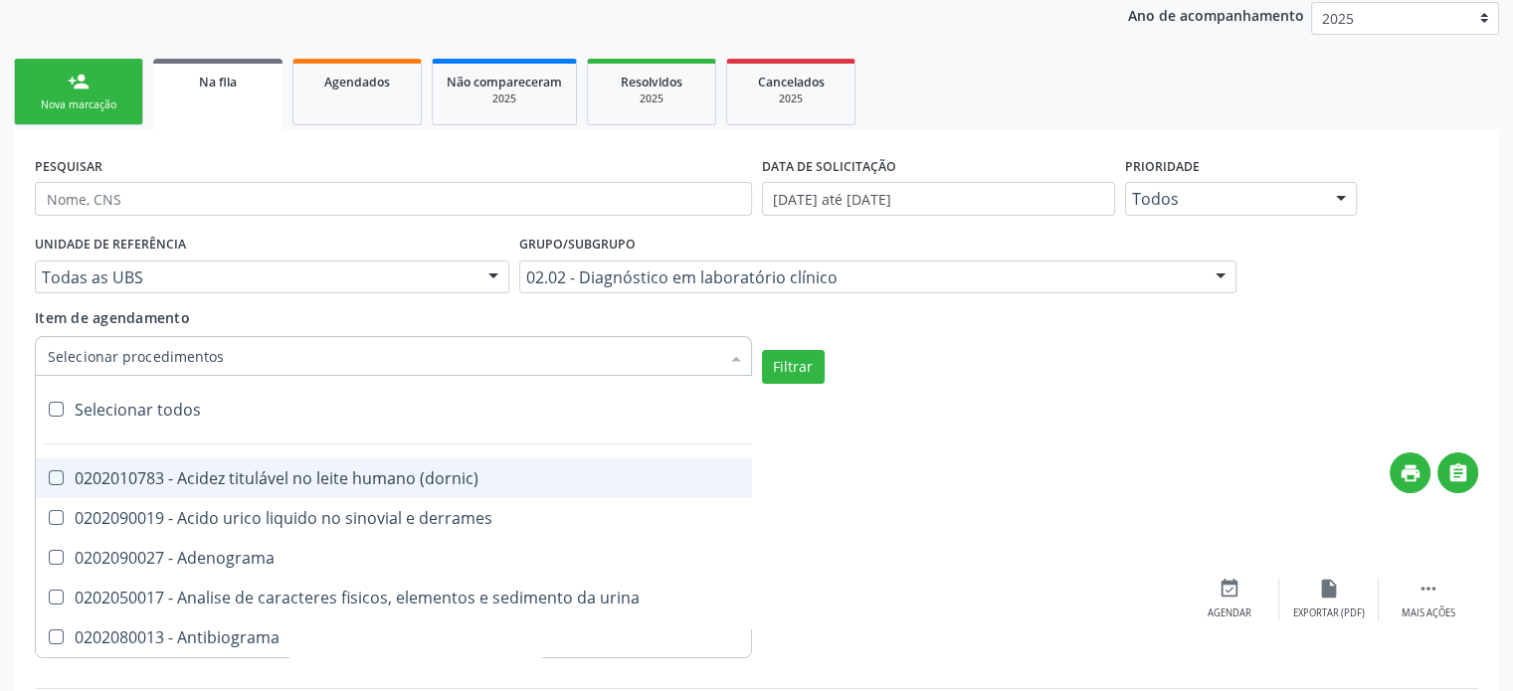
checkbox fibrinogenio "true"
checkbox folato "true"
checkbox formaldeido "true"
checkbox total "true"
checkbox alcalina "true"
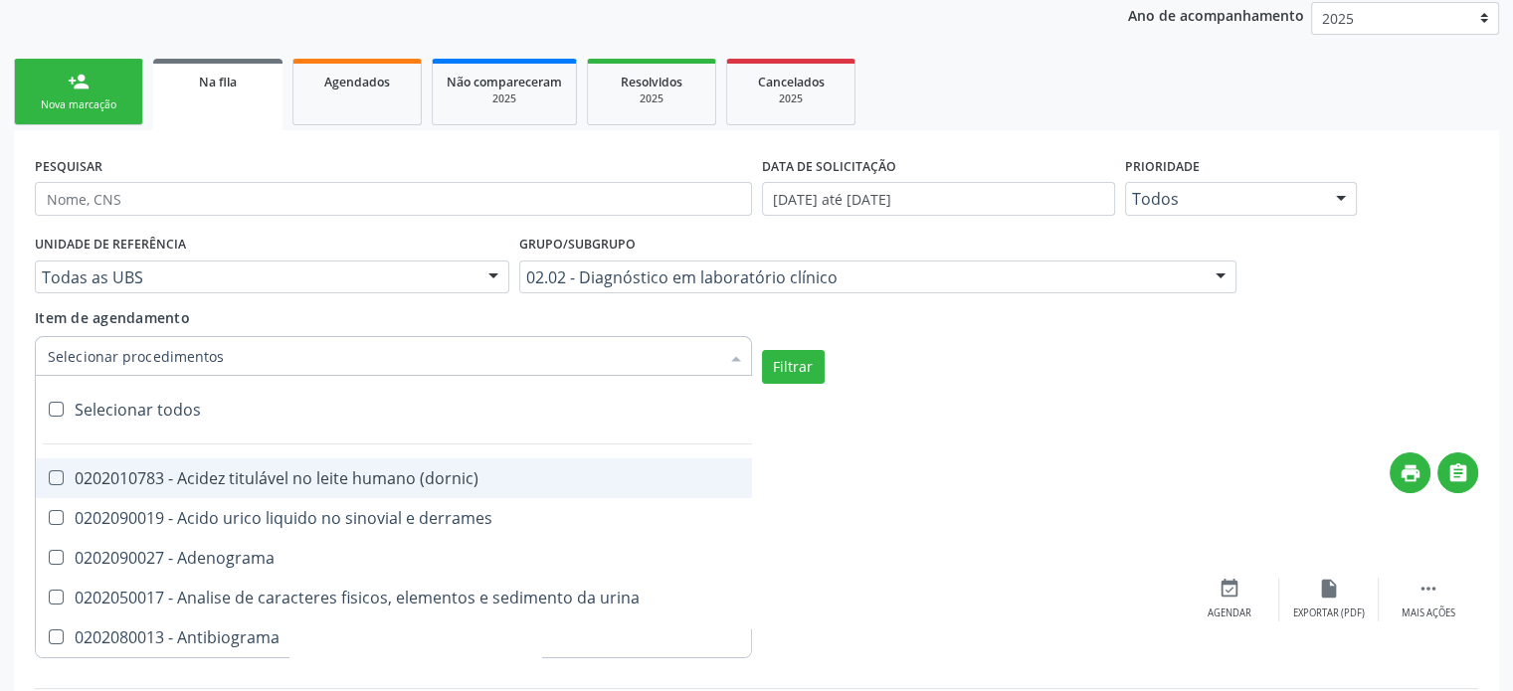
checkbox esperma "true"
checkbox fosforo "true"
checkbox acida "true"
checkbox frutose "true"
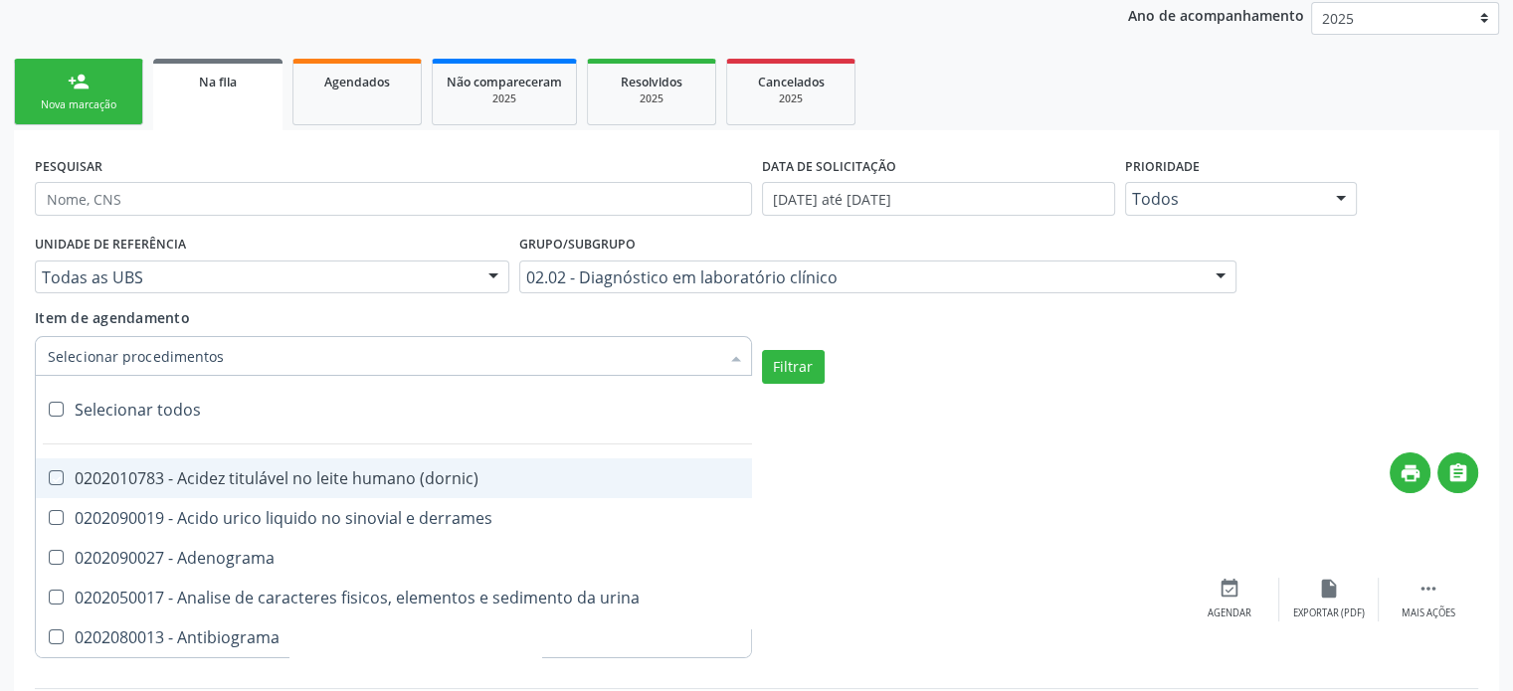
checkbox esperma "true"
checkbox galactose "true"
checkbox gt\) "true"
checkbox gastrina "true"
checkbox glicose "true"
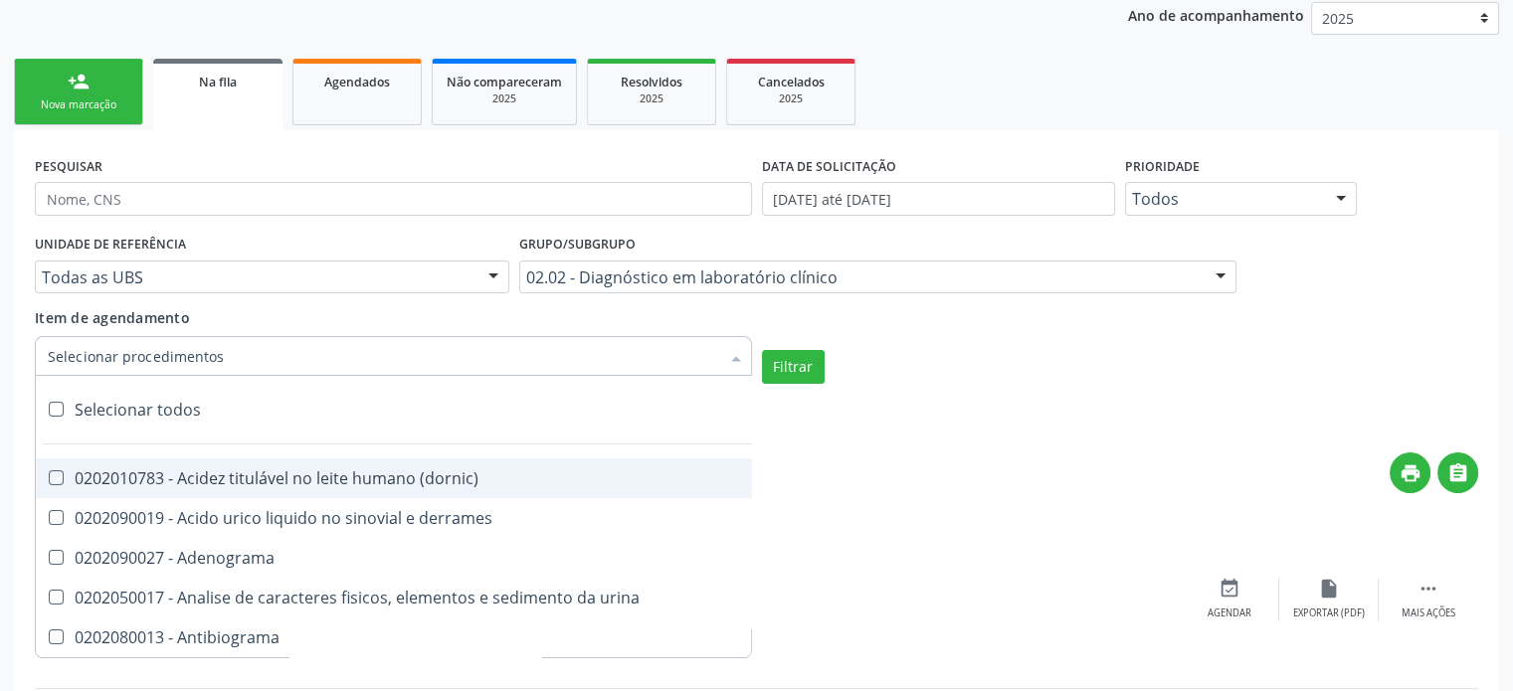
checkbox derrames "true"
checkbox desidrogenase "true"
checkbox tiroxina "true"
checkbox hcg\) "true"
checkbox fecal "true"
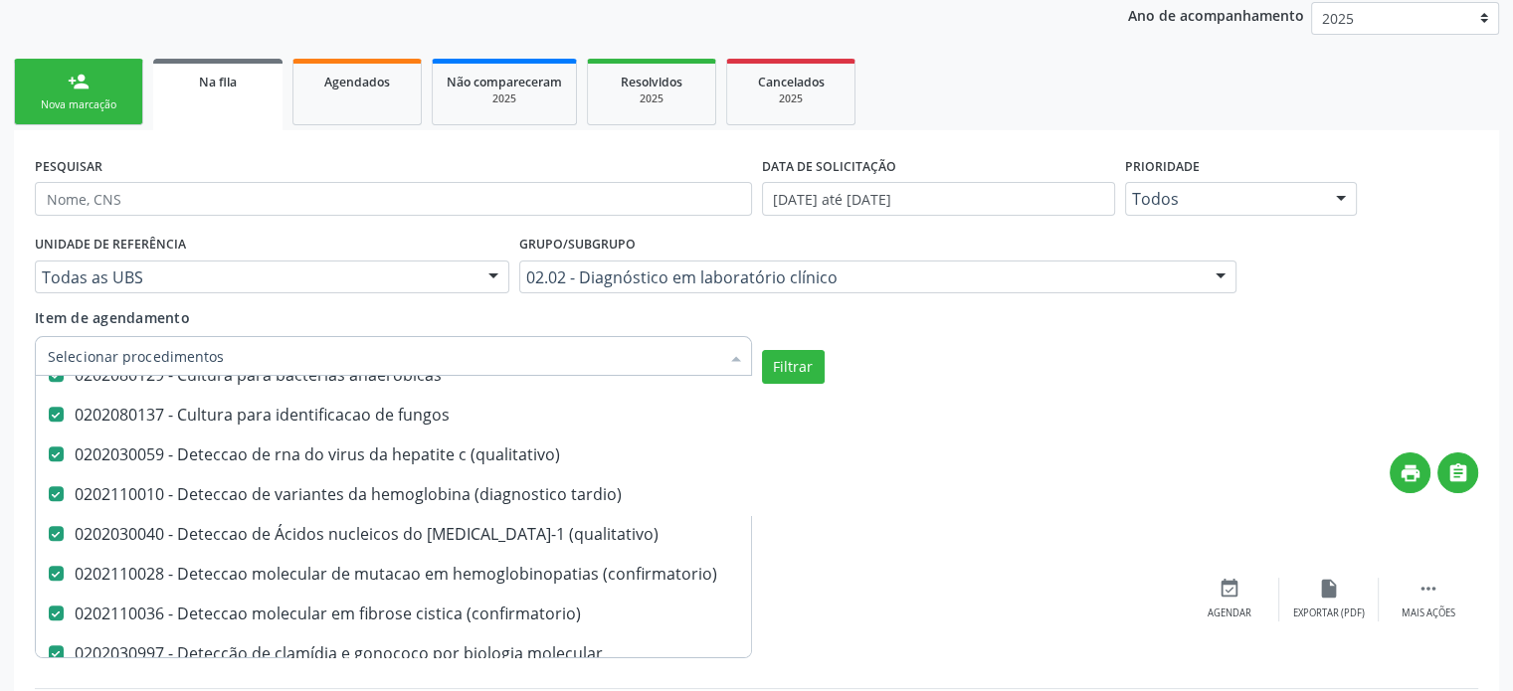
scroll to position [1393, 0]
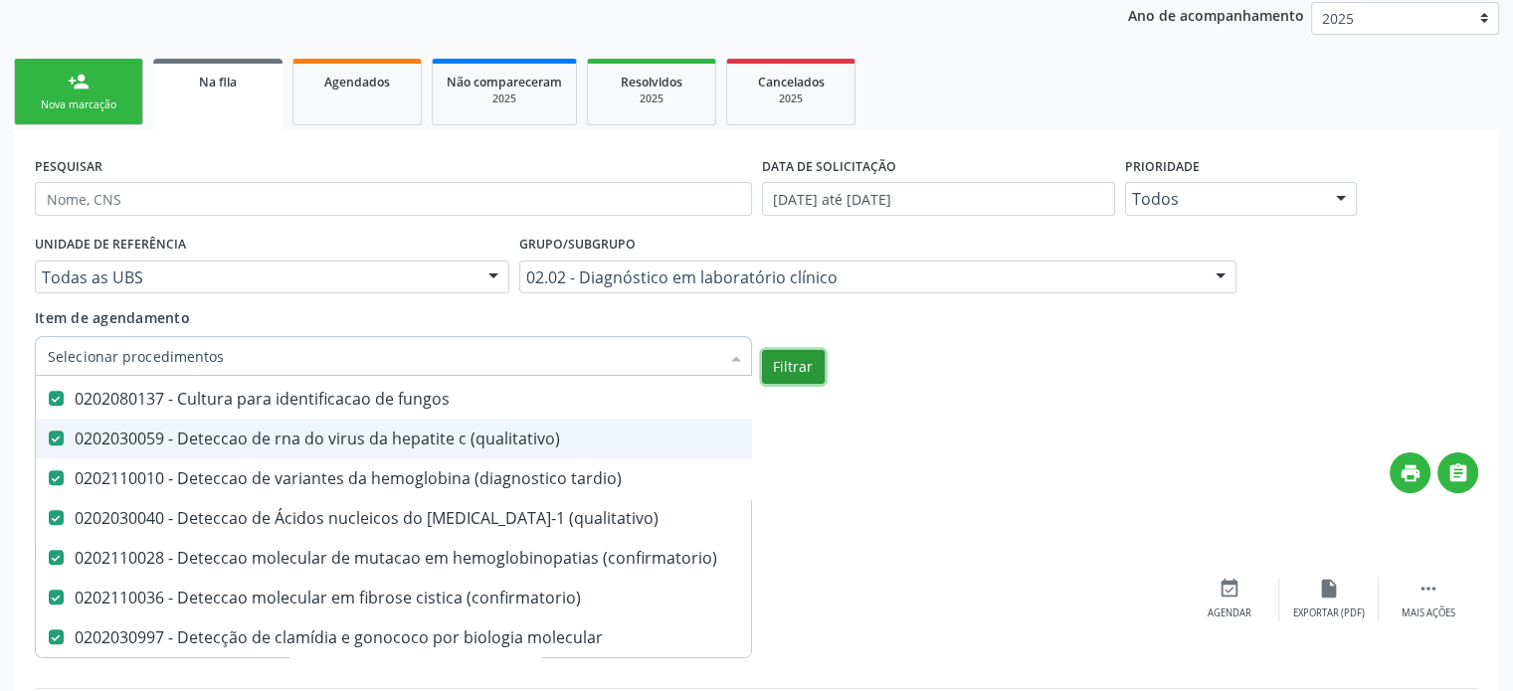
click at [790, 369] on button "Filtrar" at bounding box center [793, 367] width 63 height 34
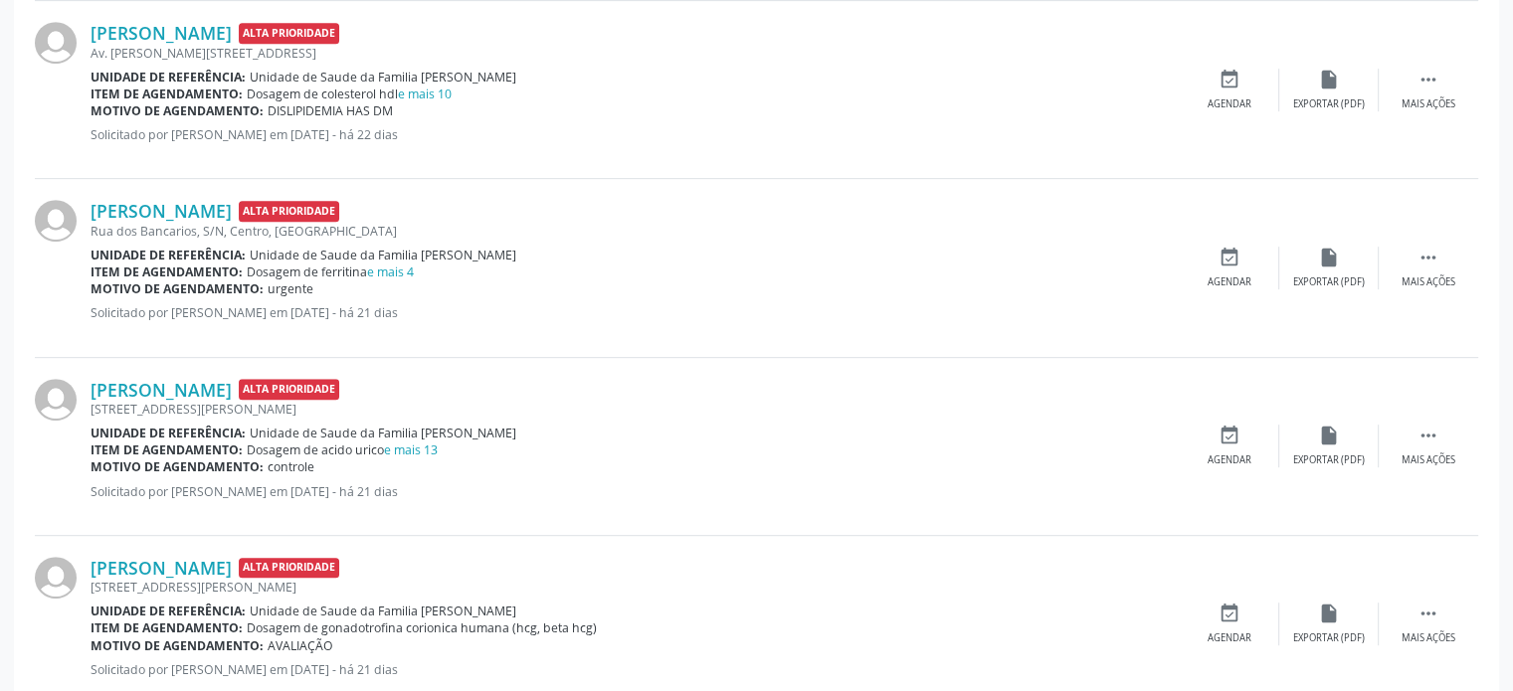
scroll to position [430, 0]
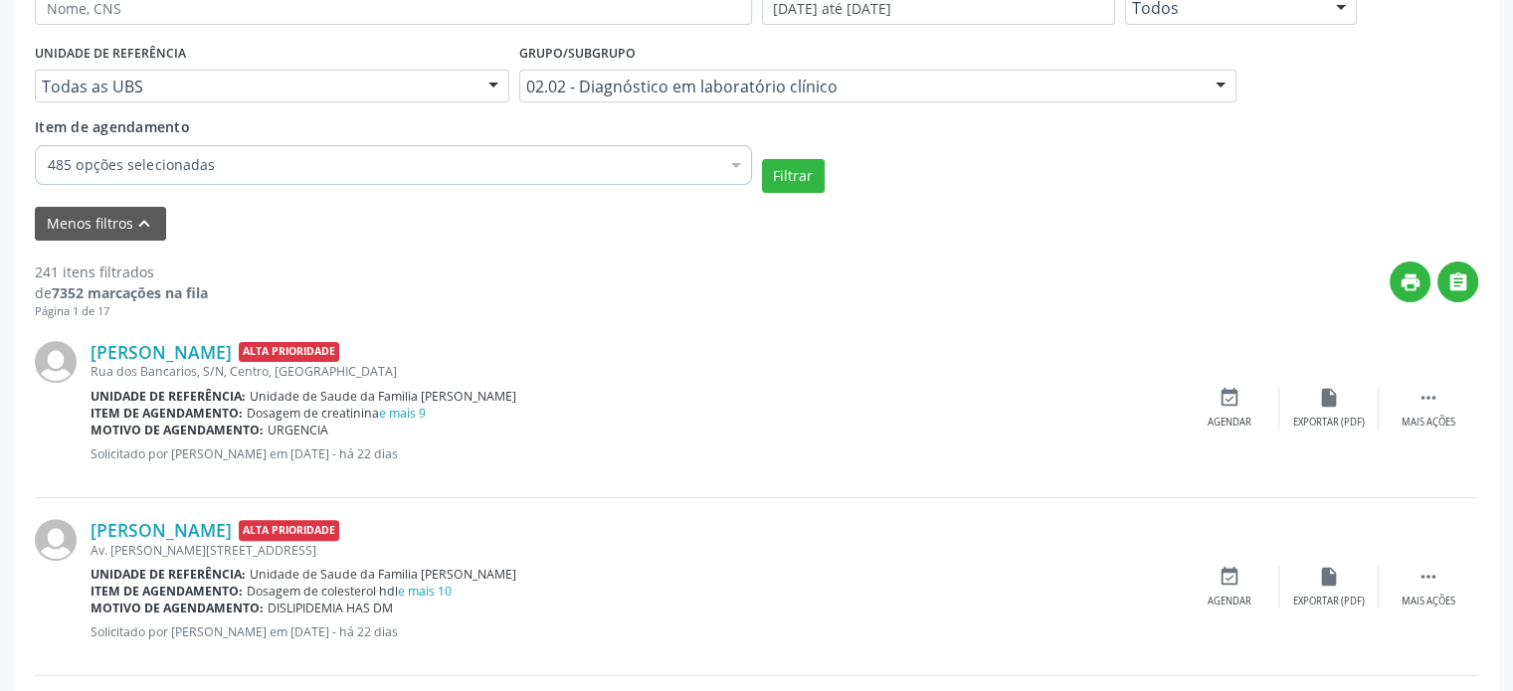
drag, startPoint x: 34, startPoint y: 270, endPoint x: 155, endPoint y: 271, distance: 121.4
click at [155, 271] on div "241 itens filtrados" at bounding box center [121, 272] width 173 height 21
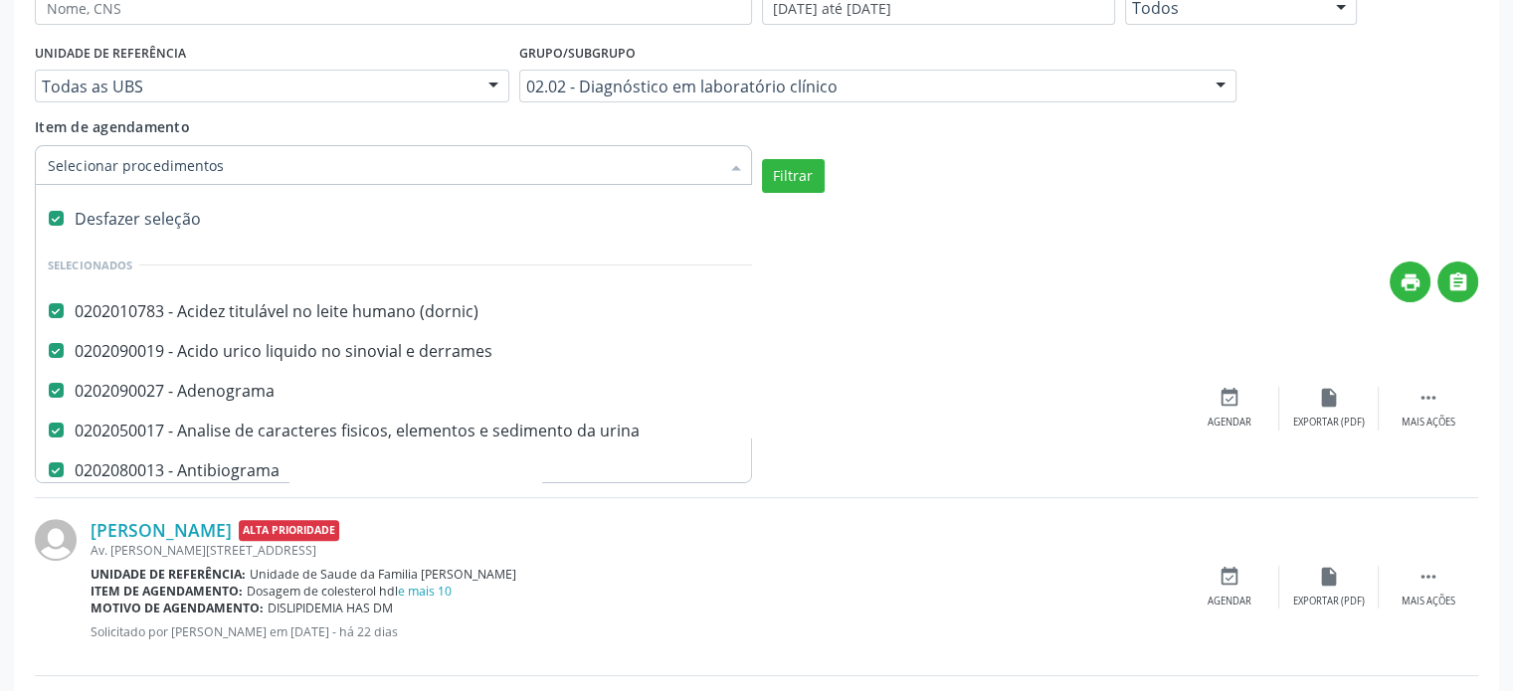
click at [159, 217] on div "Desfazer seleção" at bounding box center [577, 219] width 1083 height 40
